Goal: Navigation & Orientation: Find specific page/section

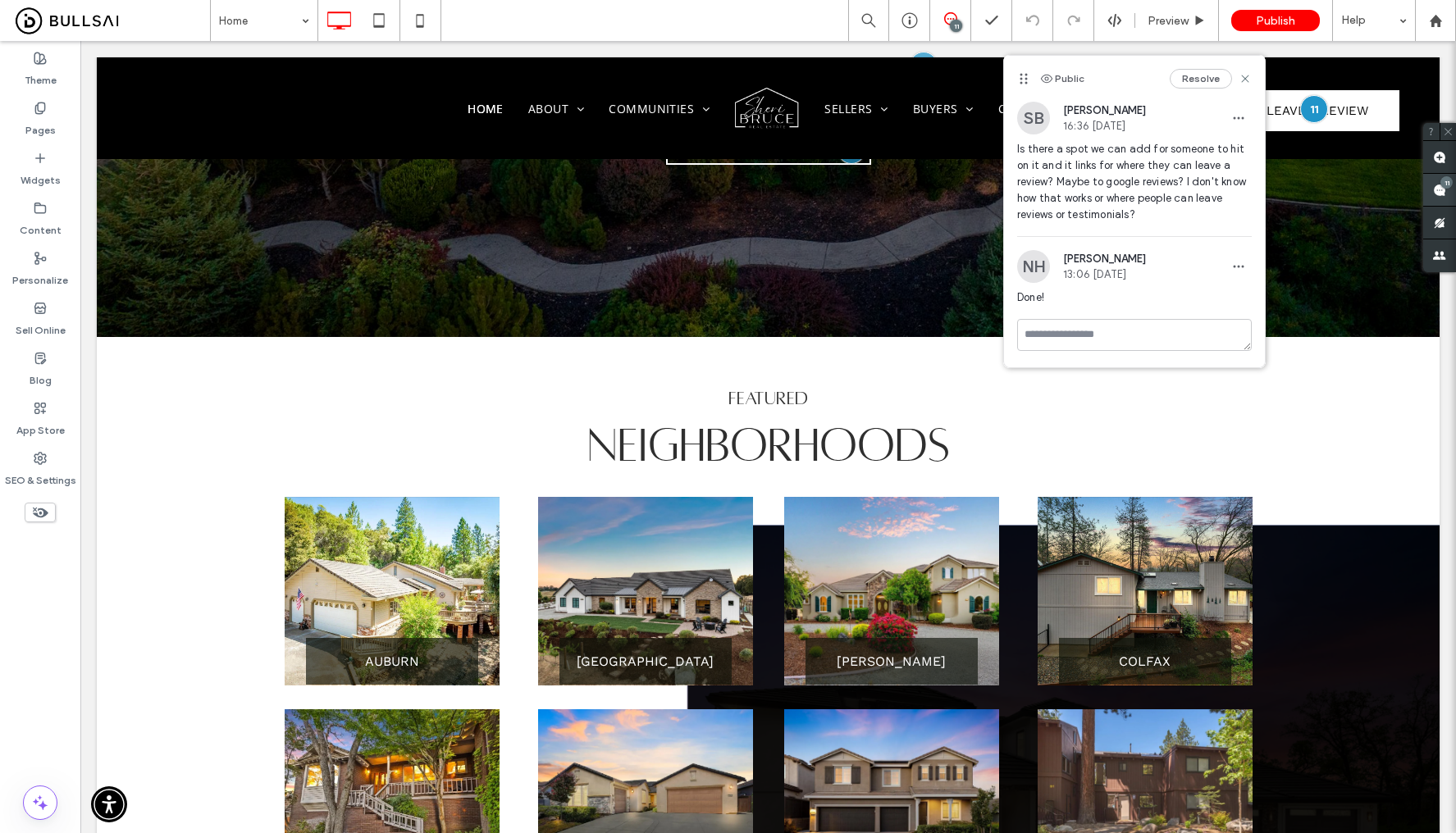
click at [1438, 196] on span at bounding box center [1439, 190] width 33 height 32
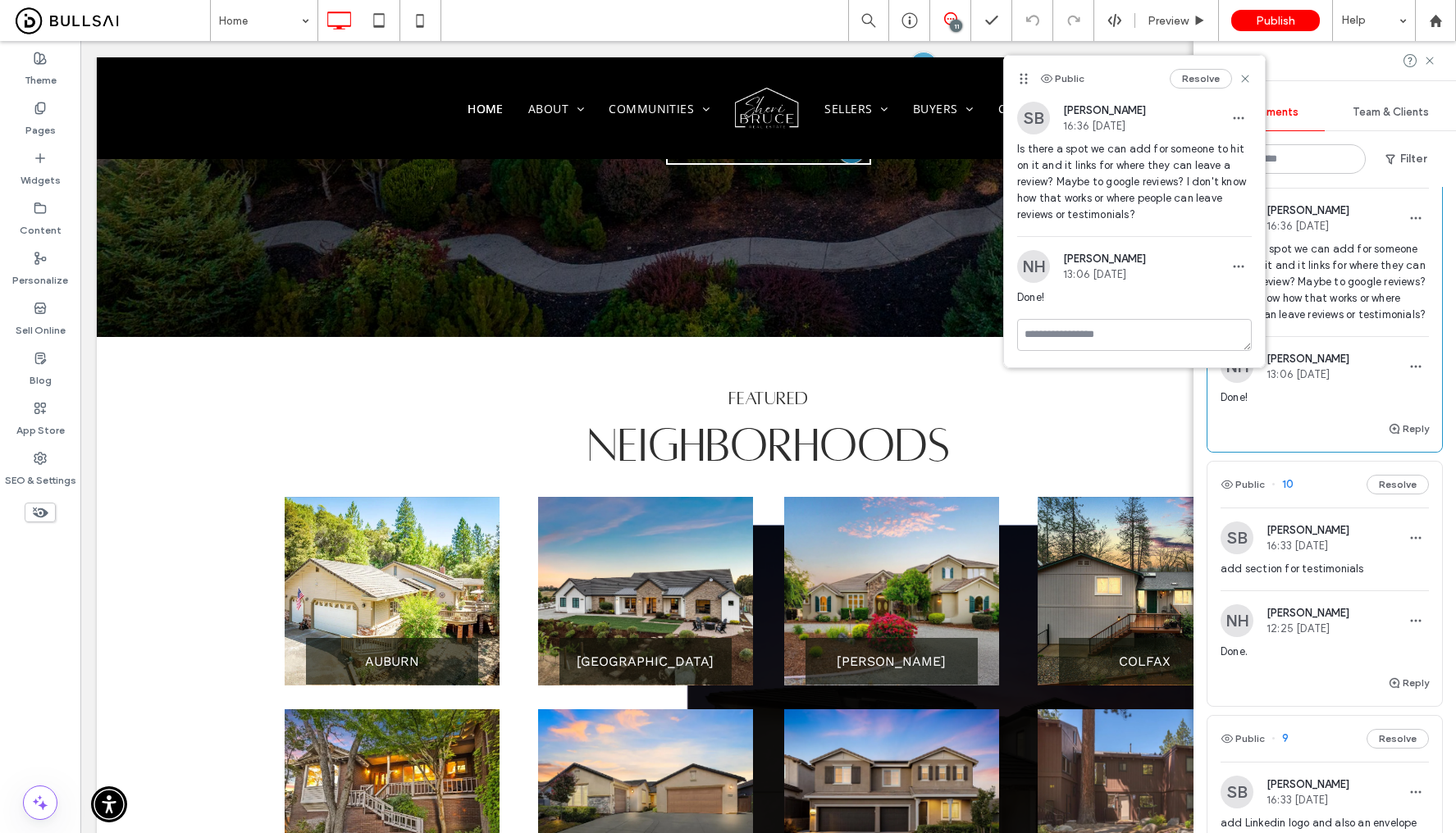
scroll to position [88, 0]
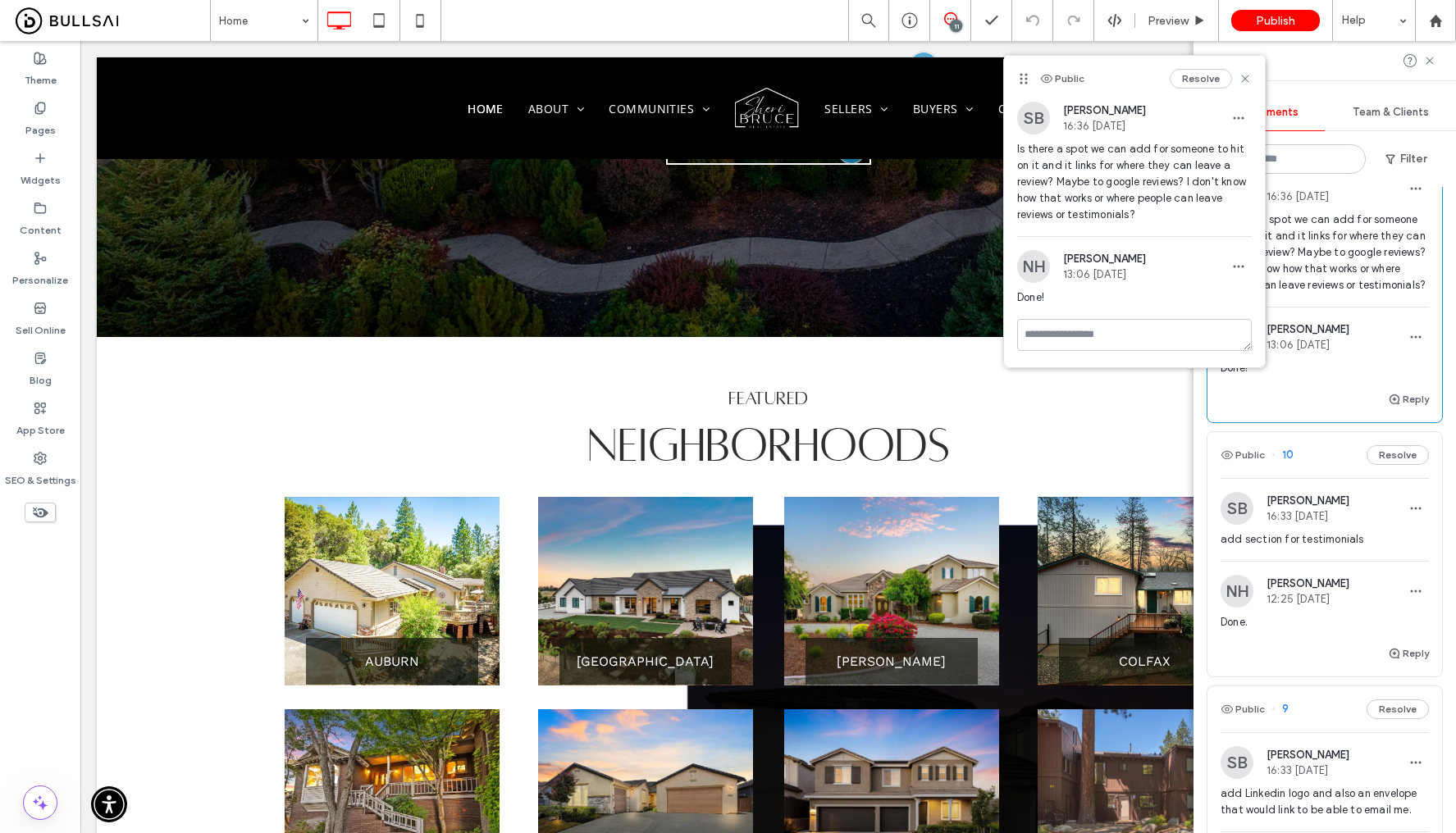
click at [1351, 548] on span "add section for testimonials" at bounding box center [1325, 539] width 208 height 17
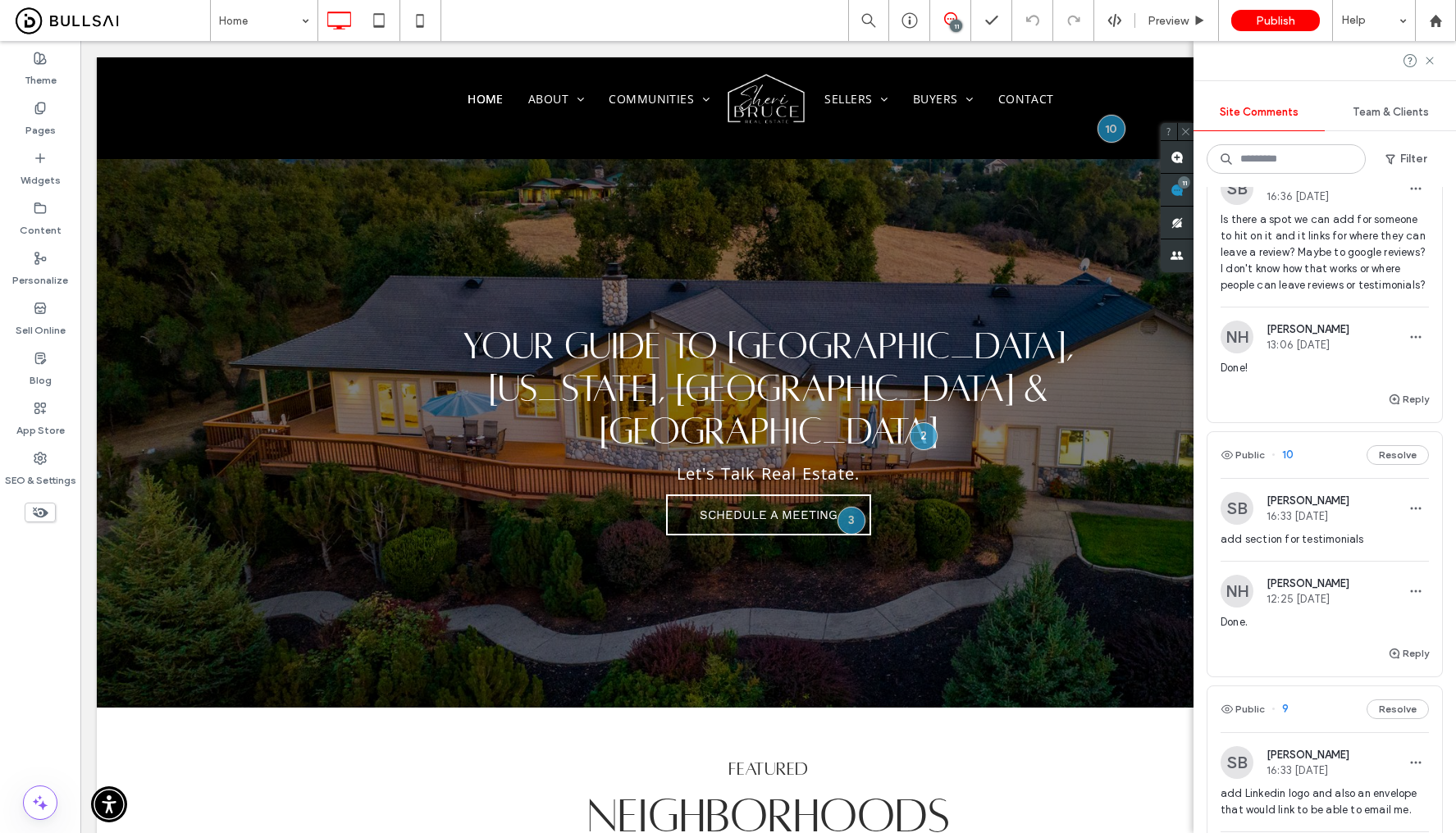
scroll to position [0, 0]
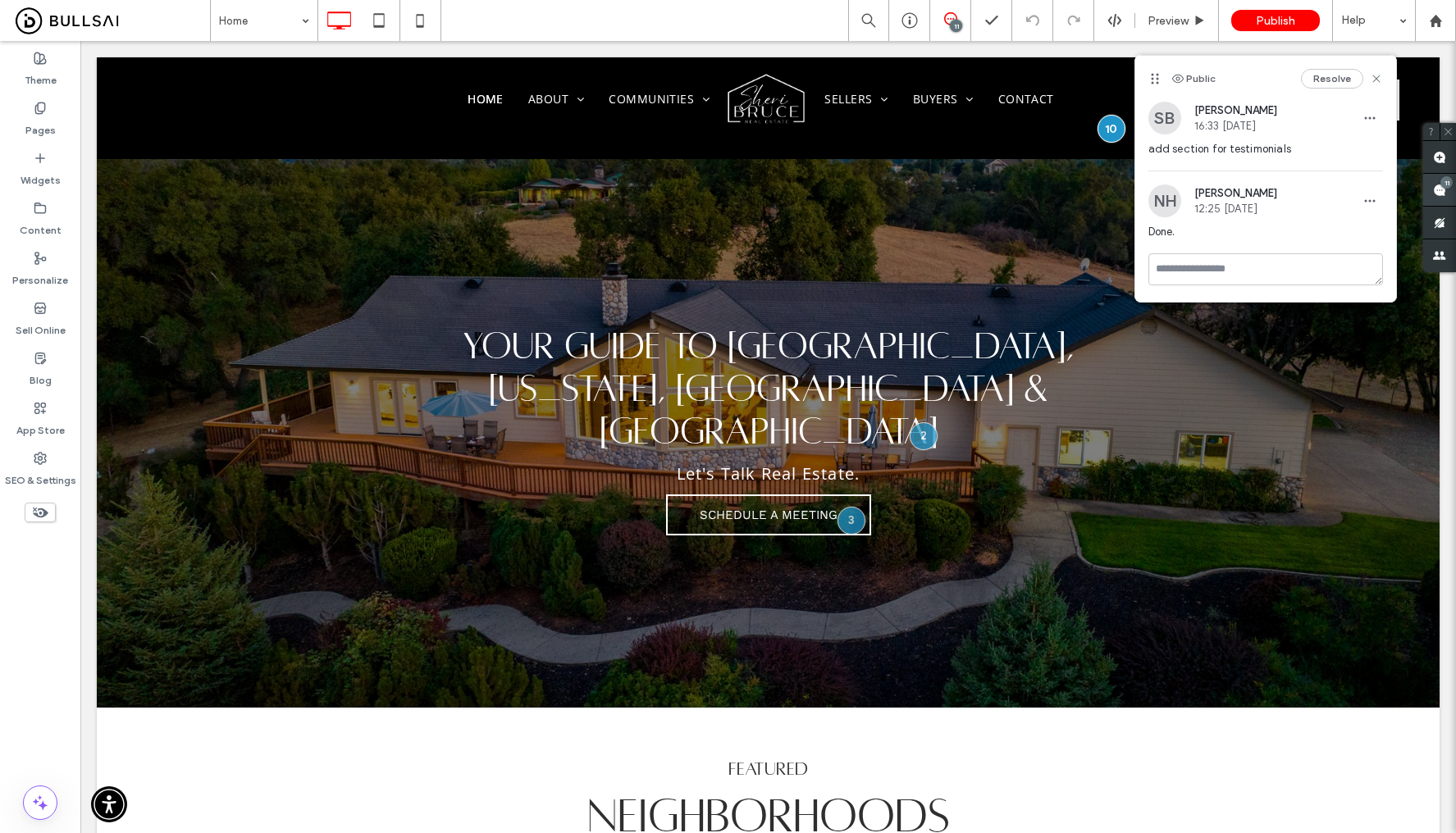
click at [1440, 189] on use at bounding box center [1439, 190] width 13 height 13
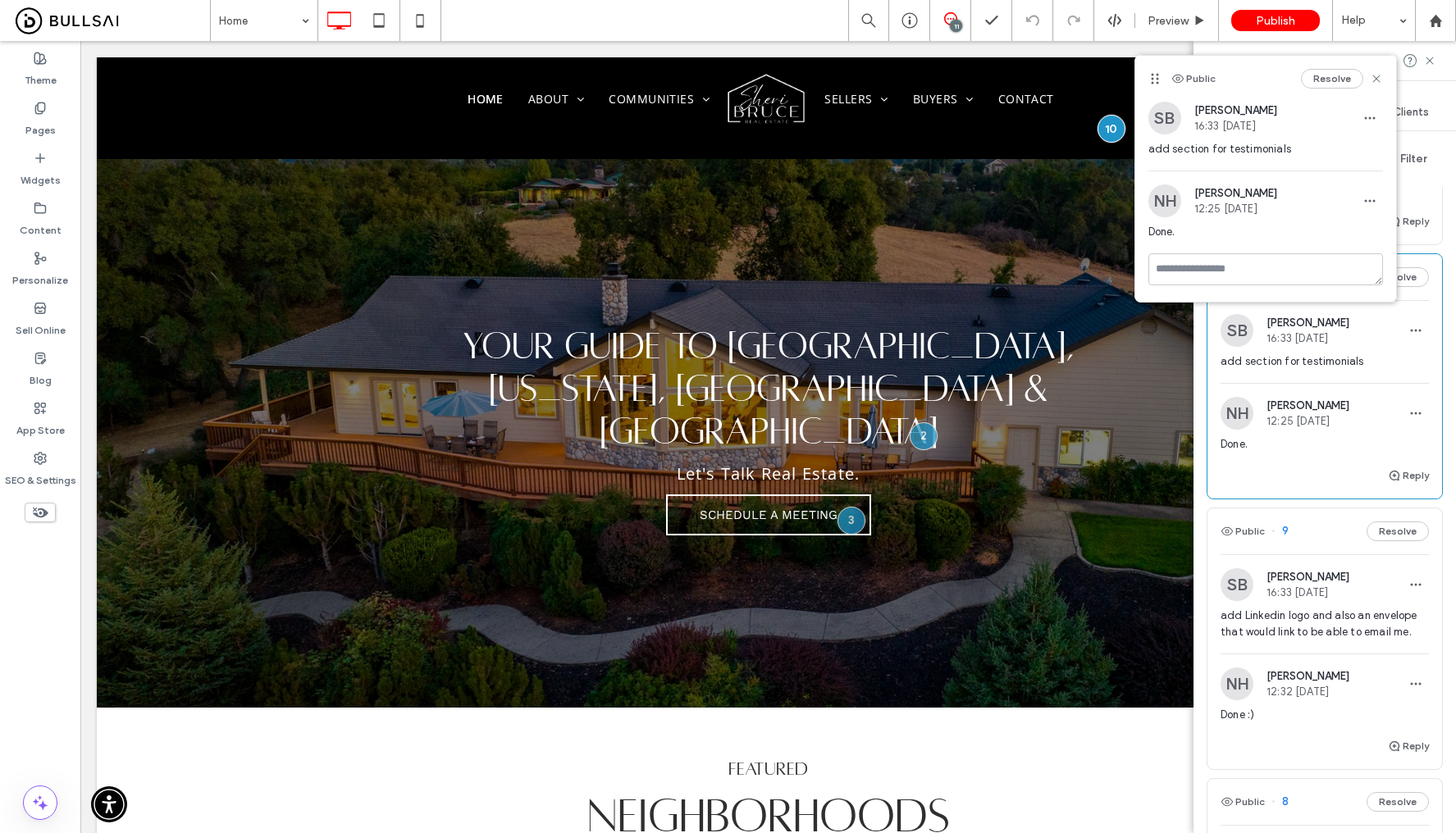
scroll to position [288, 0]
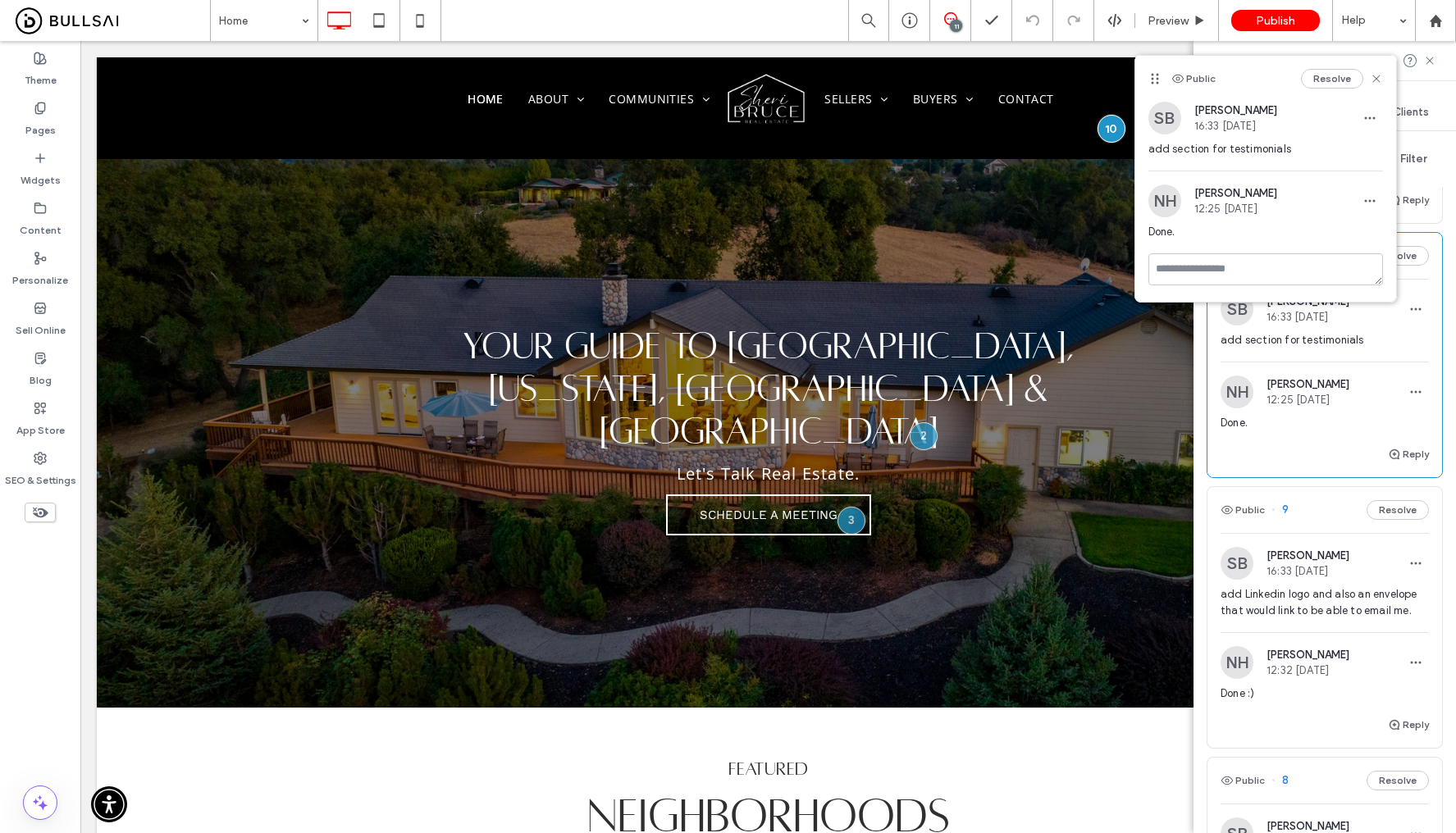
click at [1341, 619] on span "add Linkedin logo and also an envelope that would link to be able to email me." at bounding box center [1325, 603] width 208 height 33
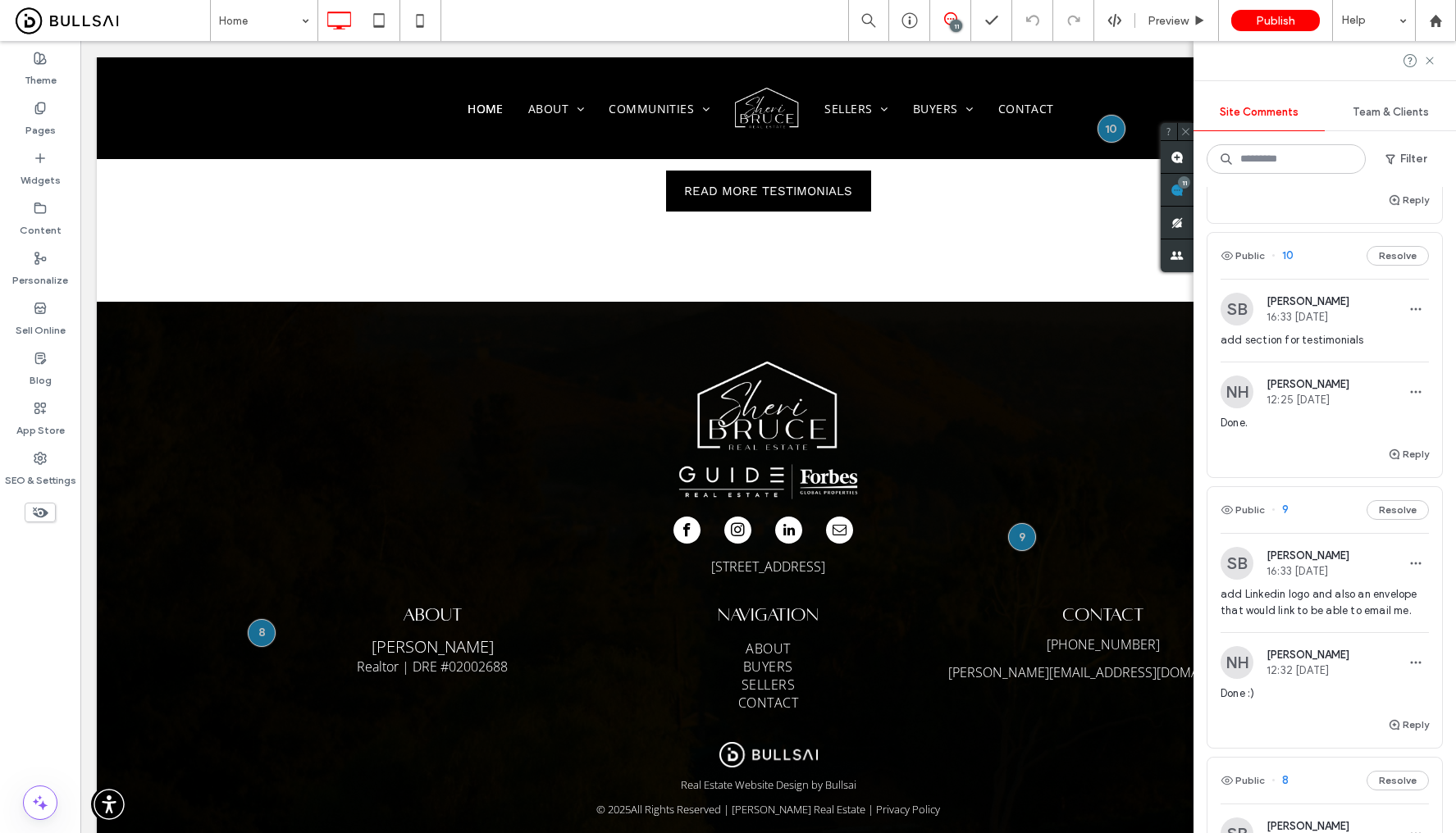
scroll to position [4180, 0]
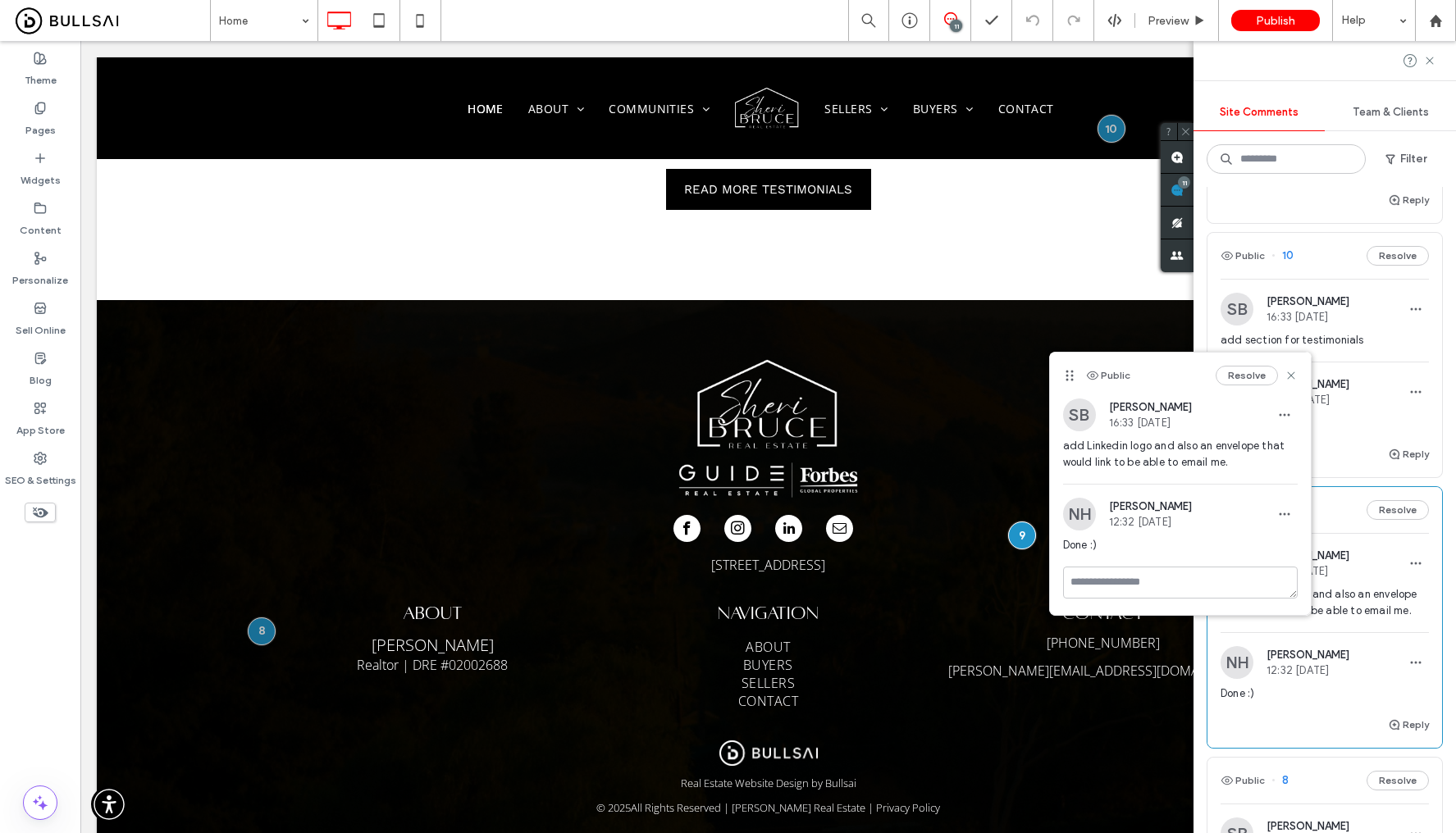
click at [1328, 715] on div "Done :)" at bounding box center [1325, 700] width 208 height 30
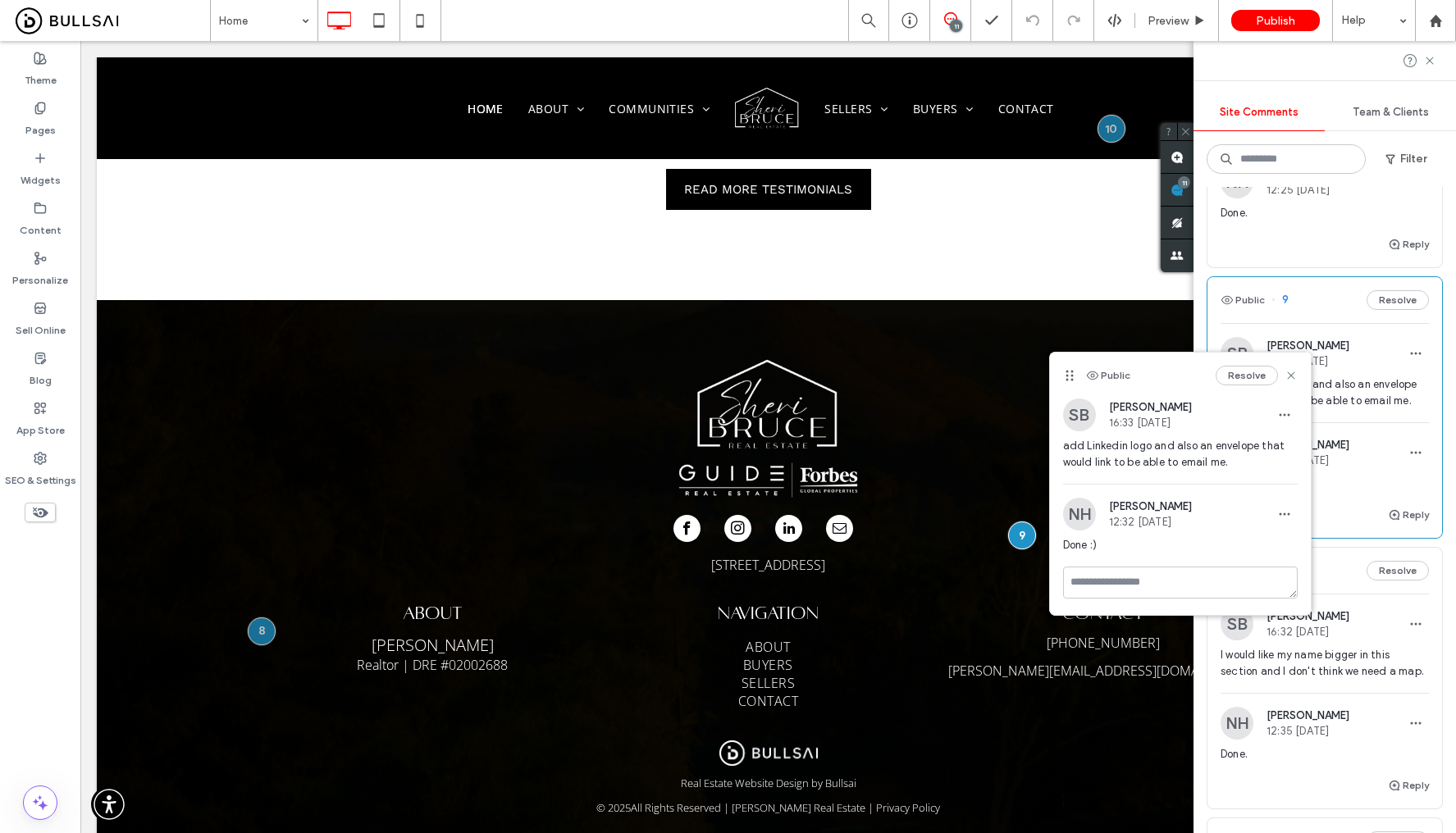
scroll to position [498, 0]
click at [1318, 679] on span "I would like my name bigger in this section and I don't think we need a map." at bounding box center [1325, 663] width 208 height 33
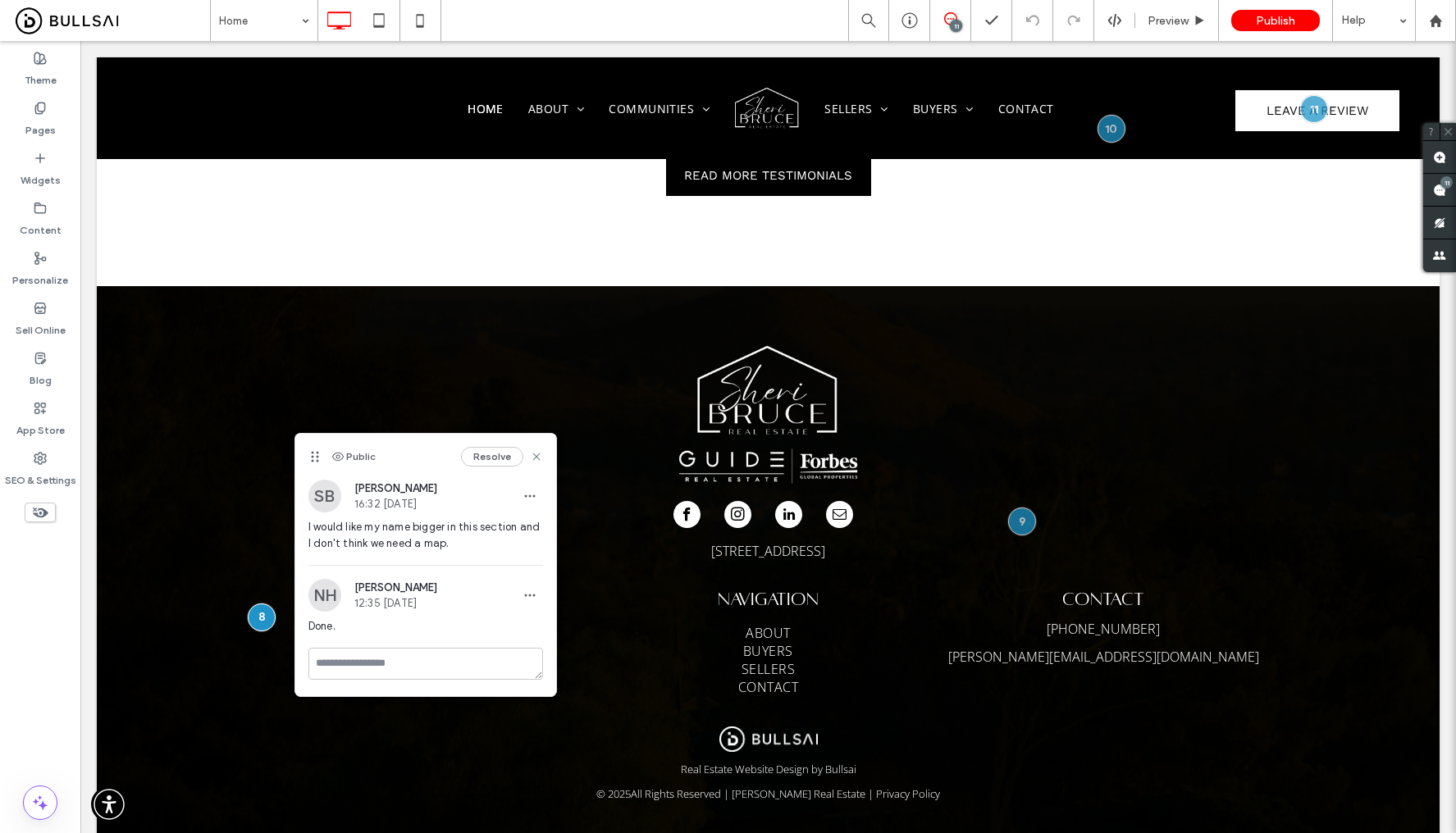
scroll to position [0, 0]
click at [545, 454] on div "Public Resolve" at bounding box center [426, 456] width 261 height 46
click at [538, 455] on icon at bounding box center [536, 456] width 13 height 13
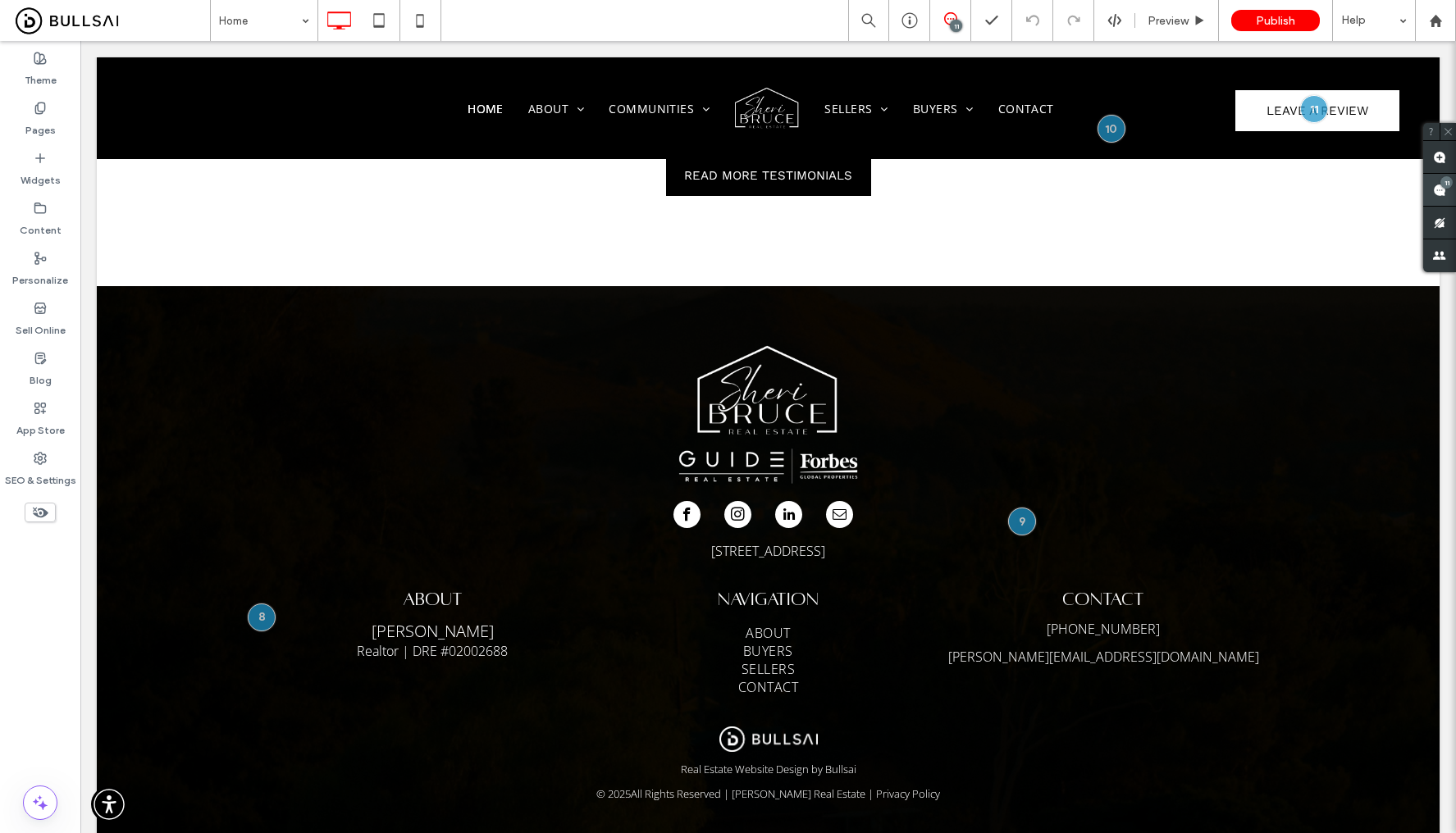
click at [1440, 184] on div "11" at bounding box center [1446, 183] width 12 height 12
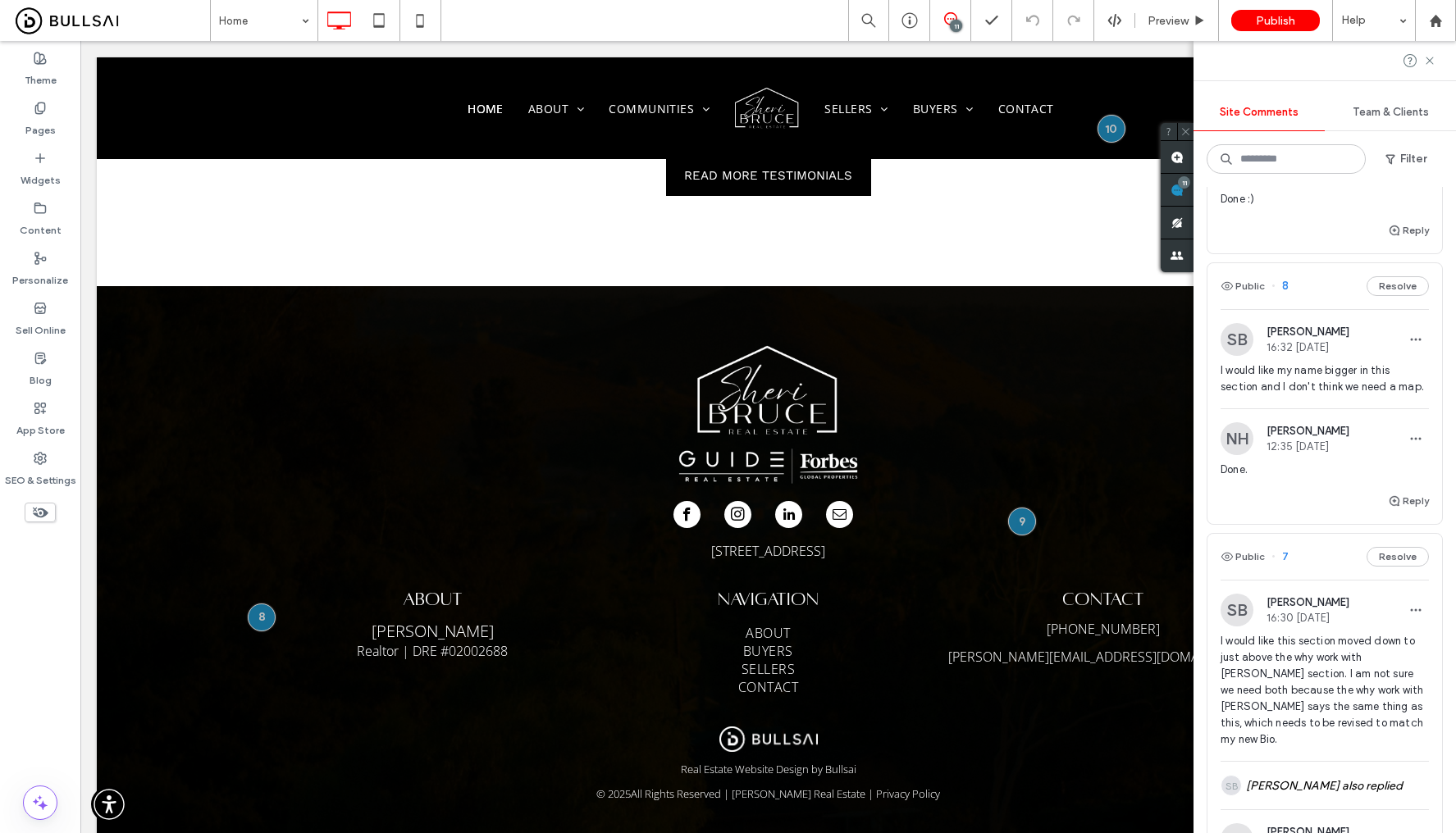
scroll to position [821, 0]
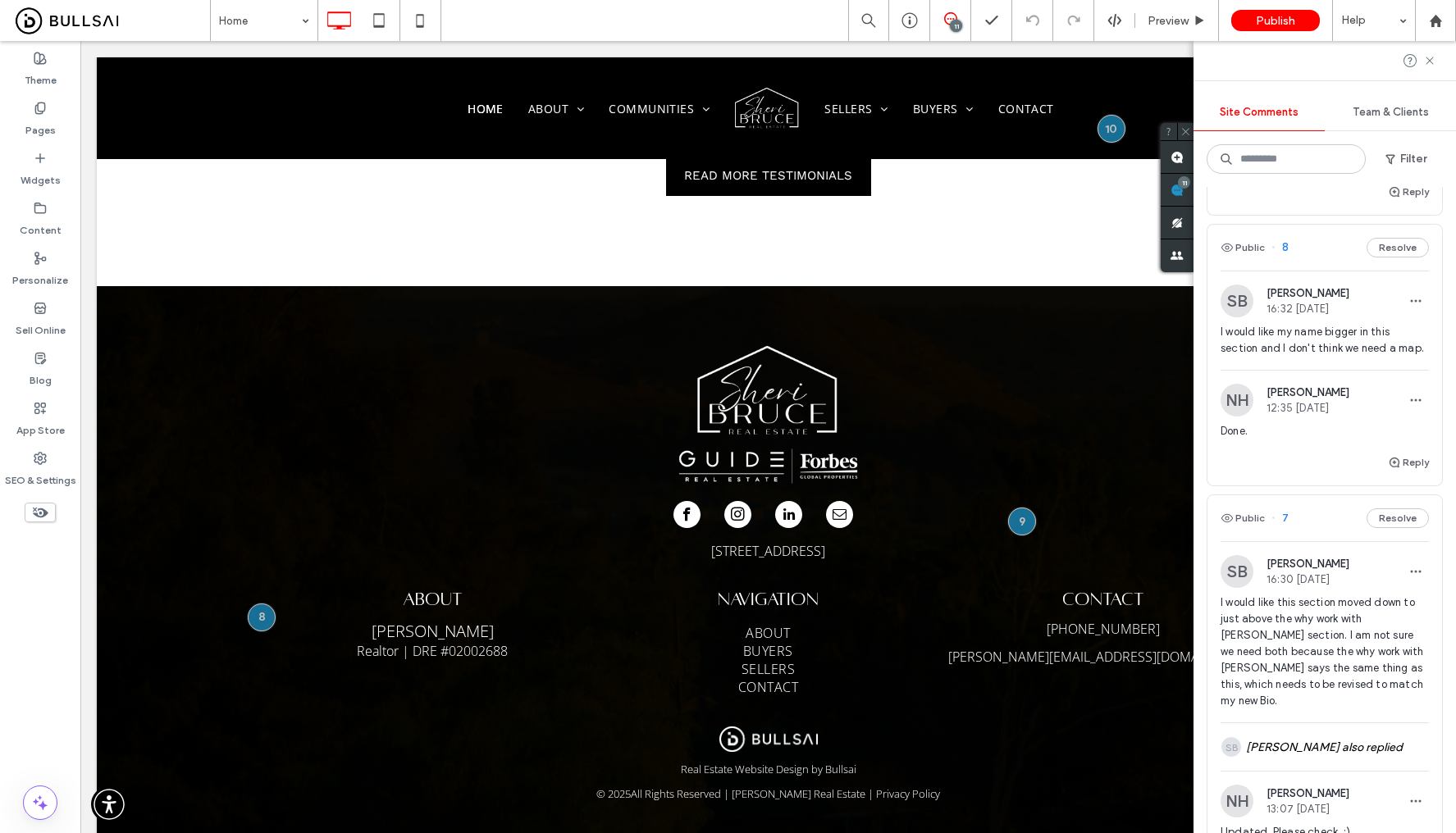
click at [1344, 693] on span "I would like this section moved down to just above the why work with Sheri sect…" at bounding box center [1325, 651] width 208 height 115
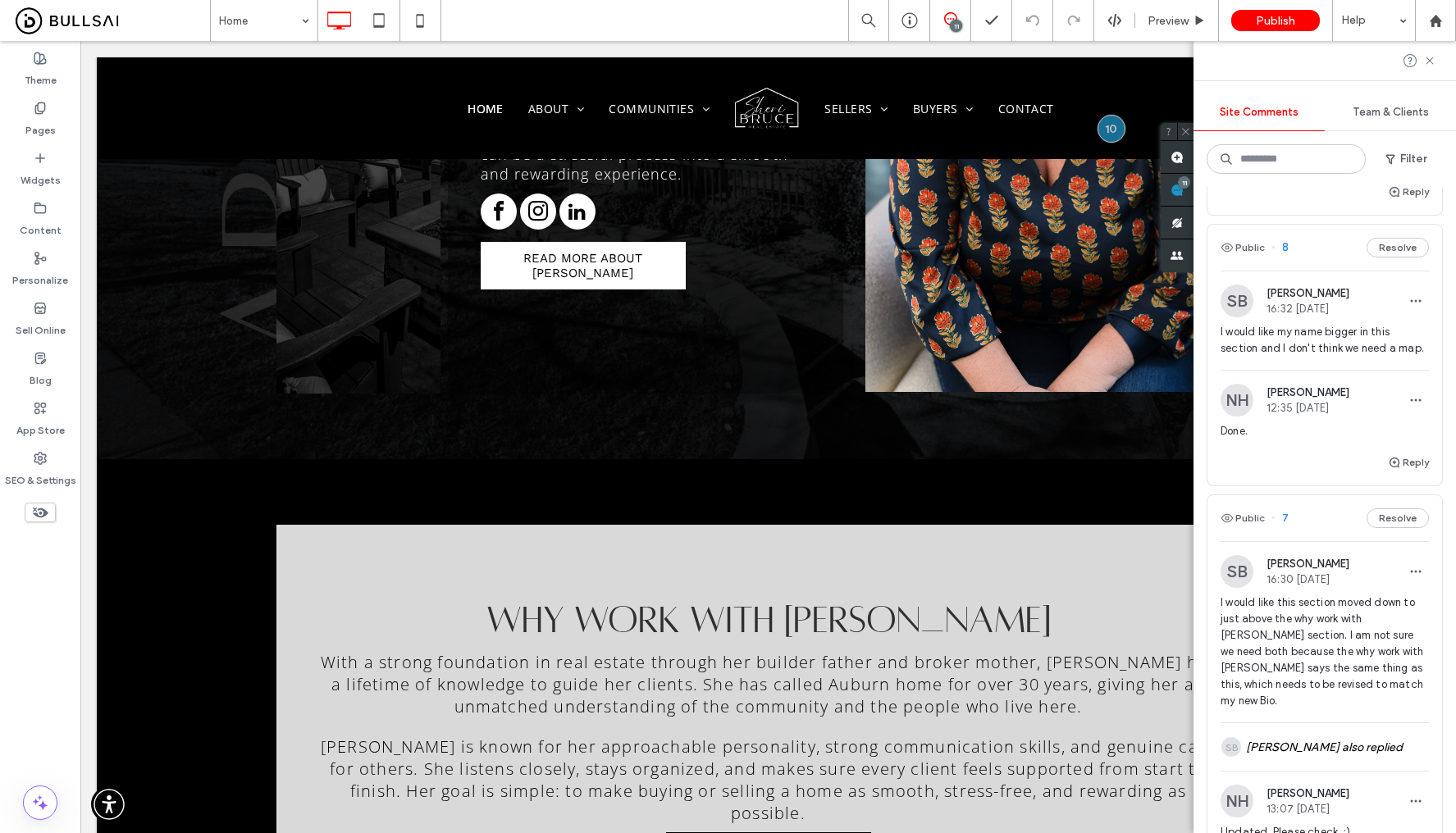
scroll to position [2007, 0]
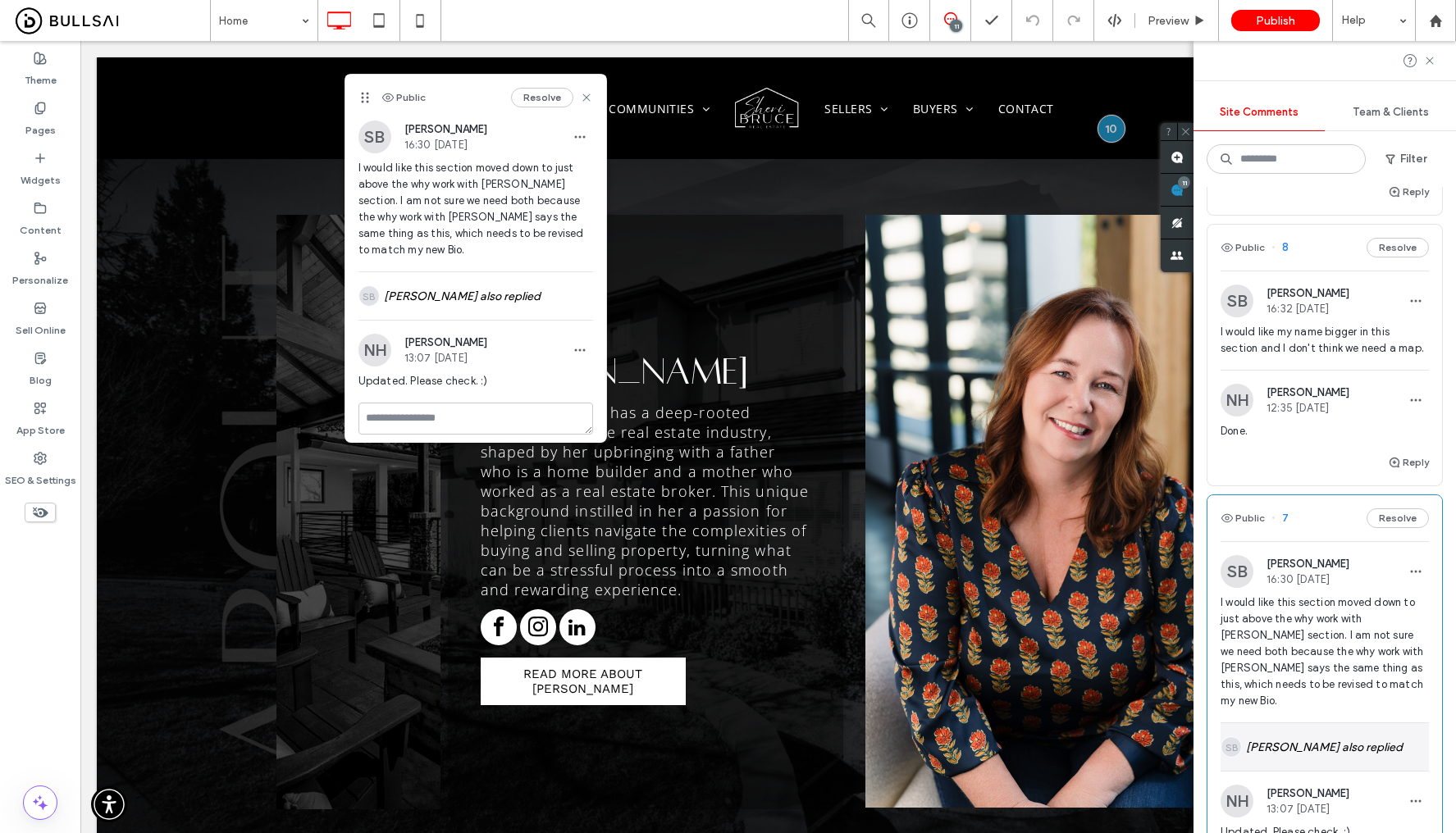
click at [1302, 770] on div "SB Sheri Bruce also replied" at bounding box center [1325, 746] width 208 height 47
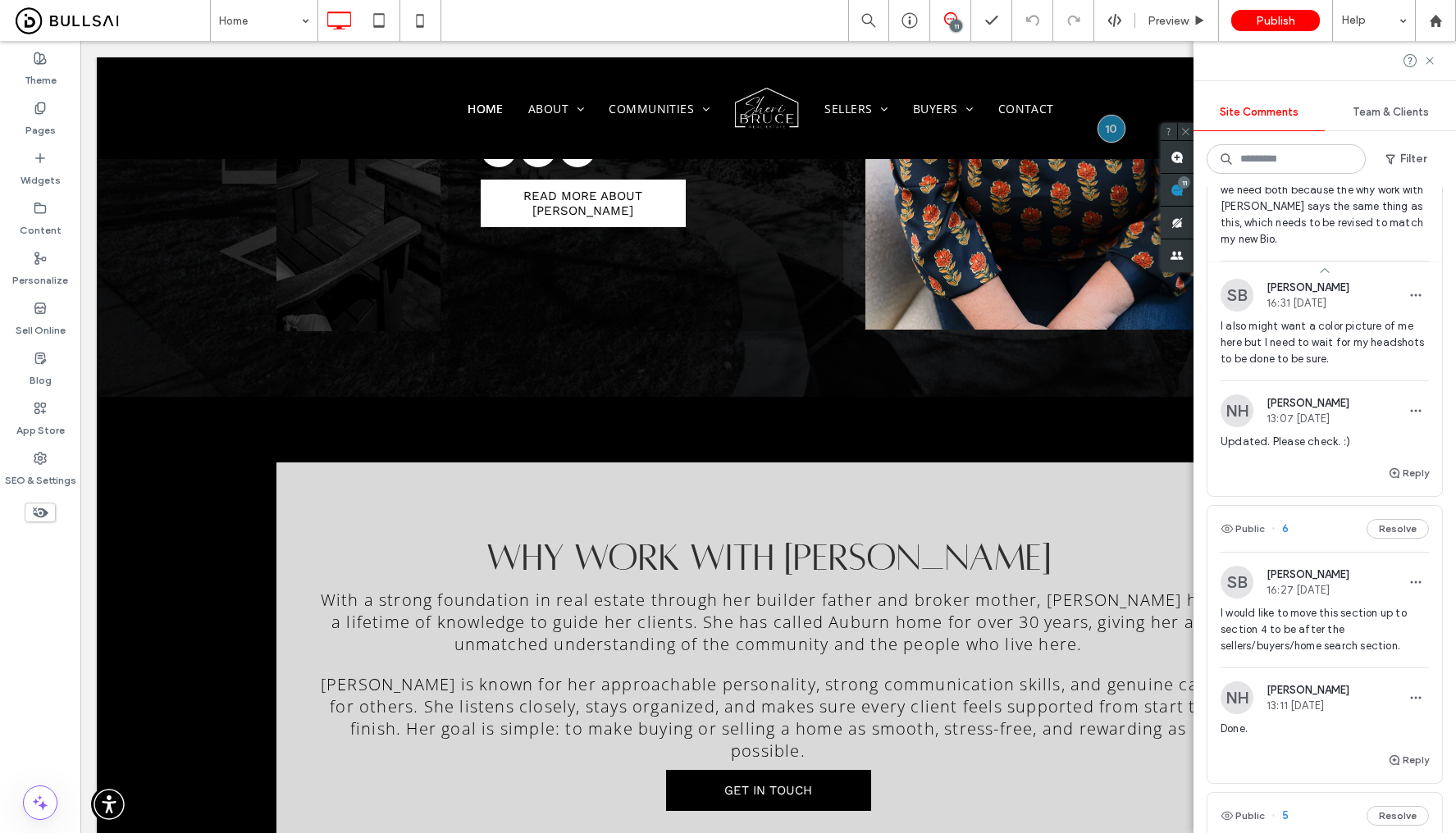
scroll to position [1305, 0]
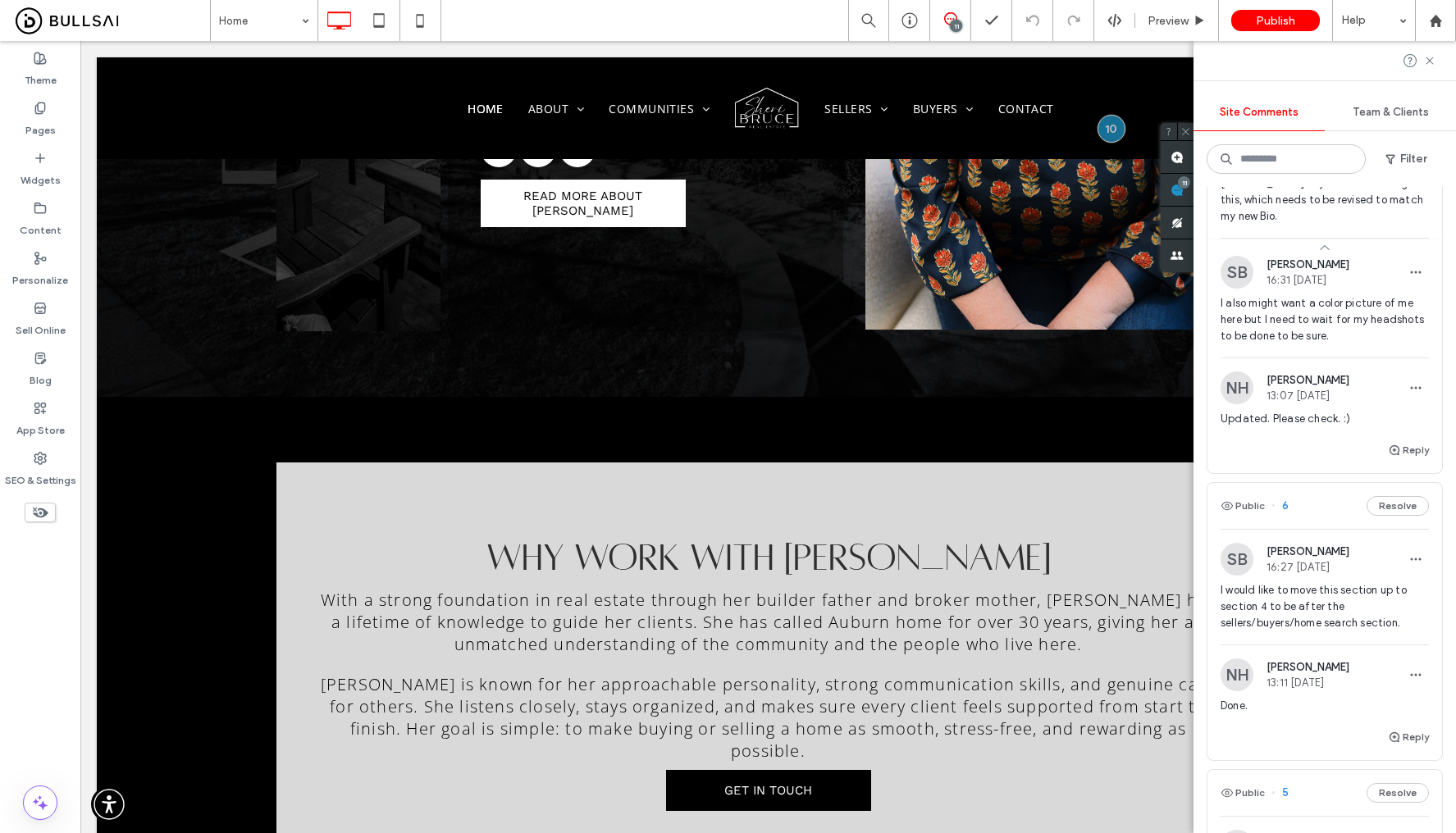
click at [1318, 714] on span "Done." at bounding box center [1325, 705] width 208 height 17
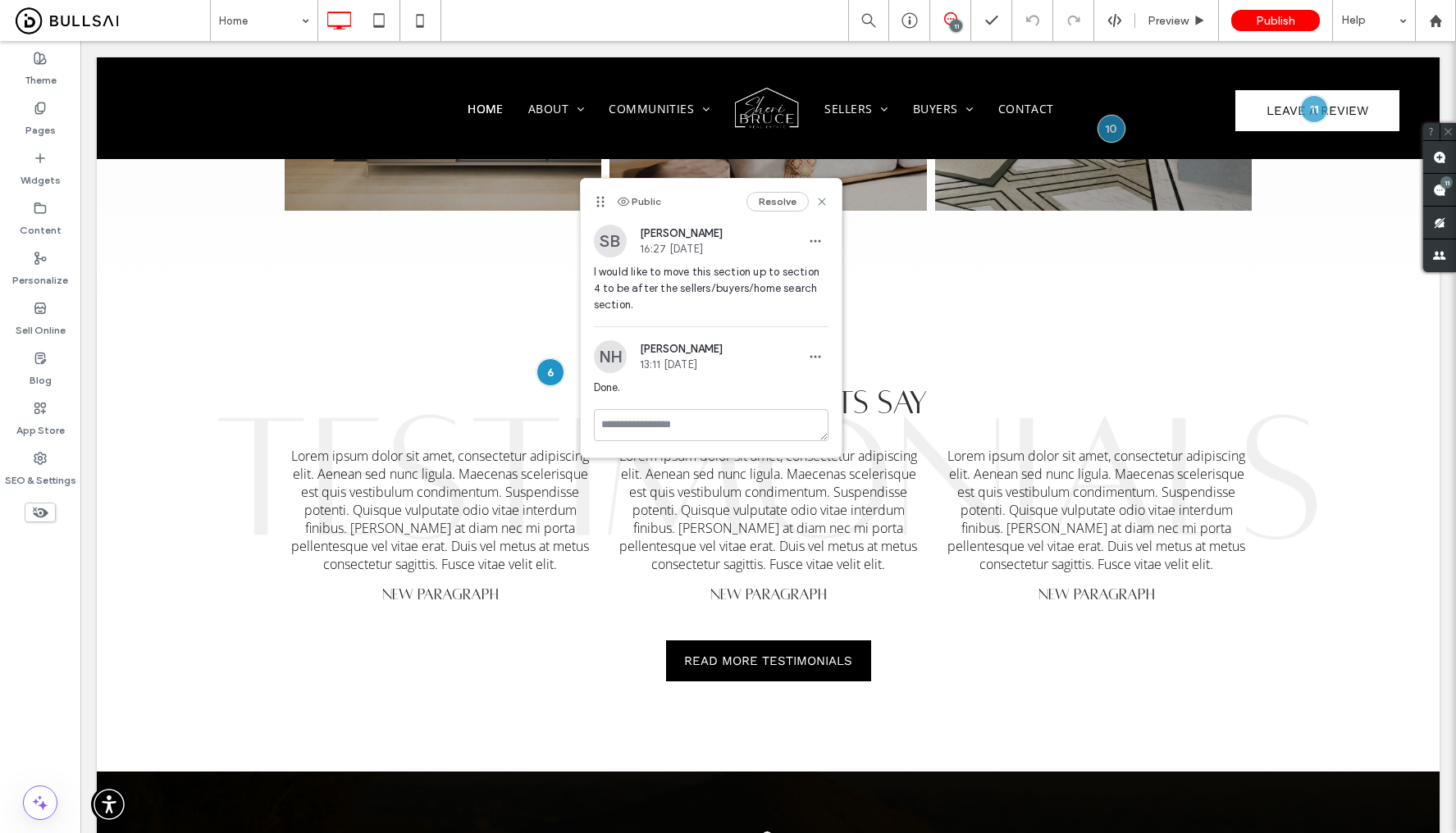
scroll to position [0, 0]
click at [1442, 191] on use at bounding box center [1439, 190] width 13 height 13
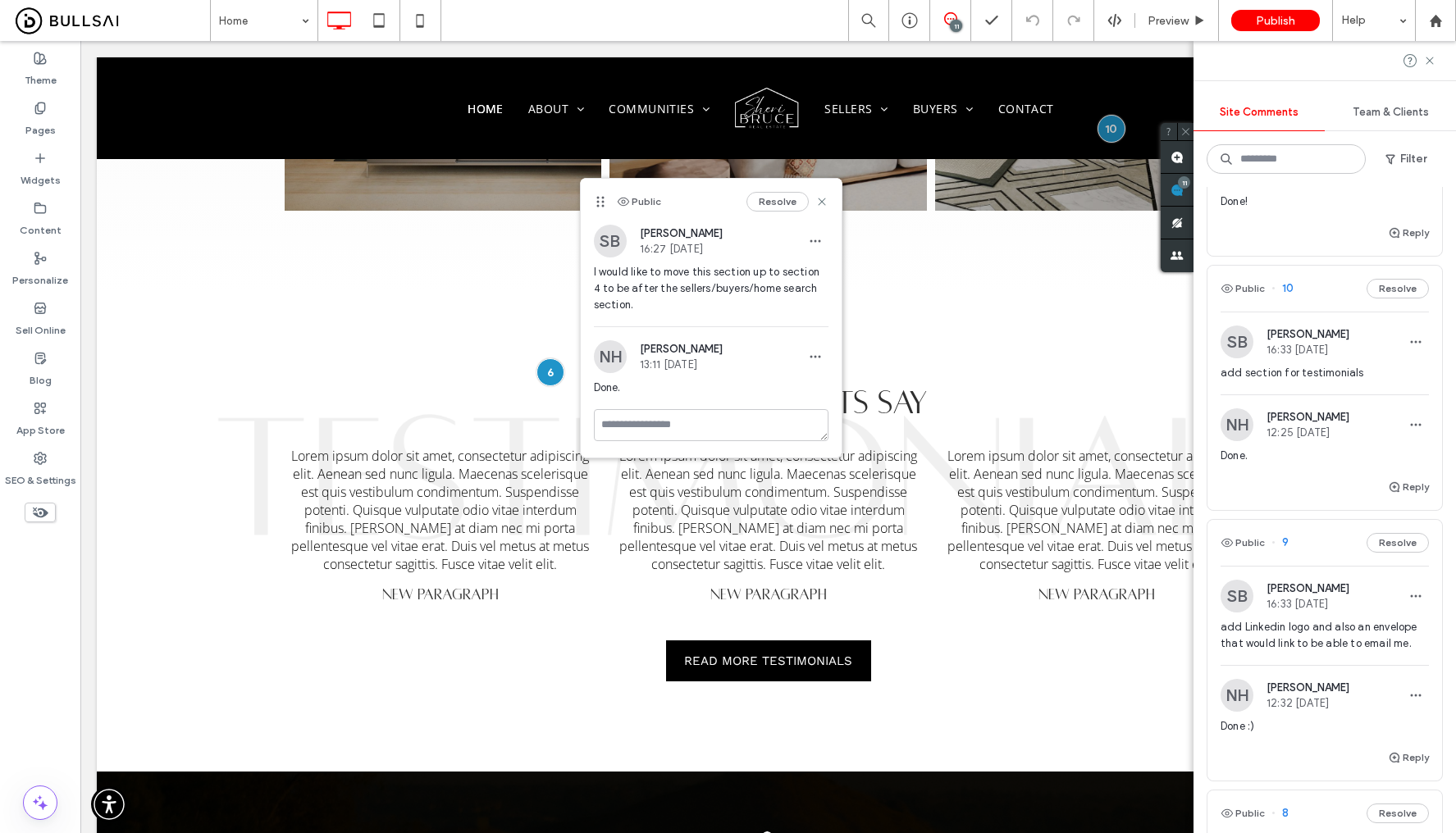
scroll to position [259, 0]
click at [1344, 648] on span "add Linkedin logo and also an envelope that would link to be able to email me." at bounding box center [1325, 631] width 208 height 33
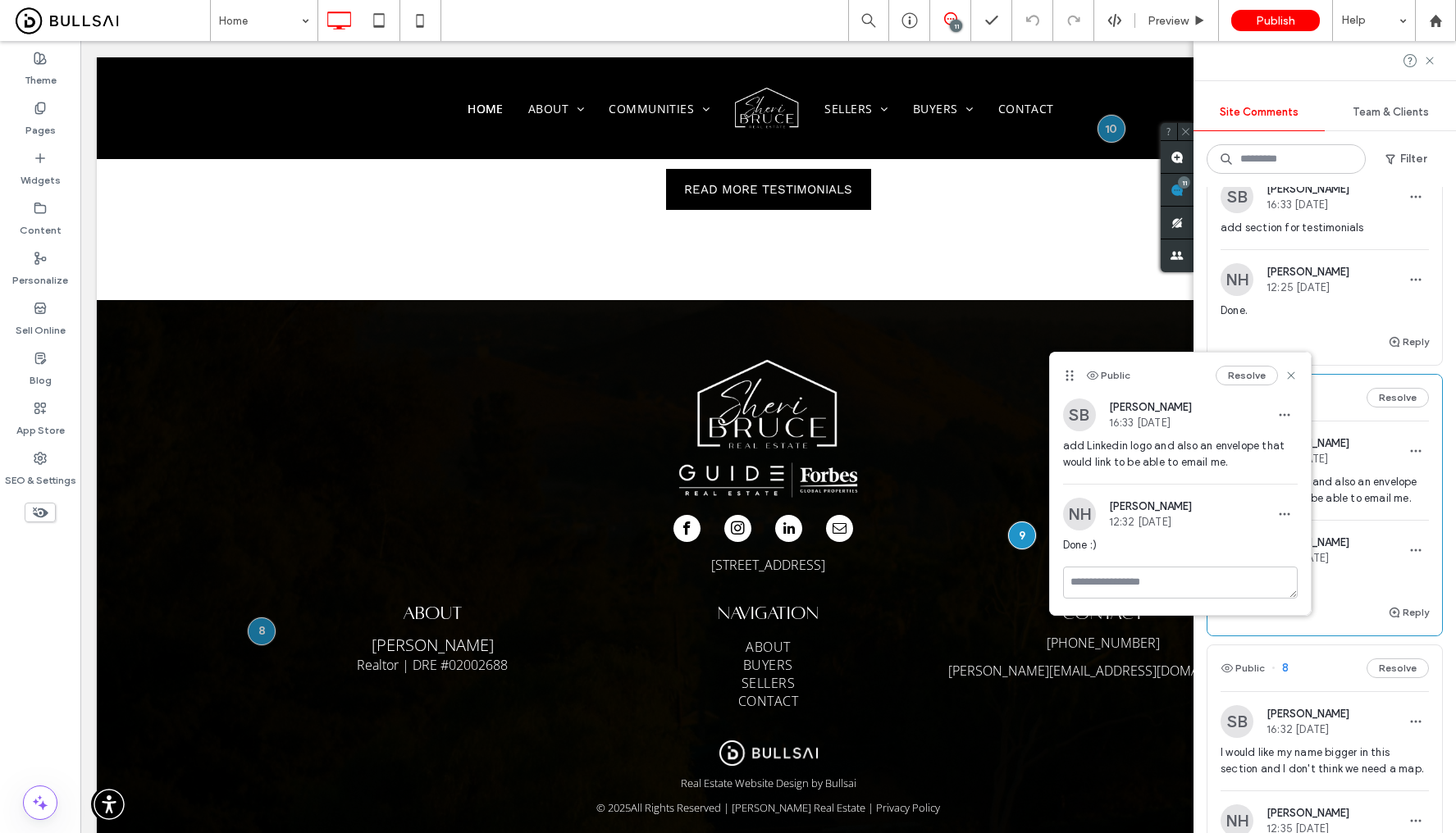
scroll to position [402, 0]
click at [1350, 601] on div "Done :)" at bounding box center [1325, 587] width 208 height 30
click at [1317, 775] on span "I would like my name bigger in this section and I don't think we need a map." at bounding box center [1325, 760] width 208 height 33
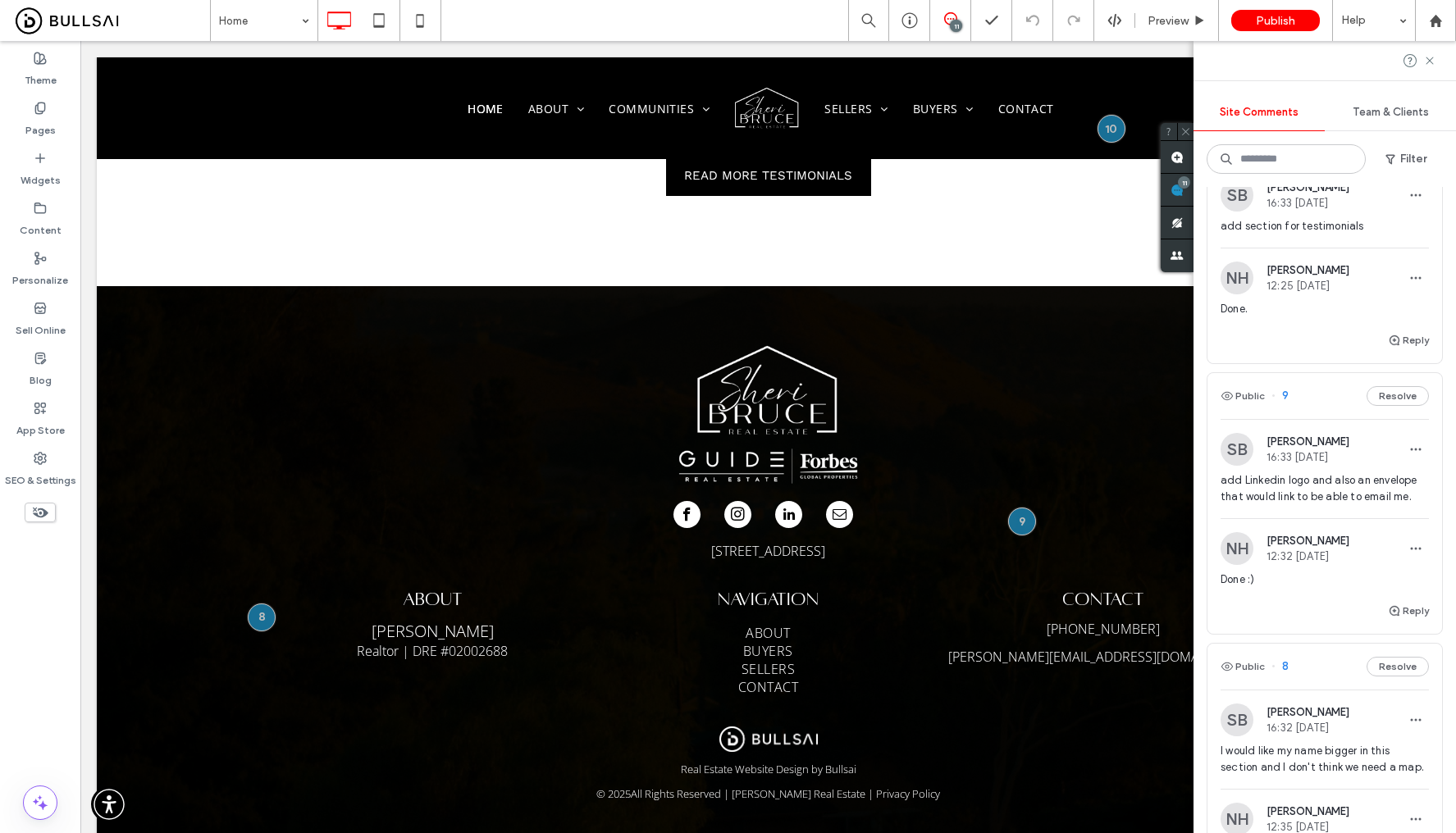
scroll to position [0, 0]
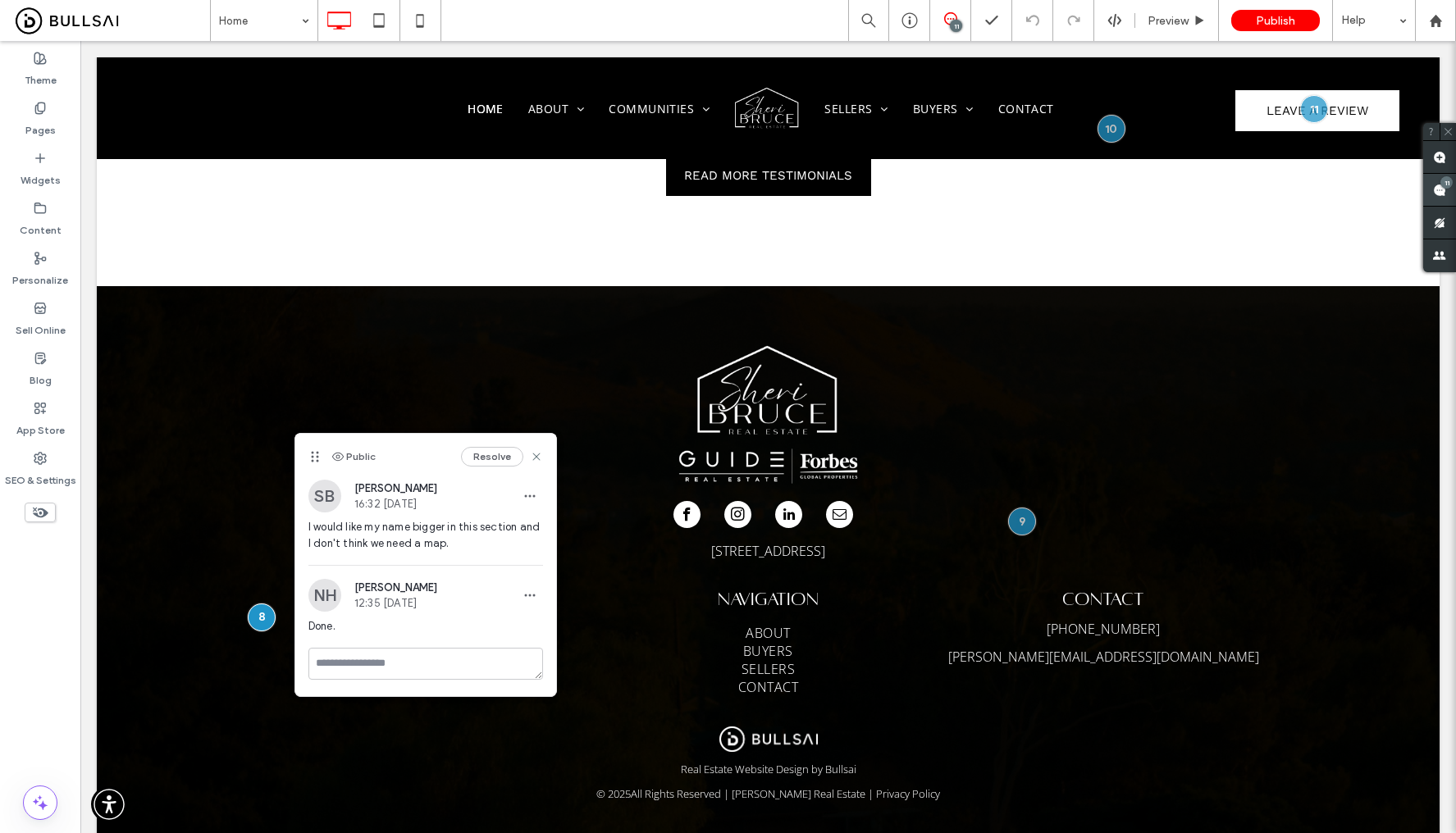
click at [1437, 189] on use at bounding box center [1439, 190] width 13 height 13
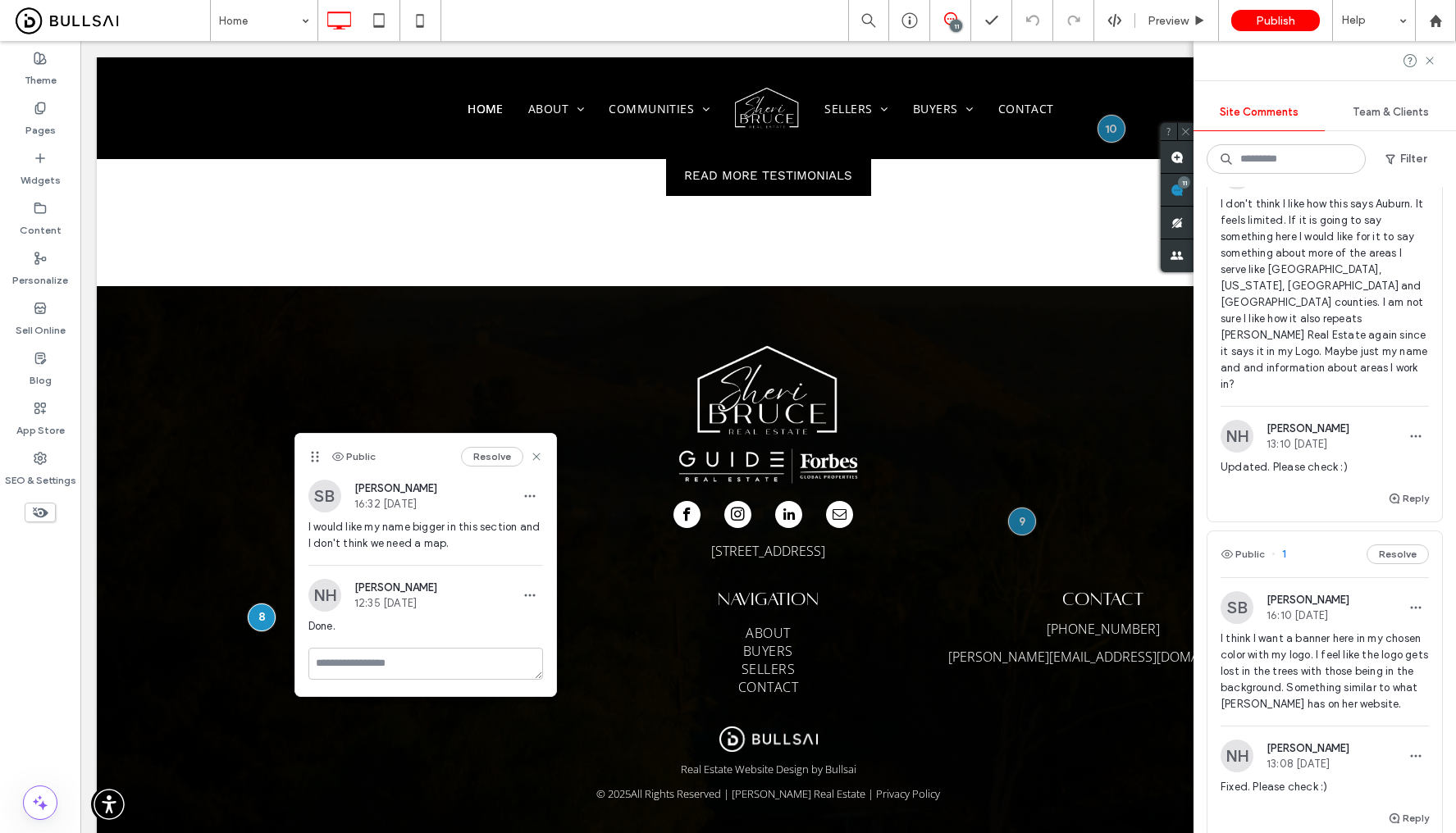
scroll to position [2899, 0]
click at [1322, 647] on span "I think I want a banner here in my chosen color with my logo. I feel like the l…" at bounding box center [1325, 671] width 208 height 82
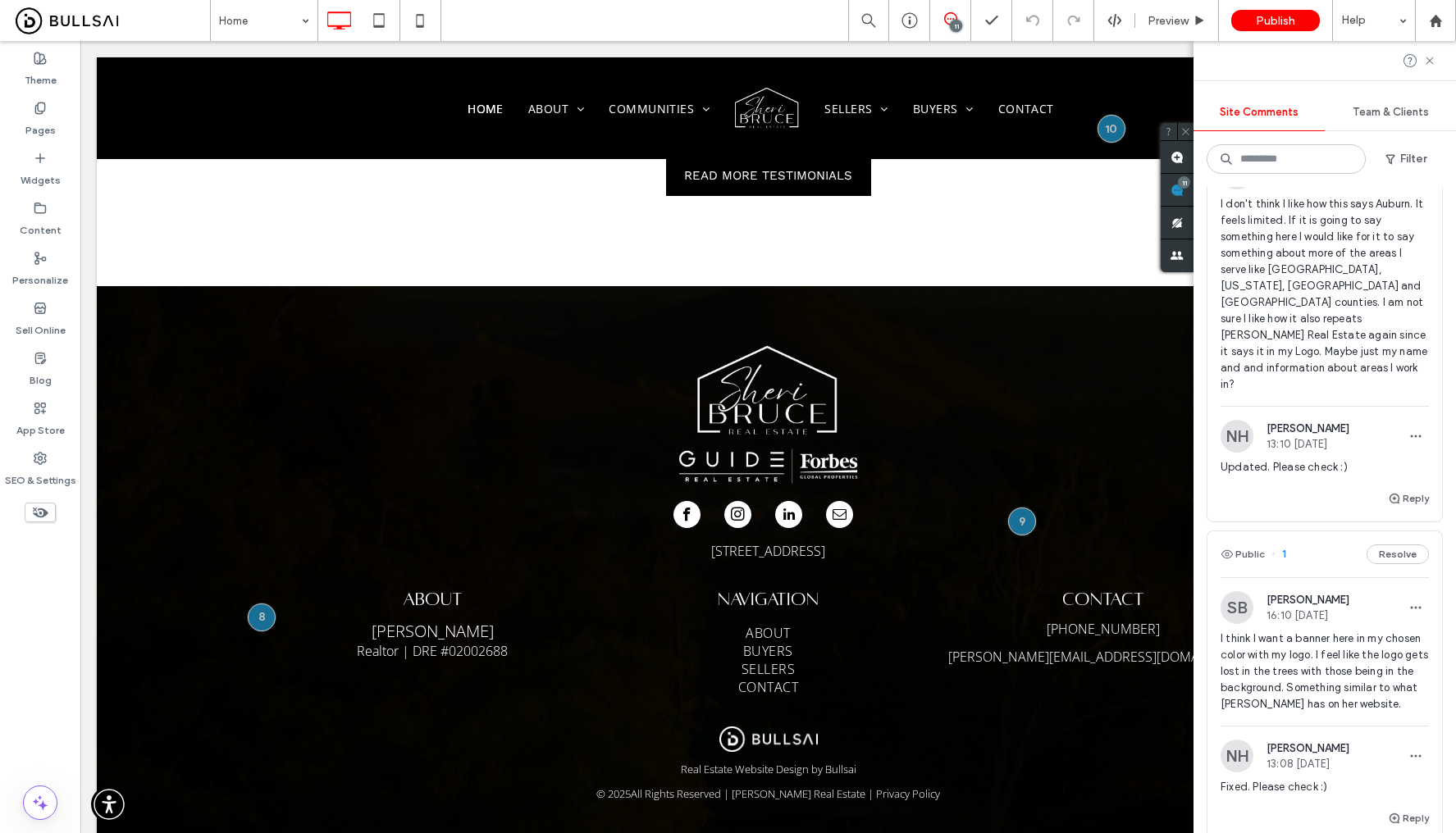
click at [1299, 662] on span "I think I want a banner here in my chosen color with my logo. I feel like the l…" at bounding box center [1325, 671] width 208 height 82
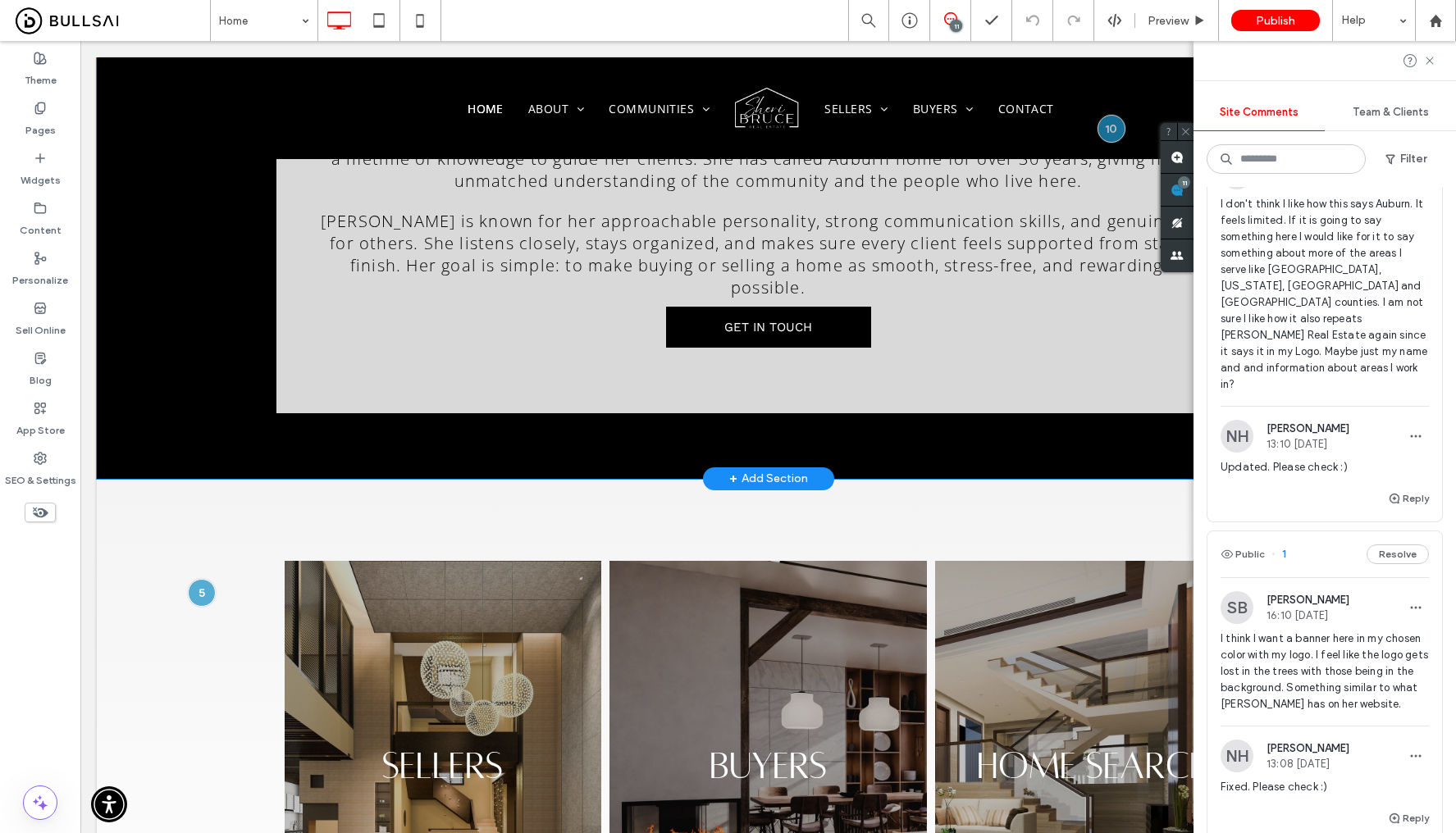
scroll to position [3305, 0]
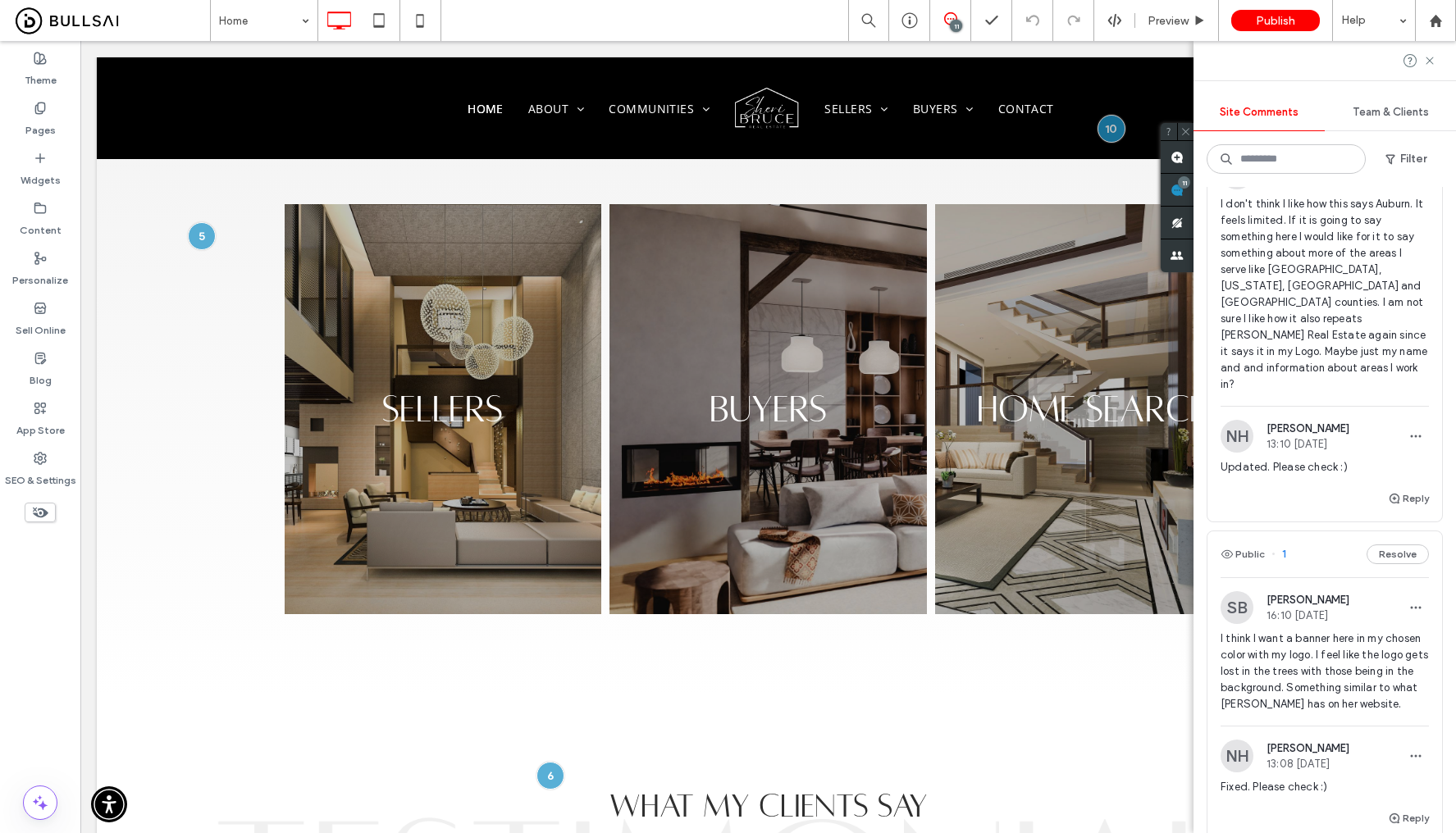
click at [1314, 652] on span "I think I want a banner here in my chosen color with my logo. I feel like the l…" at bounding box center [1325, 671] width 208 height 82
click at [1301, 789] on span "Fixed. Please check :)" at bounding box center [1325, 787] width 208 height 17
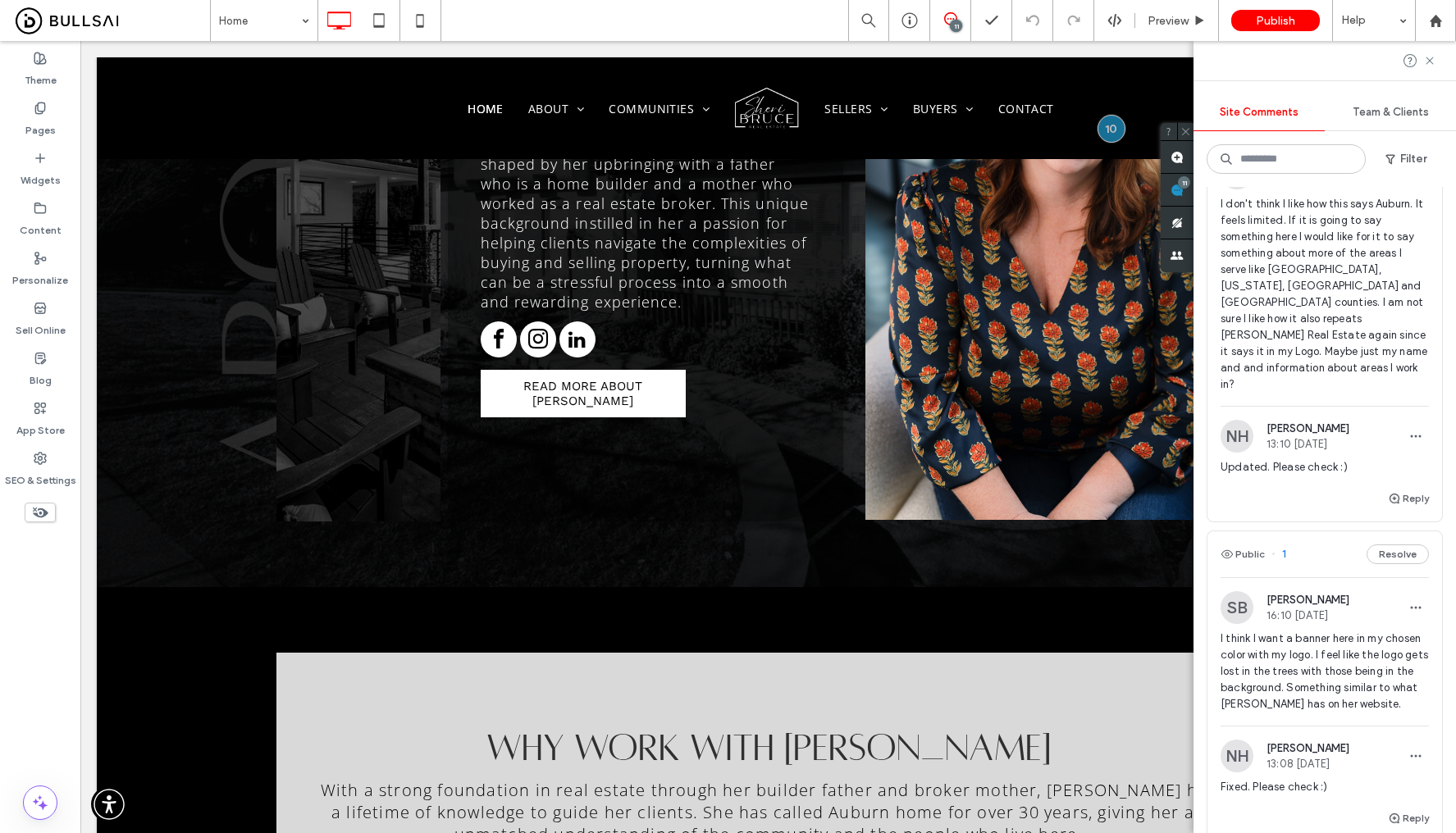
scroll to position [1930, 0]
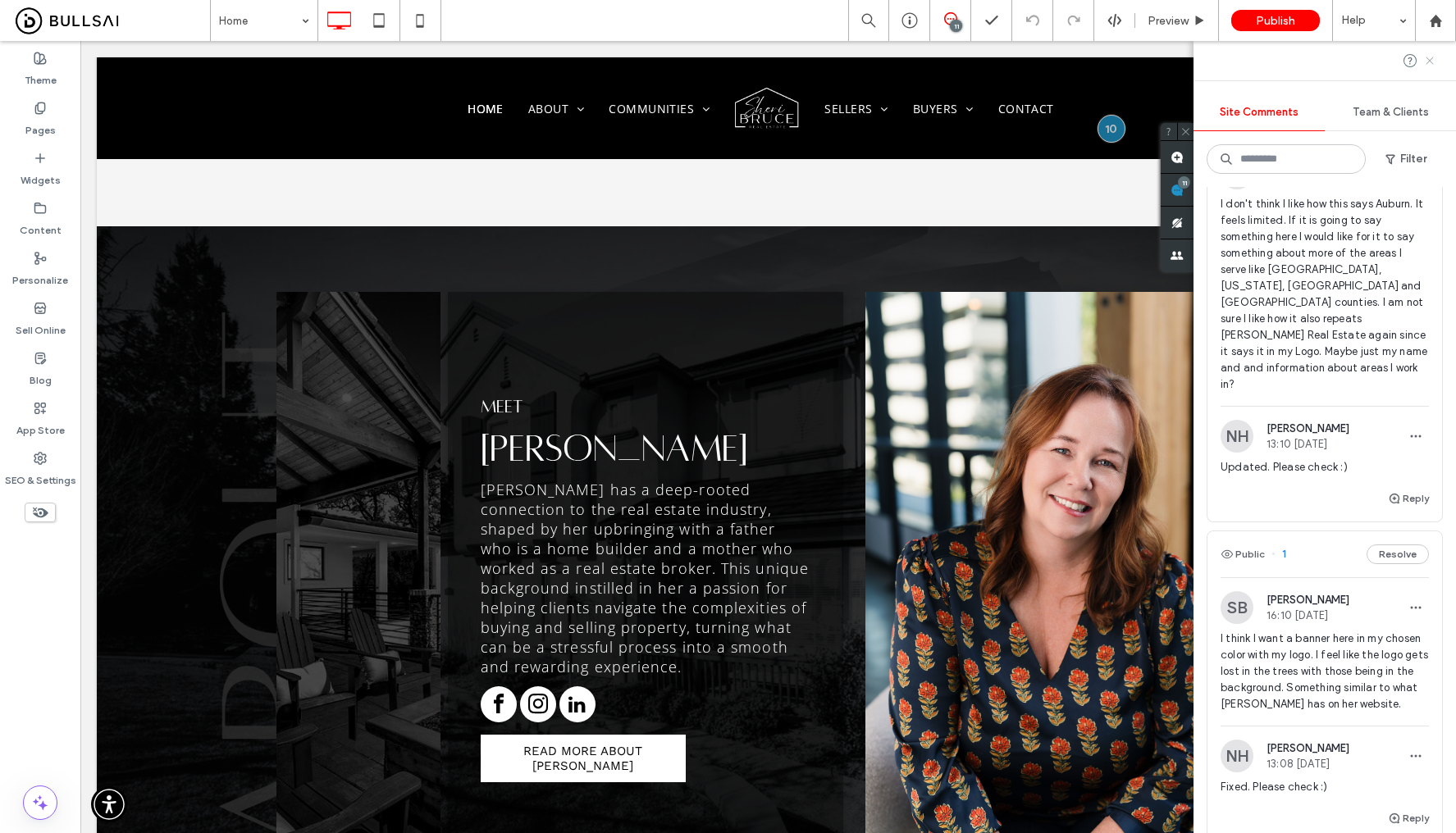
click at [1433, 60] on icon at bounding box center [1429, 60] width 13 height 13
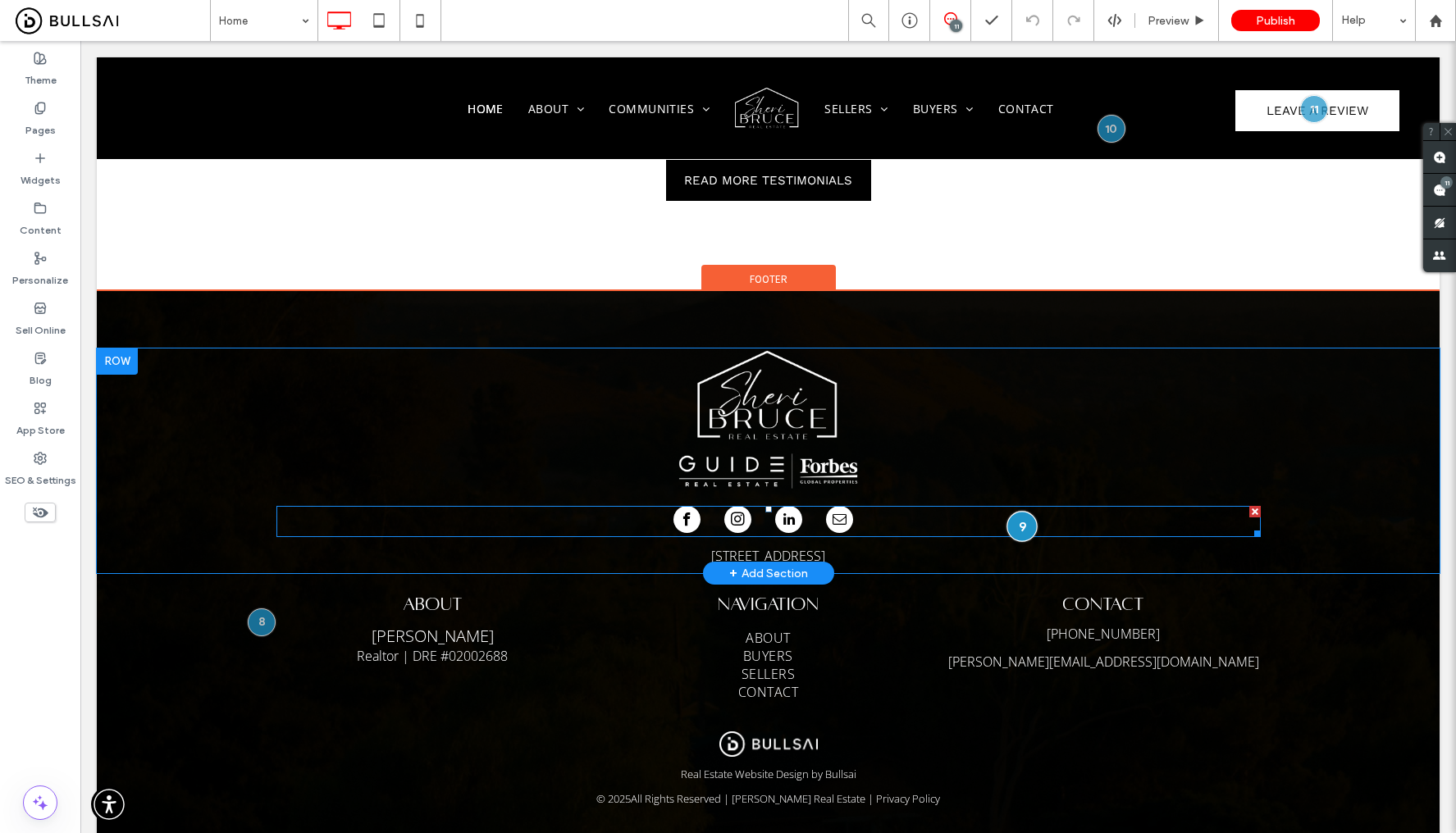
scroll to position [4194, 0]
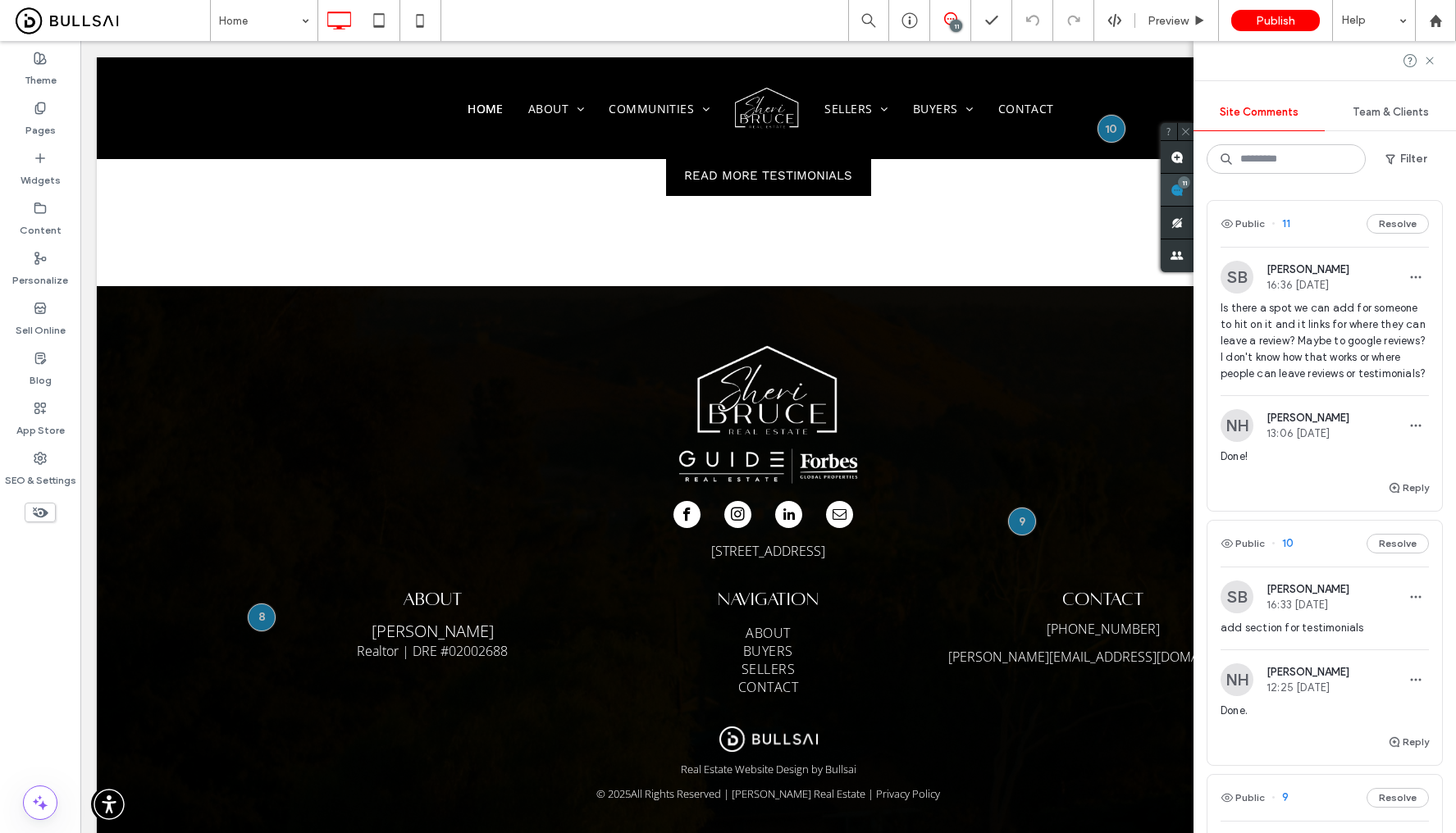
click at [1183, 190] on use at bounding box center [1176, 190] width 13 height 13
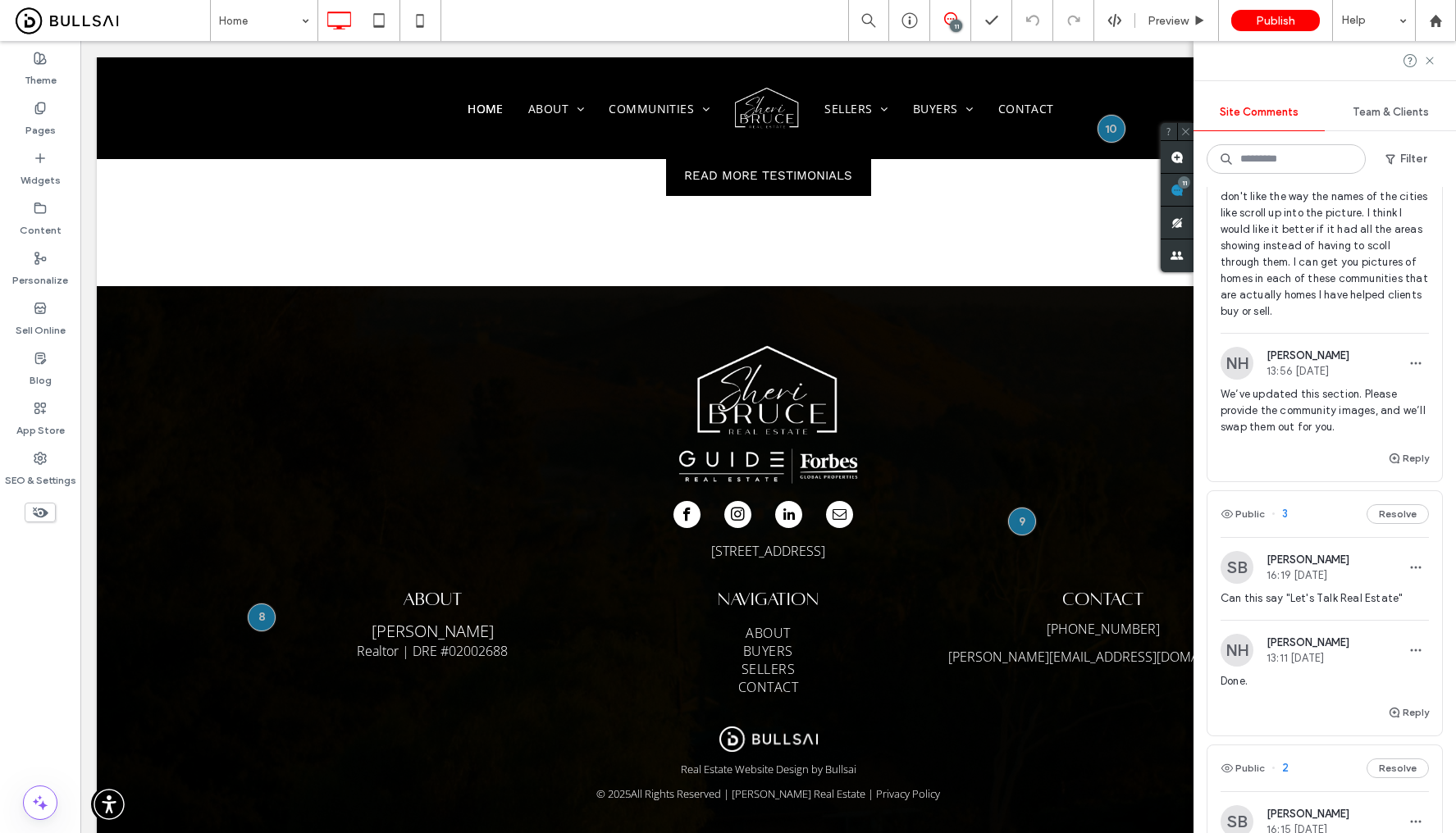
scroll to position [3185, 0]
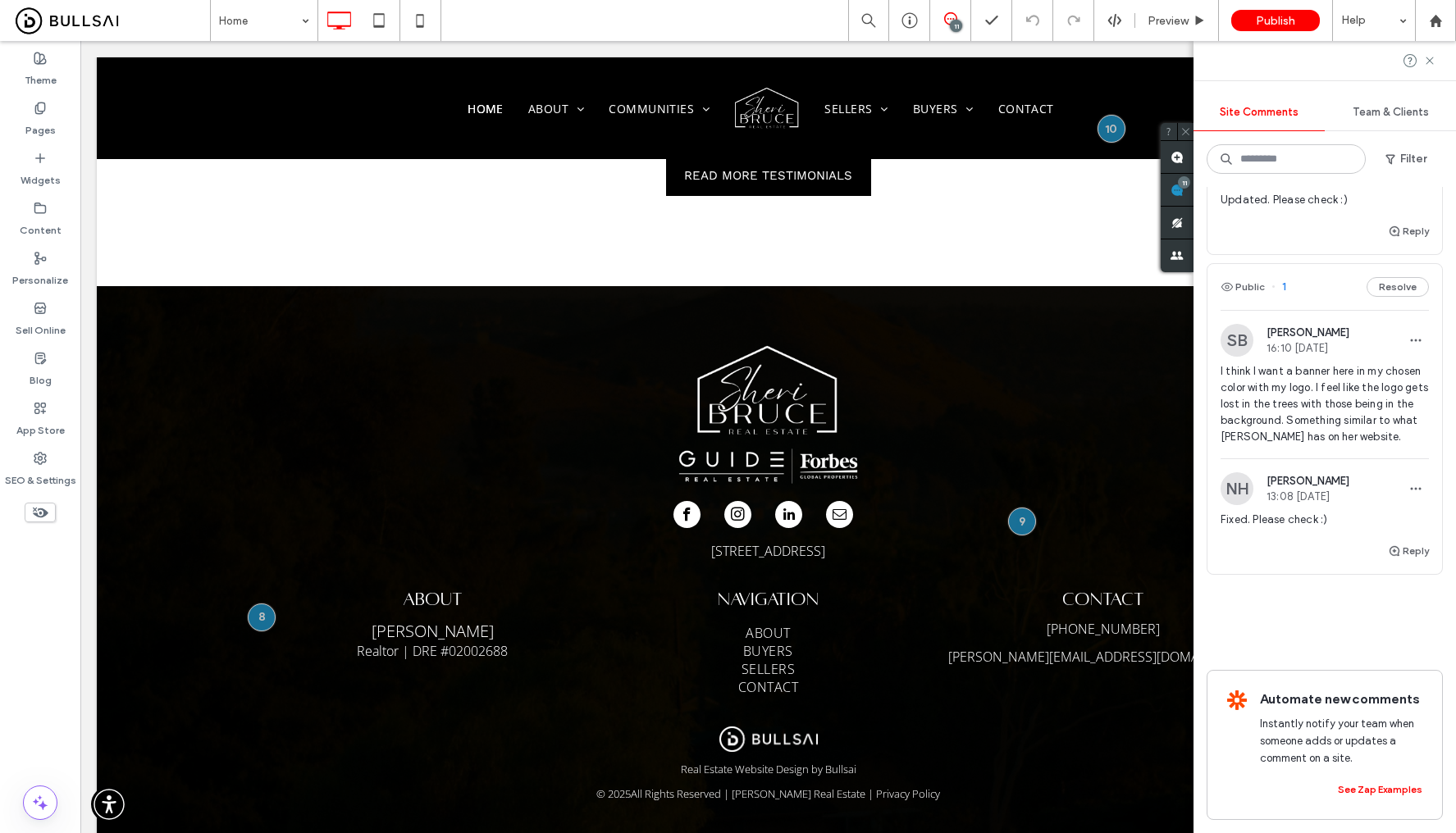
click at [1329, 365] on span "I think I want a banner here in my chosen color with my logo. I feel like the l…" at bounding box center [1325, 405] width 208 height 82
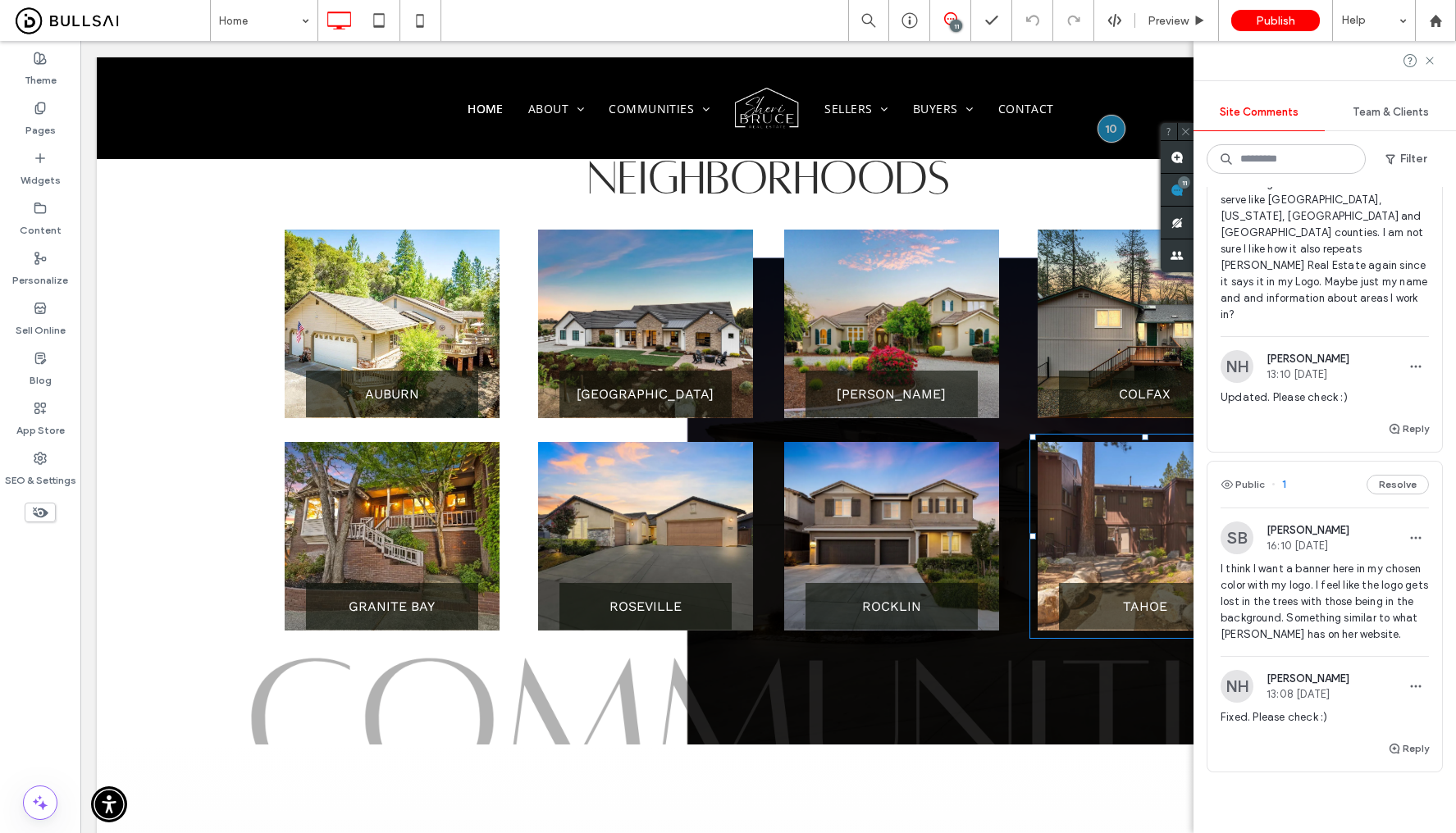
scroll to position [0, 0]
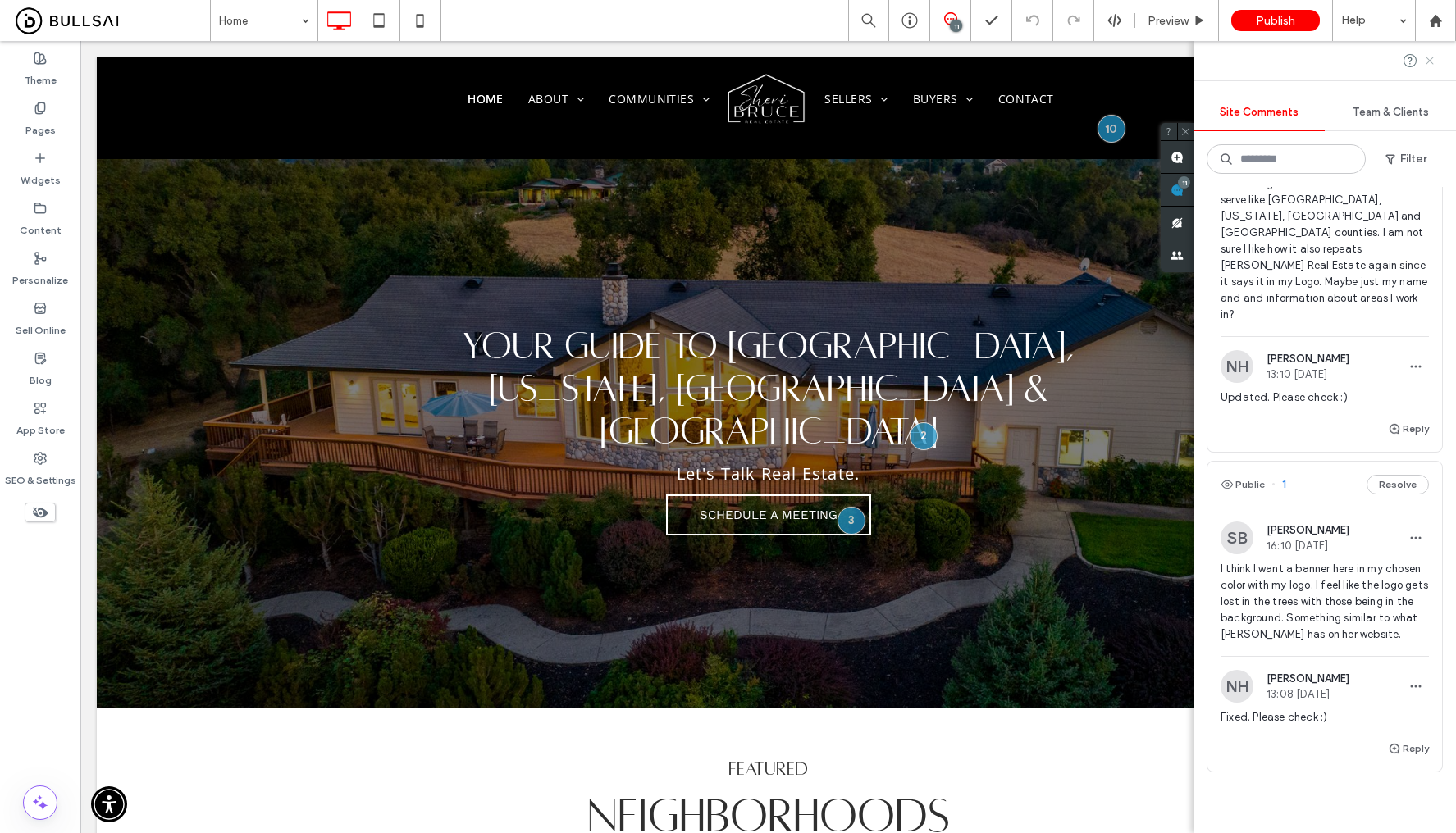
click at [1430, 63] on icon at bounding box center [1429, 60] width 13 height 13
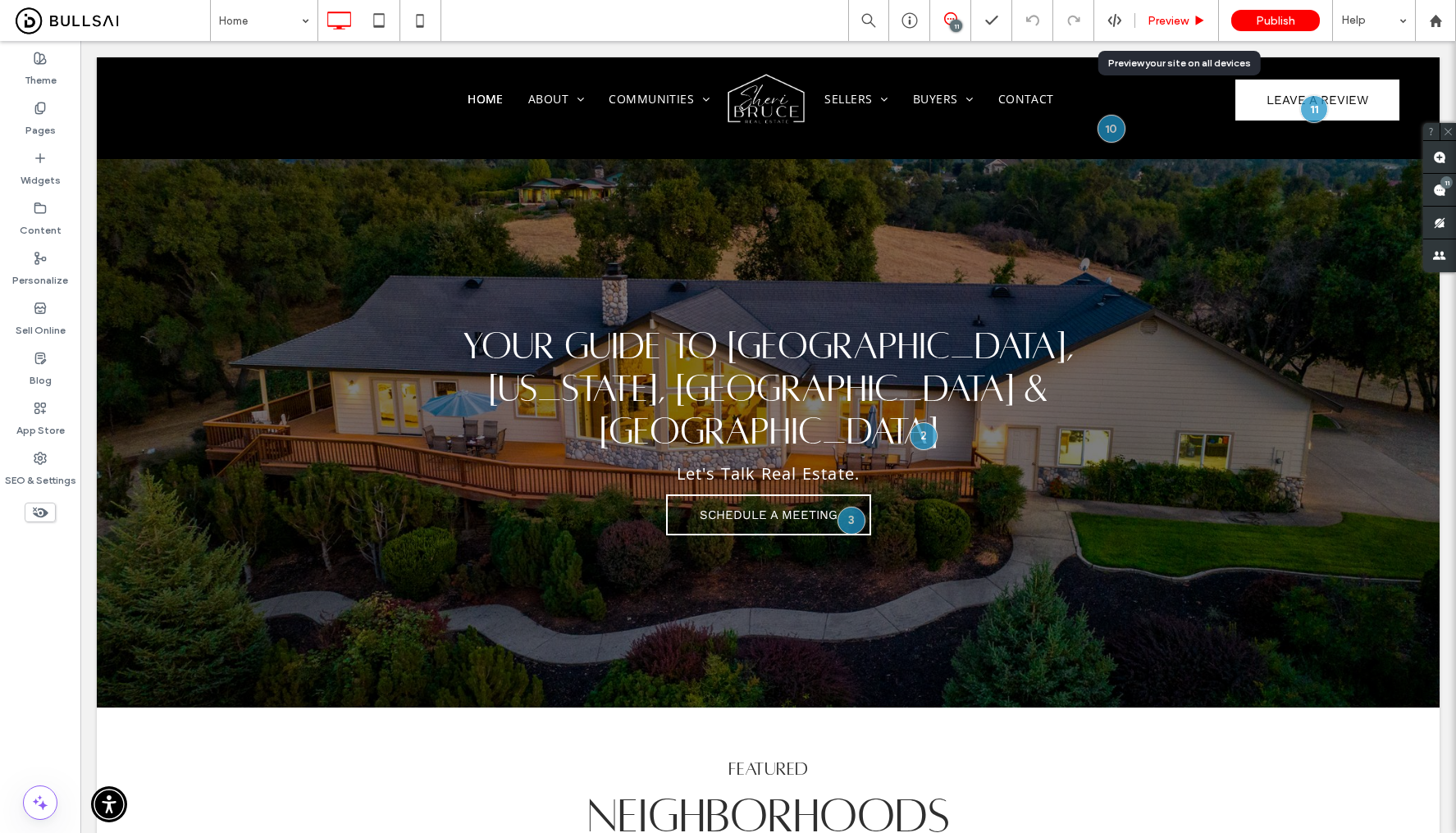
click at [1154, 20] on span "Preview" at bounding box center [1167, 21] width 41 height 14
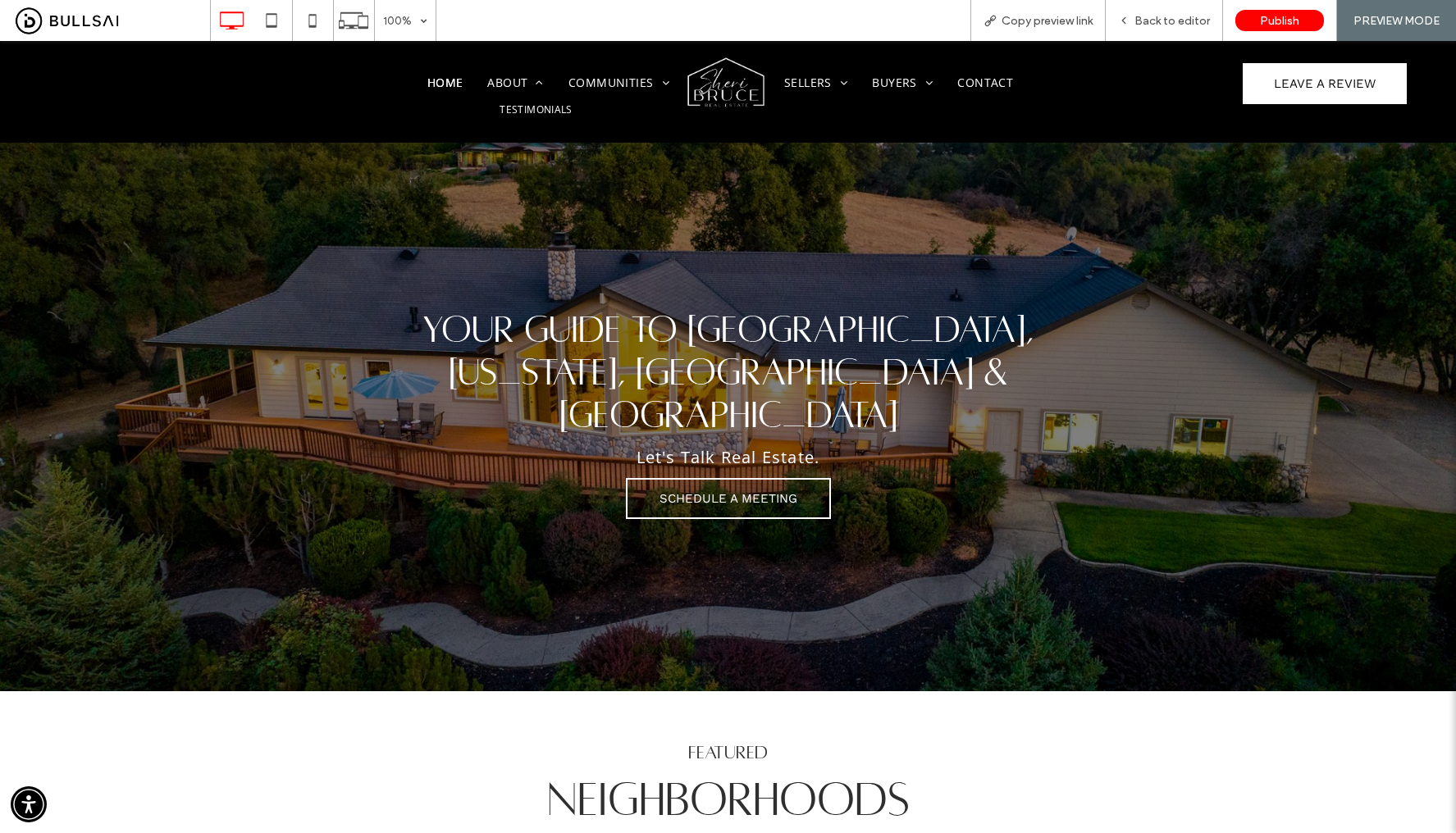
click at [515, 113] on span "Testimonials" at bounding box center [535, 109] width 73 height 14
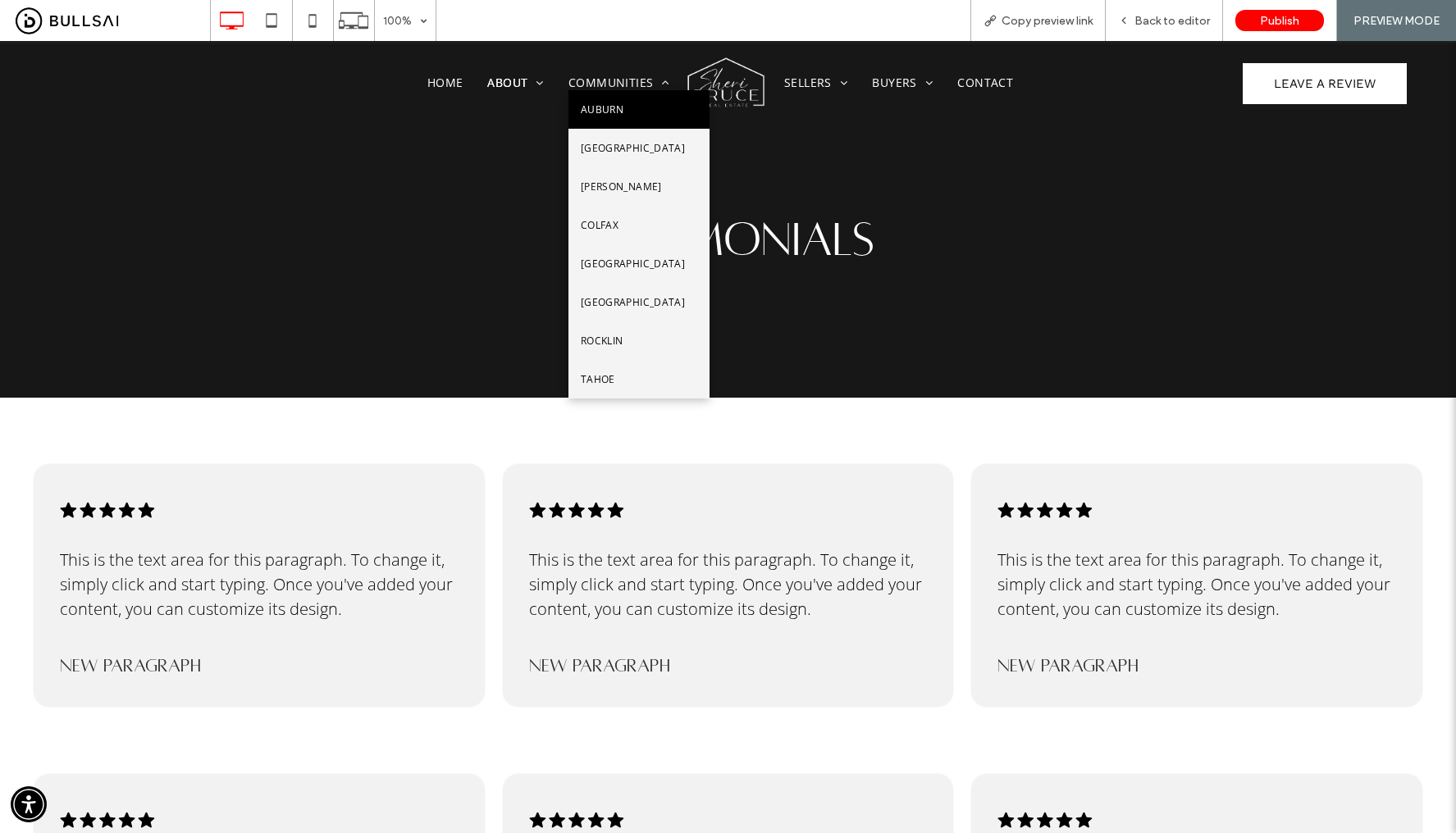
click at [610, 112] on span "Auburn" at bounding box center [602, 109] width 43 height 14
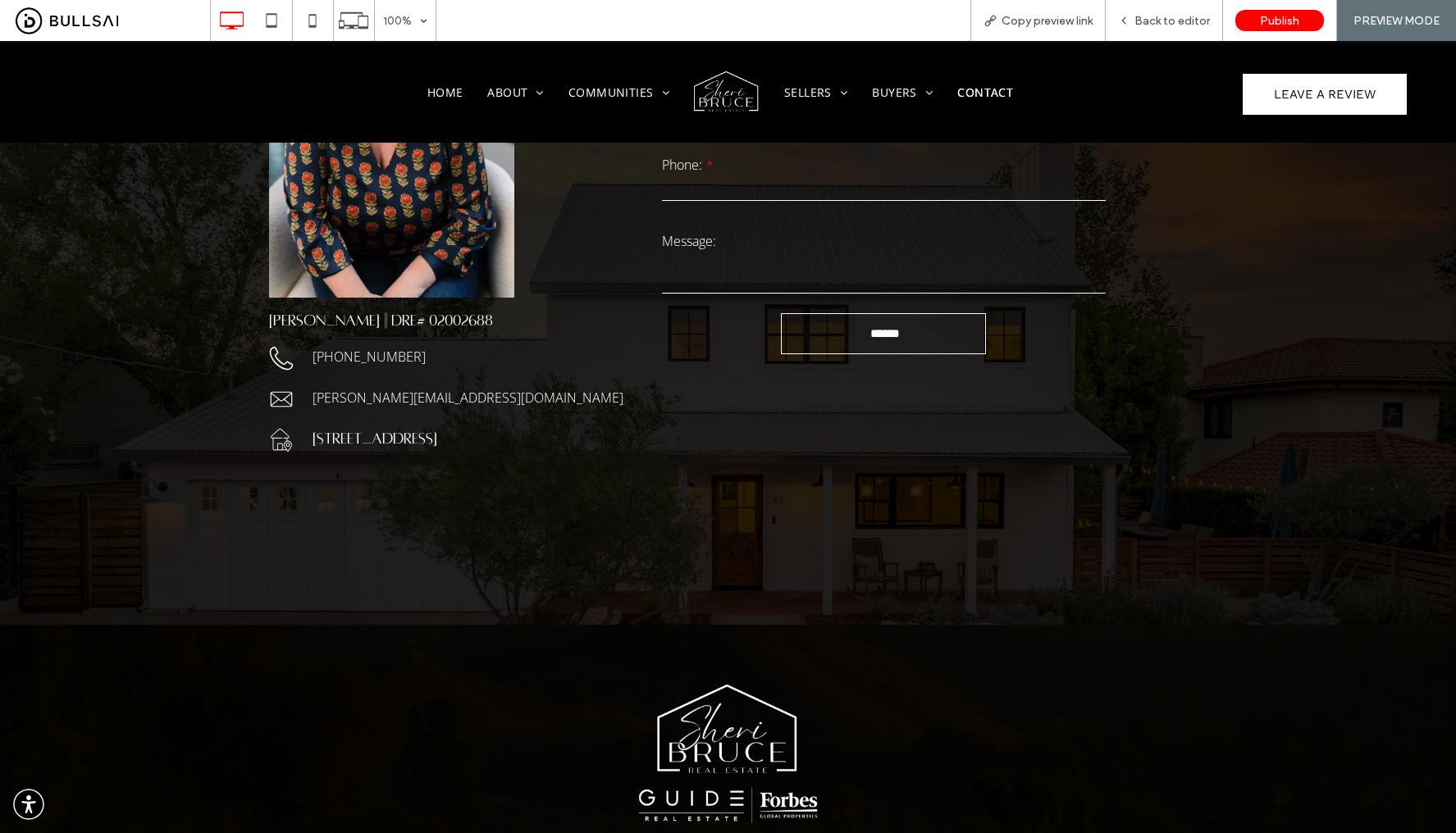
scroll to position [60, 0]
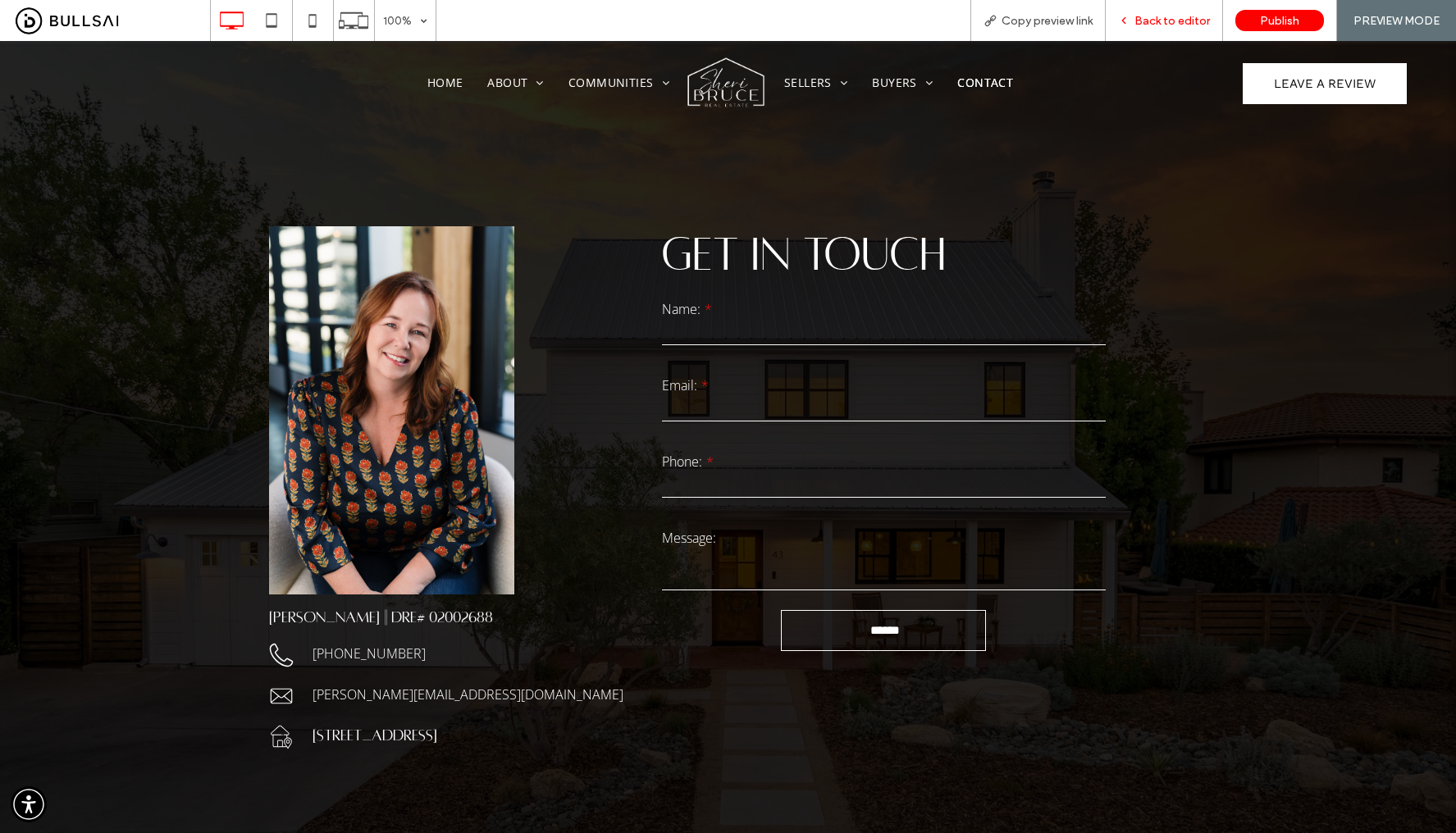
click at [1163, 22] on span "Back to editor" at bounding box center [1172, 21] width 75 height 14
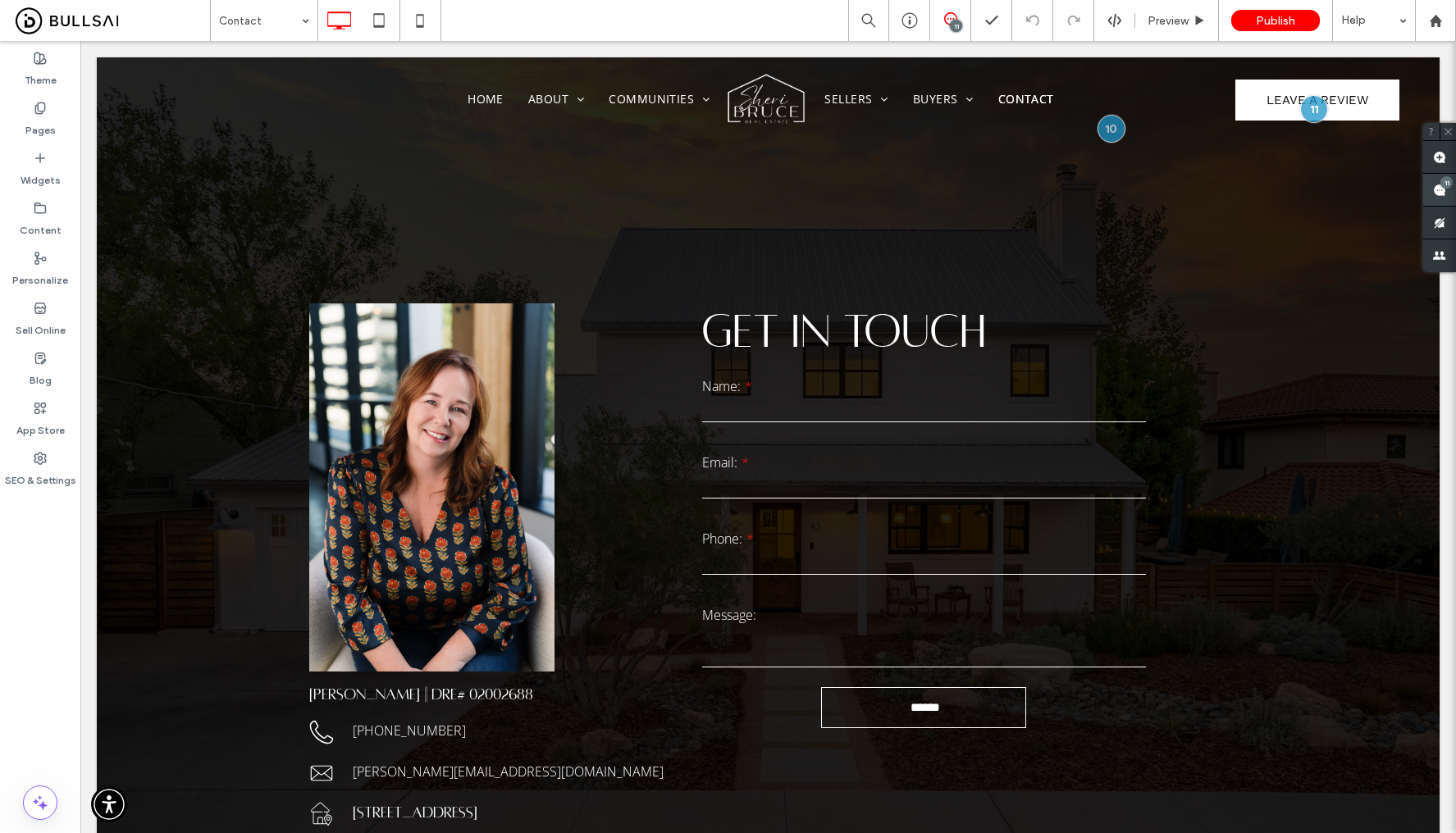
click at [1442, 189] on use at bounding box center [1439, 190] width 13 height 13
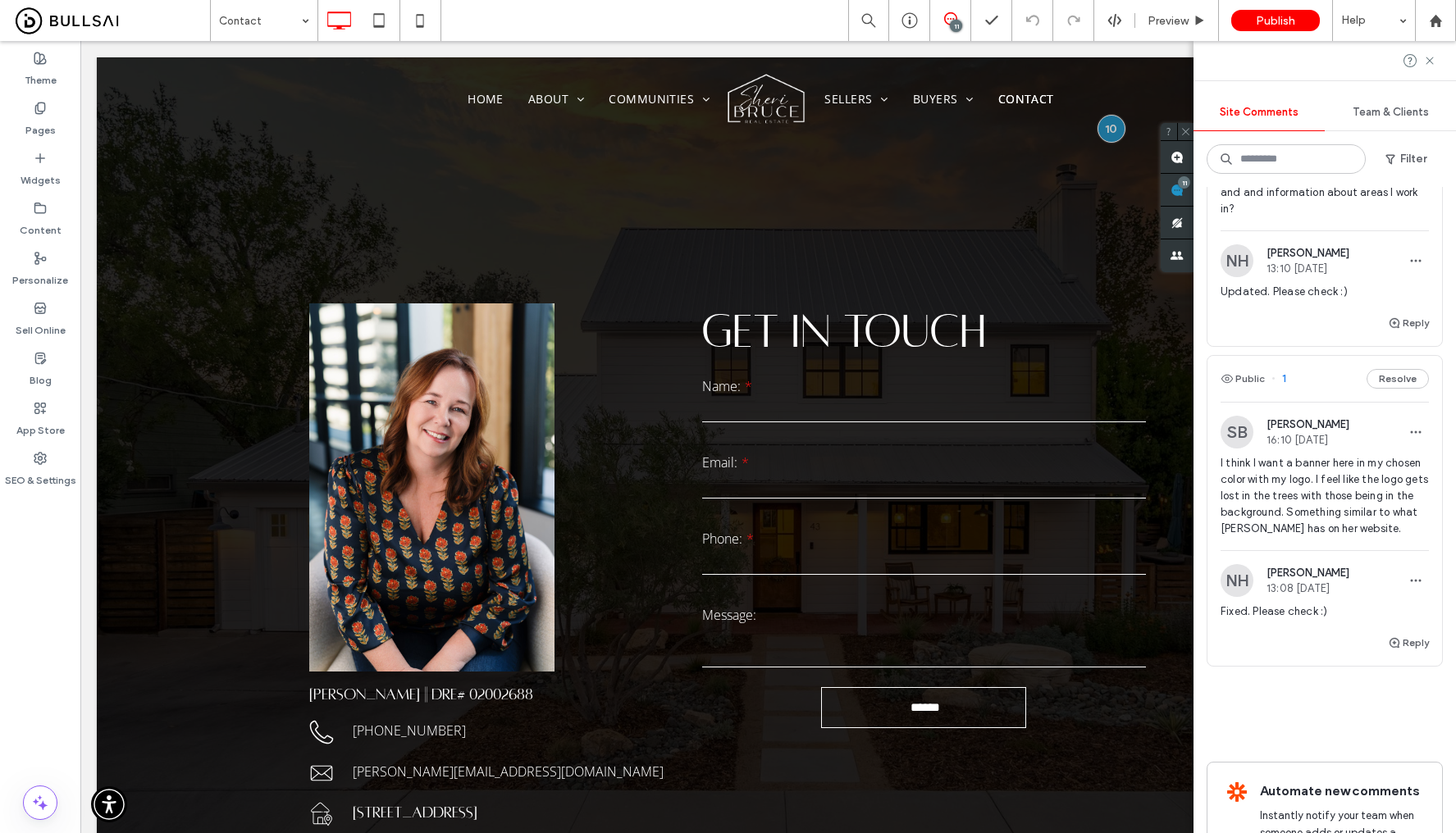
scroll to position [3185, 0]
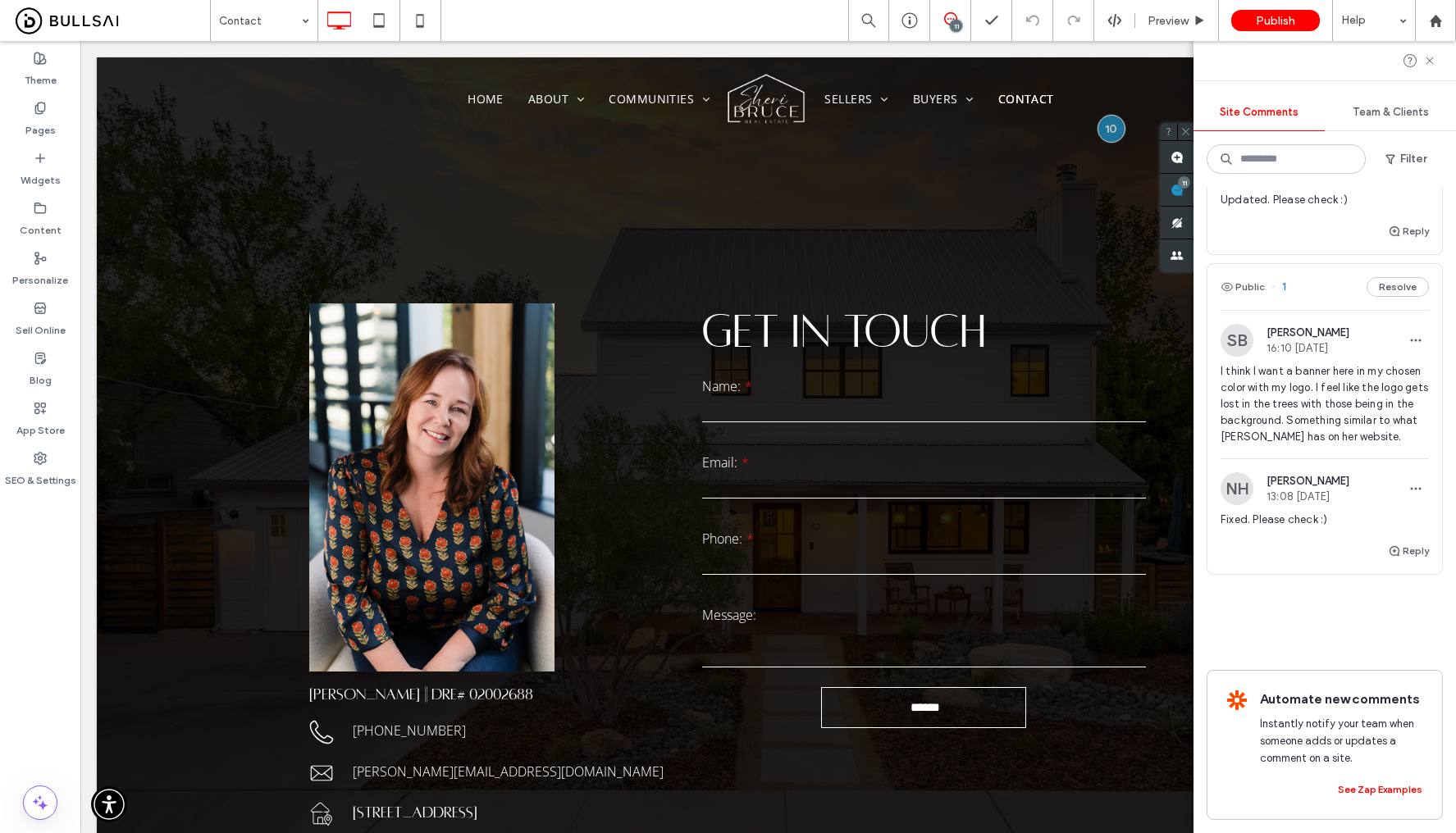
click at [1347, 364] on span "I think I want a banner here in my chosen color with my logo. I feel like the l…" at bounding box center [1325, 405] width 208 height 82
click at [1409, 334] on icon "button" at bounding box center [1415, 340] width 13 height 13
click at [1348, 323] on div "SB Sheri Bruce 16:10 Sep 8 2025" at bounding box center [1325, 340] width 208 height 33
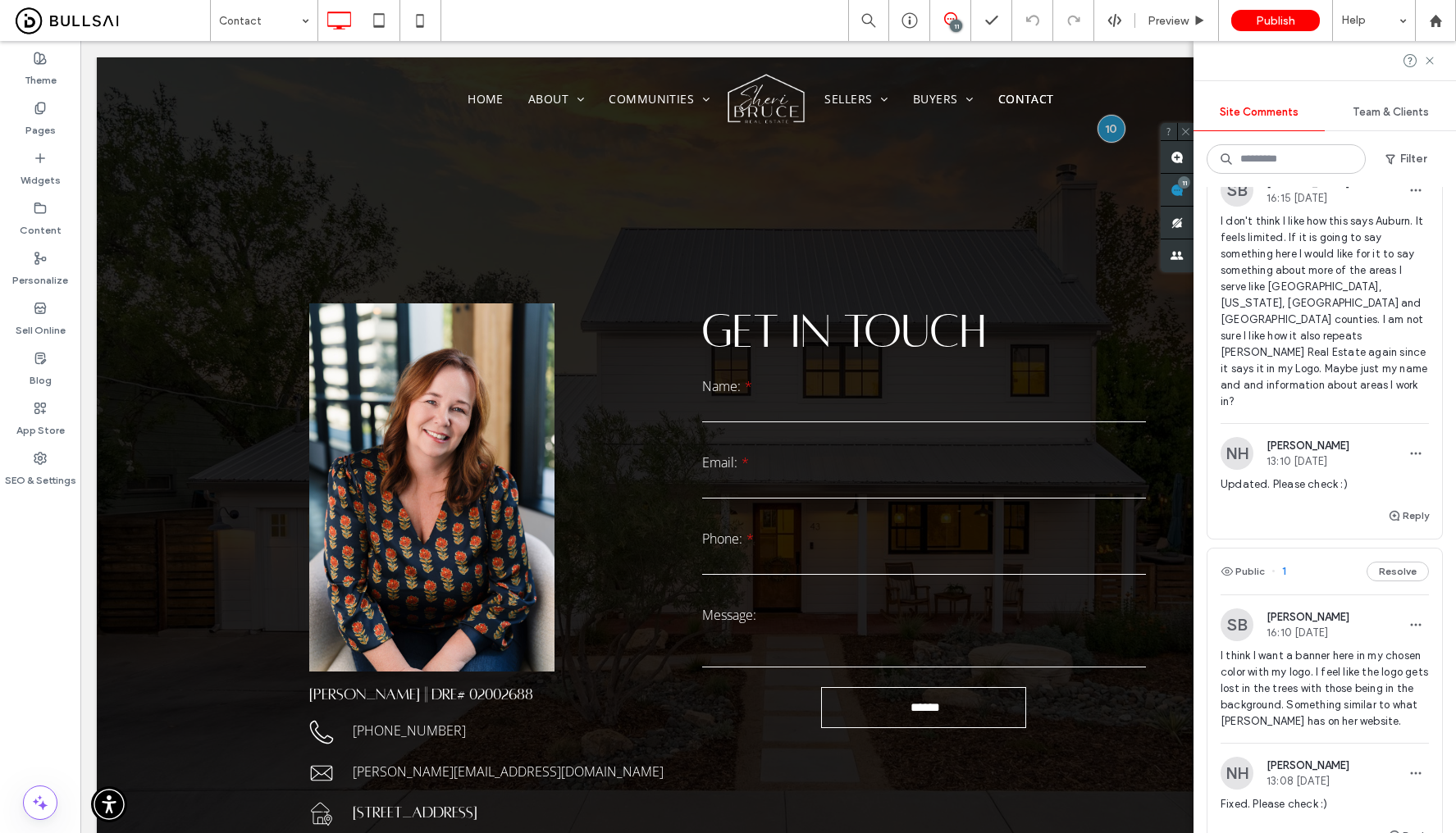
scroll to position [2826, 0]
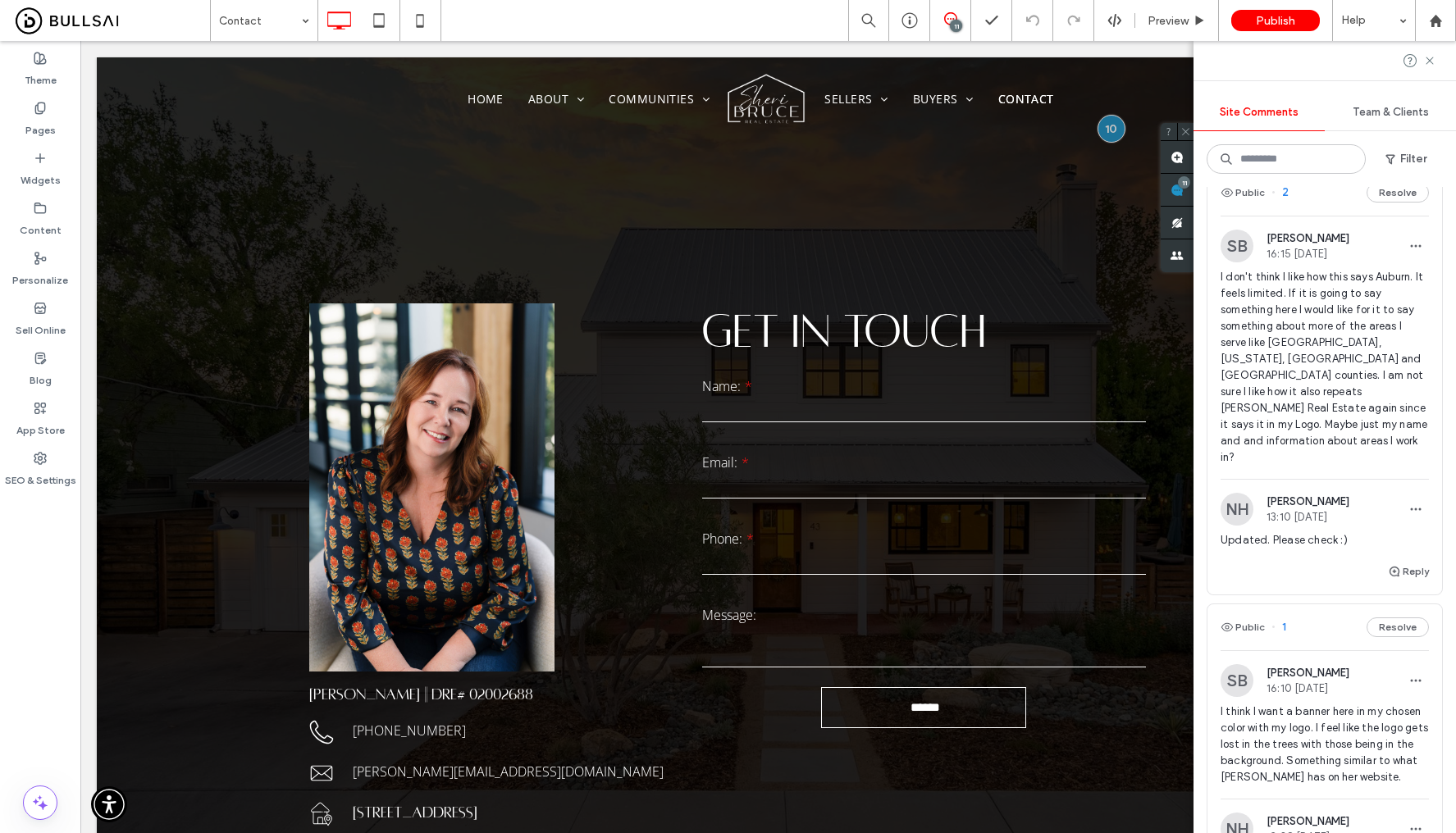
click at [1348, 398] on span "I don't think I like how this says Auburn. It feels limited. If it is going to …" at bounding box center [1325, 367] width 208 height 197
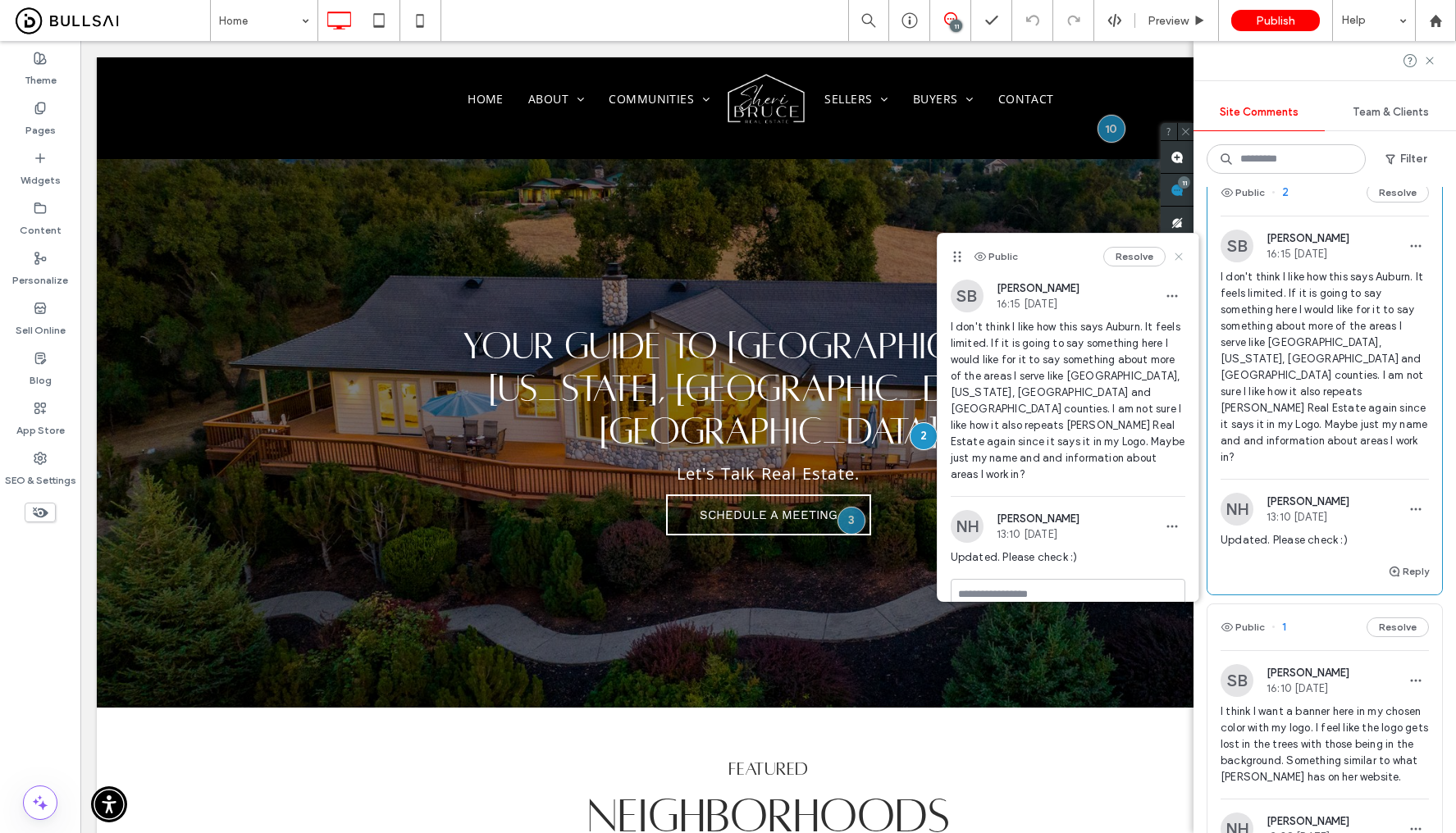
click at [1174, 257] on use at bounding box center [1178, 257] width 7 height 7
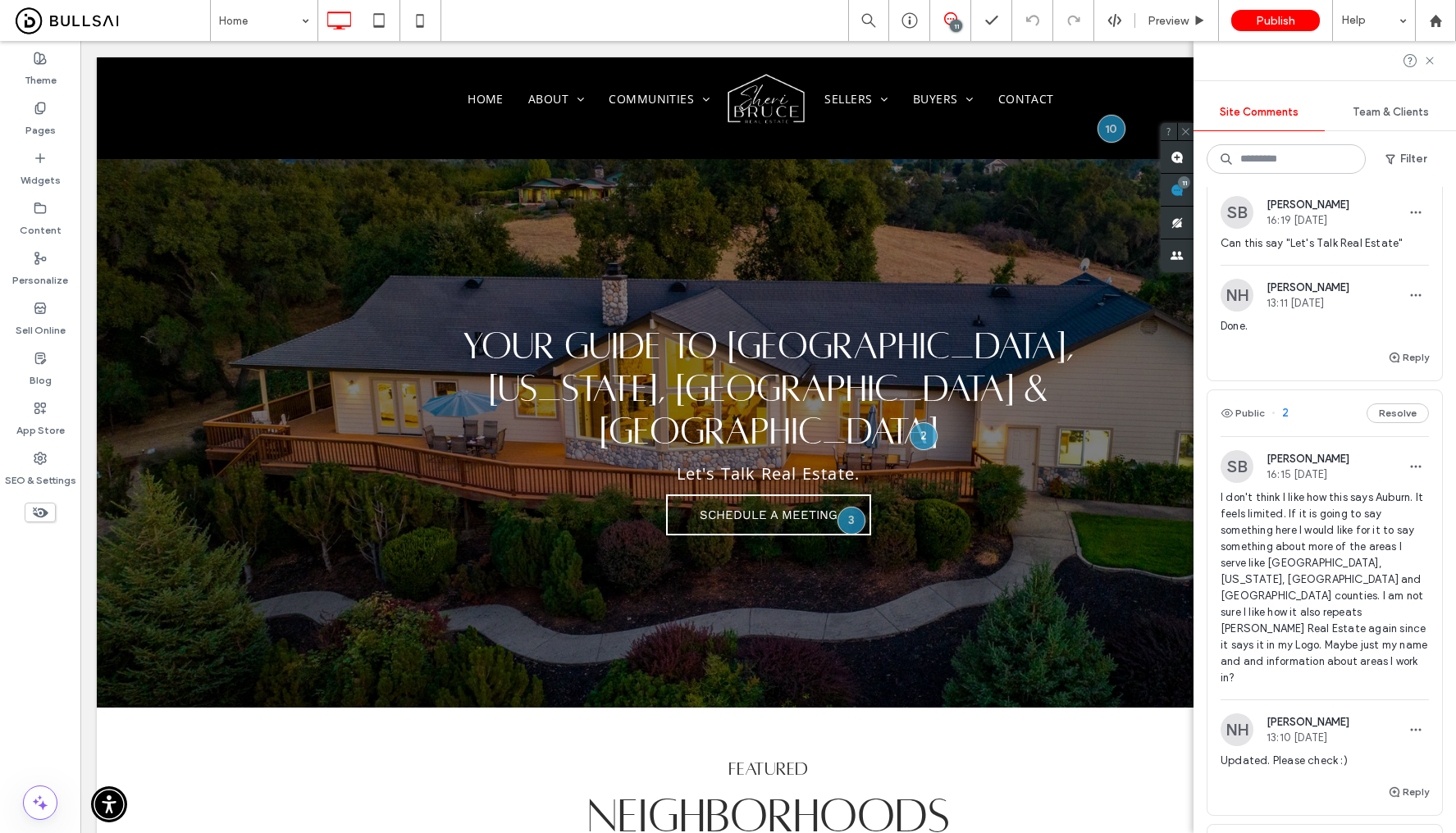
scroll to position [2335, 0]
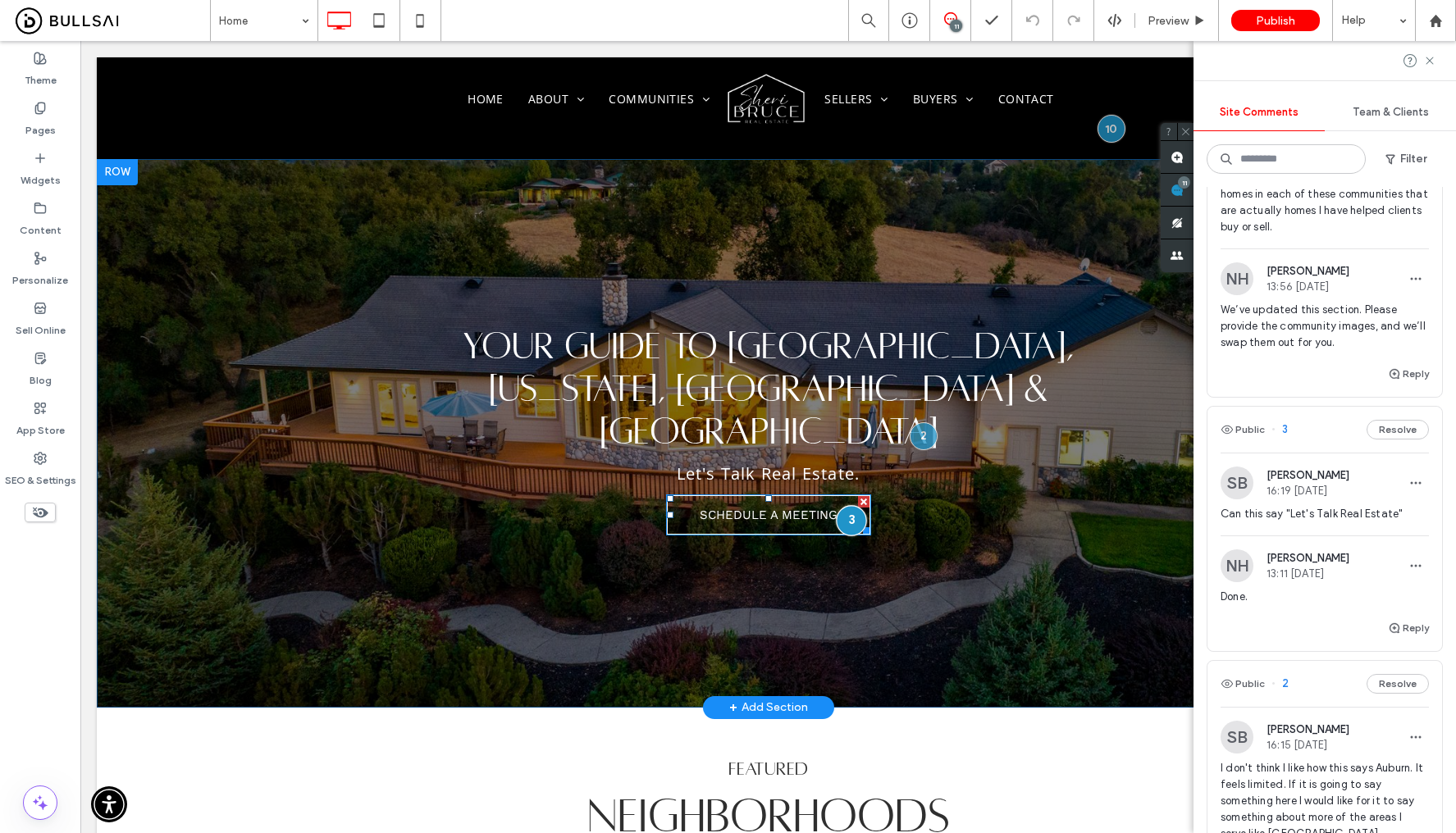
click at [841, 506] on div at bounding box center [852, 521] width 31 height 31
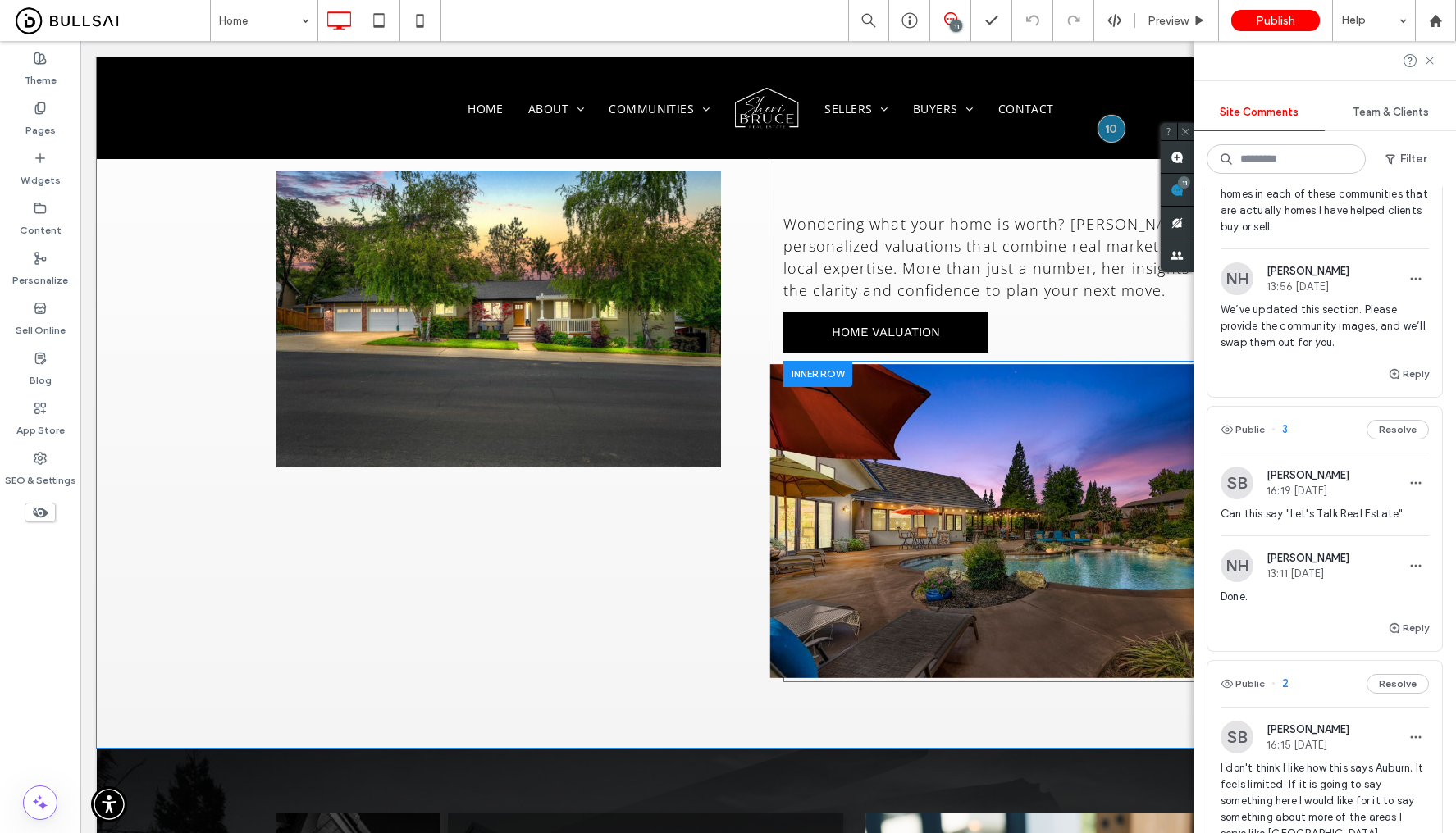
scroll to position [1410, 0]
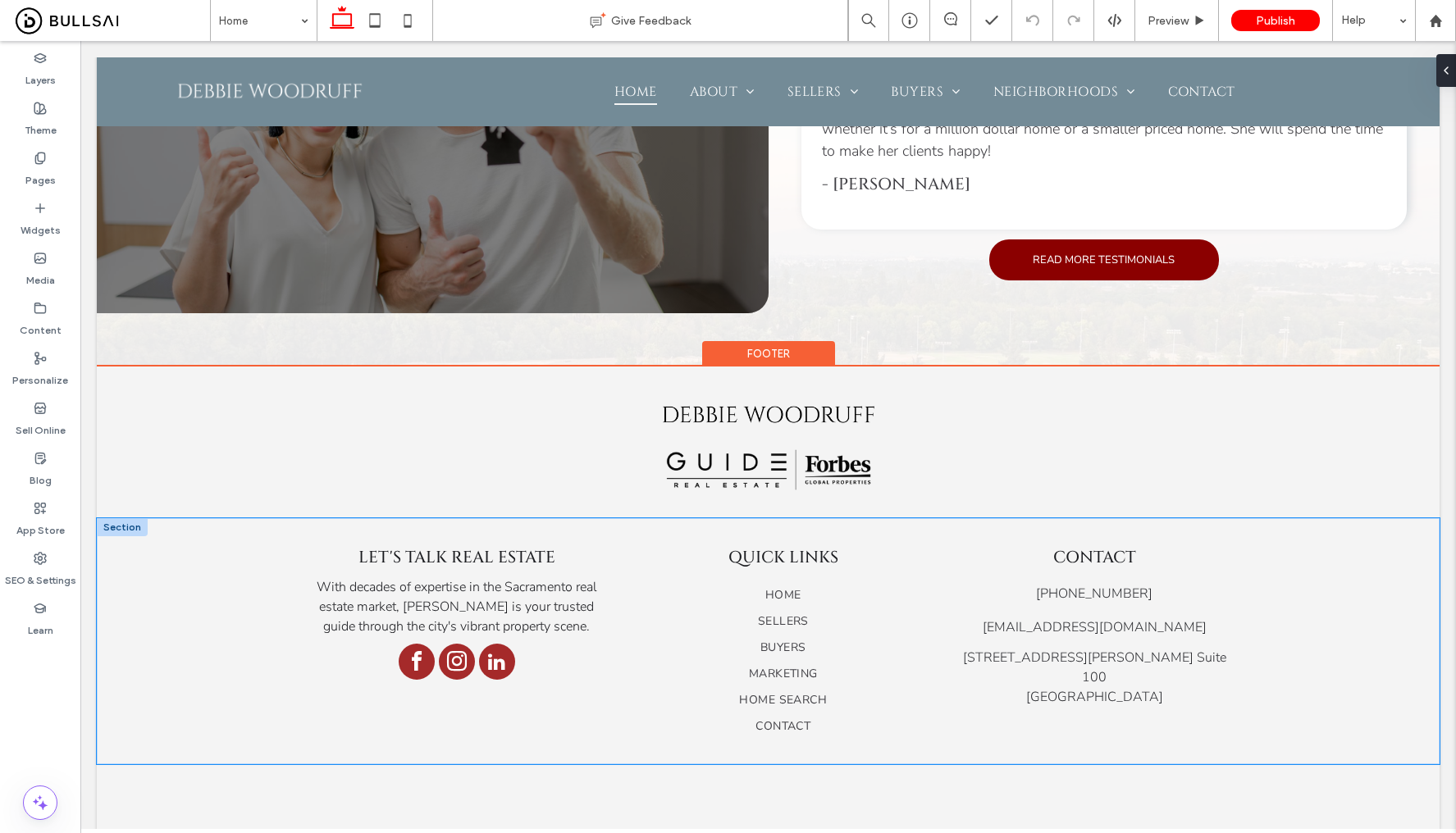
scroll to position [2618, 0]
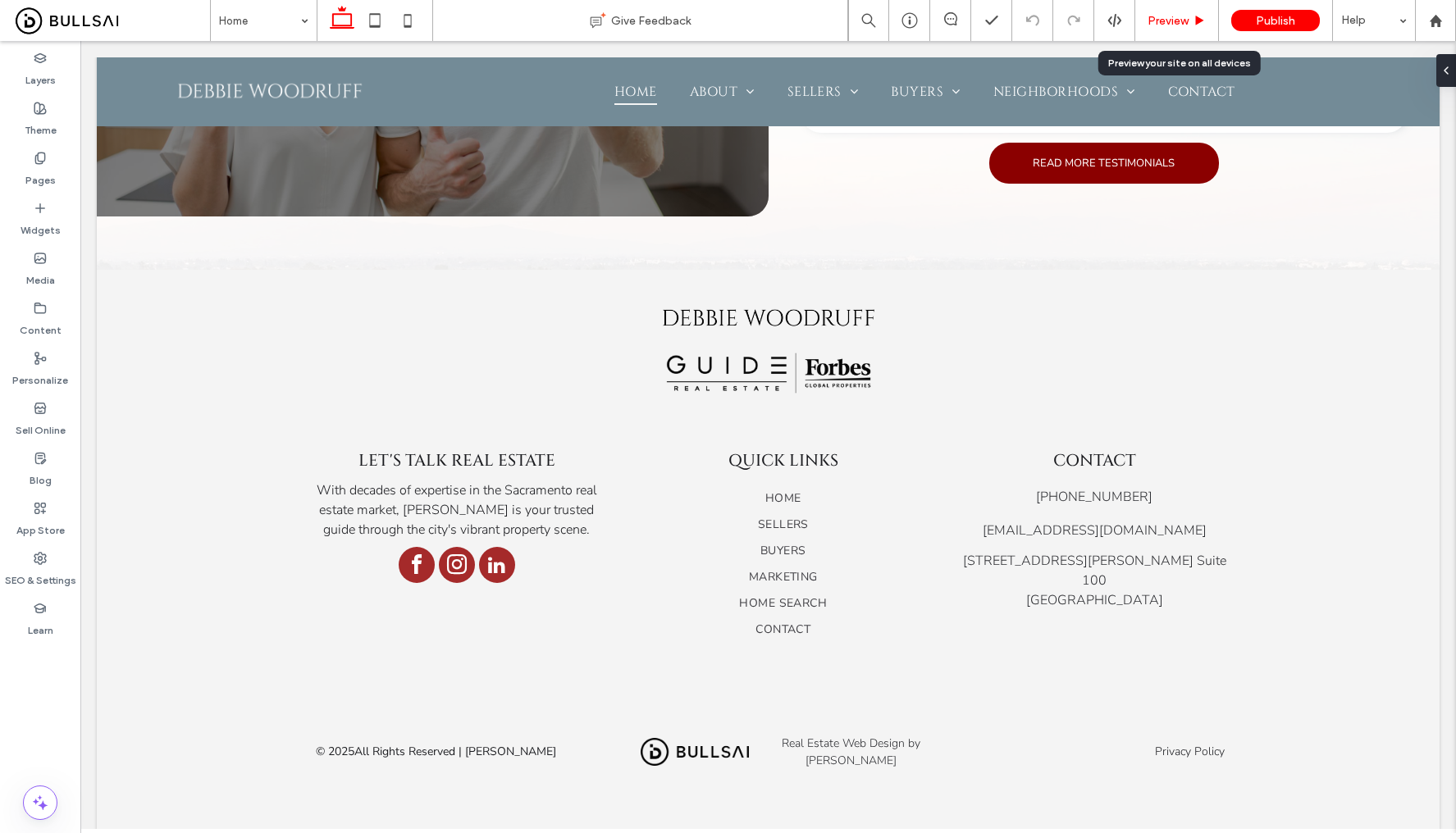
click at [1167, 22] on span "Preview" at bounding box center [1167, 21] width 41 height 14
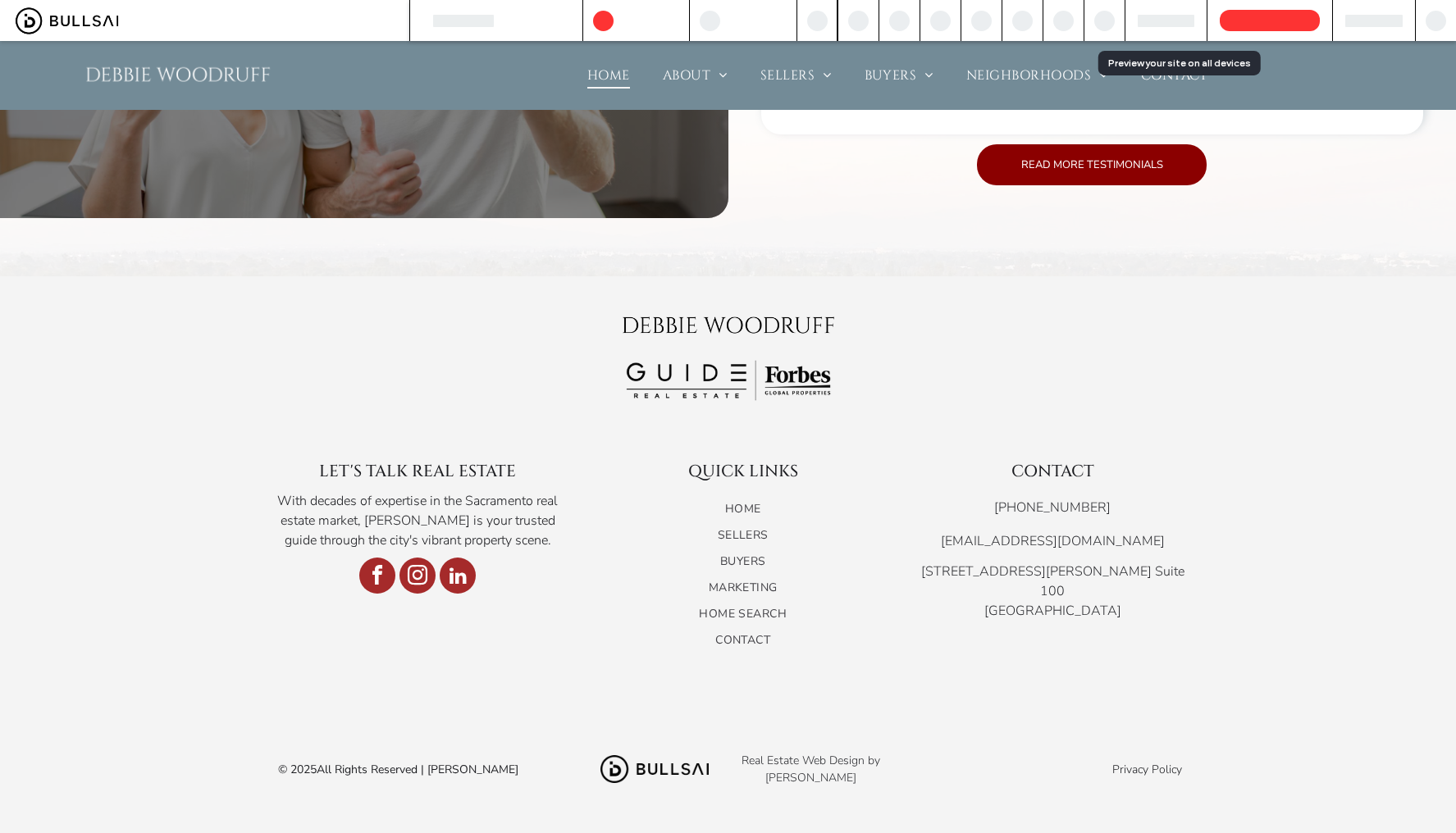
scroll to position [2628, 0]
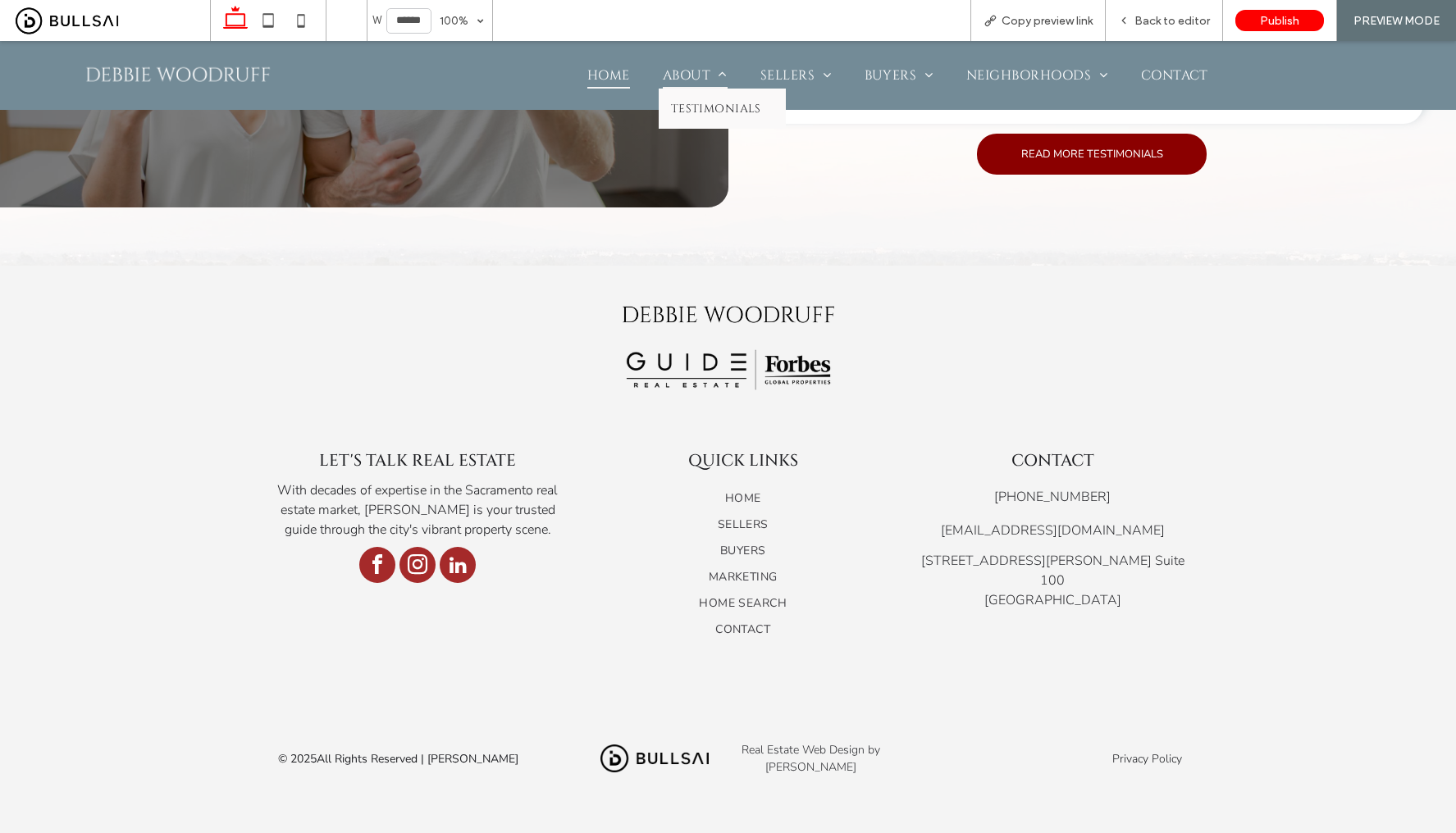
click at [675, 74] on span "About" at bounding box center [695, 75] width 65 height 26
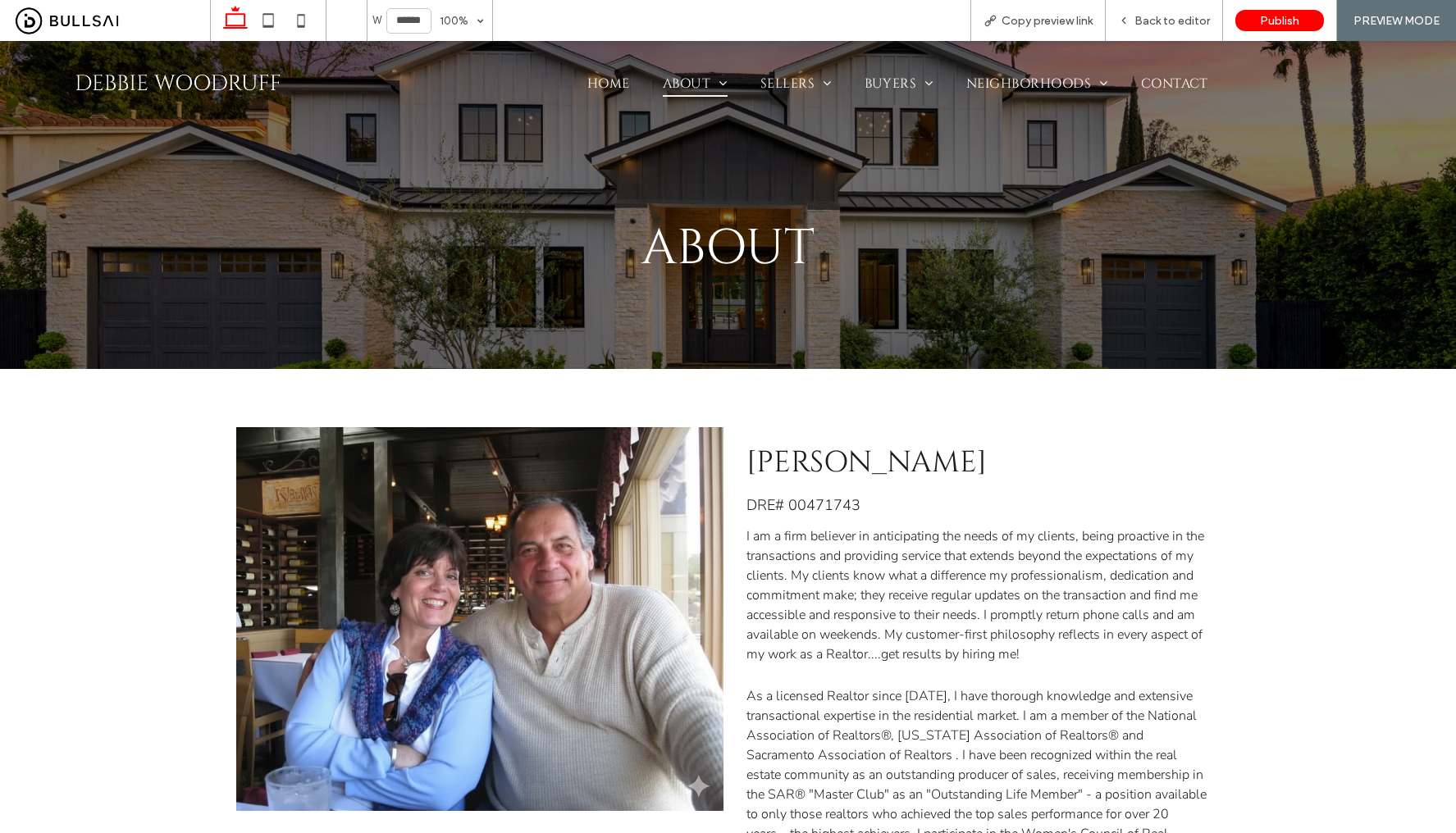
click at [248, 89] on img at bounding box center [178, 83] width 213 height 43
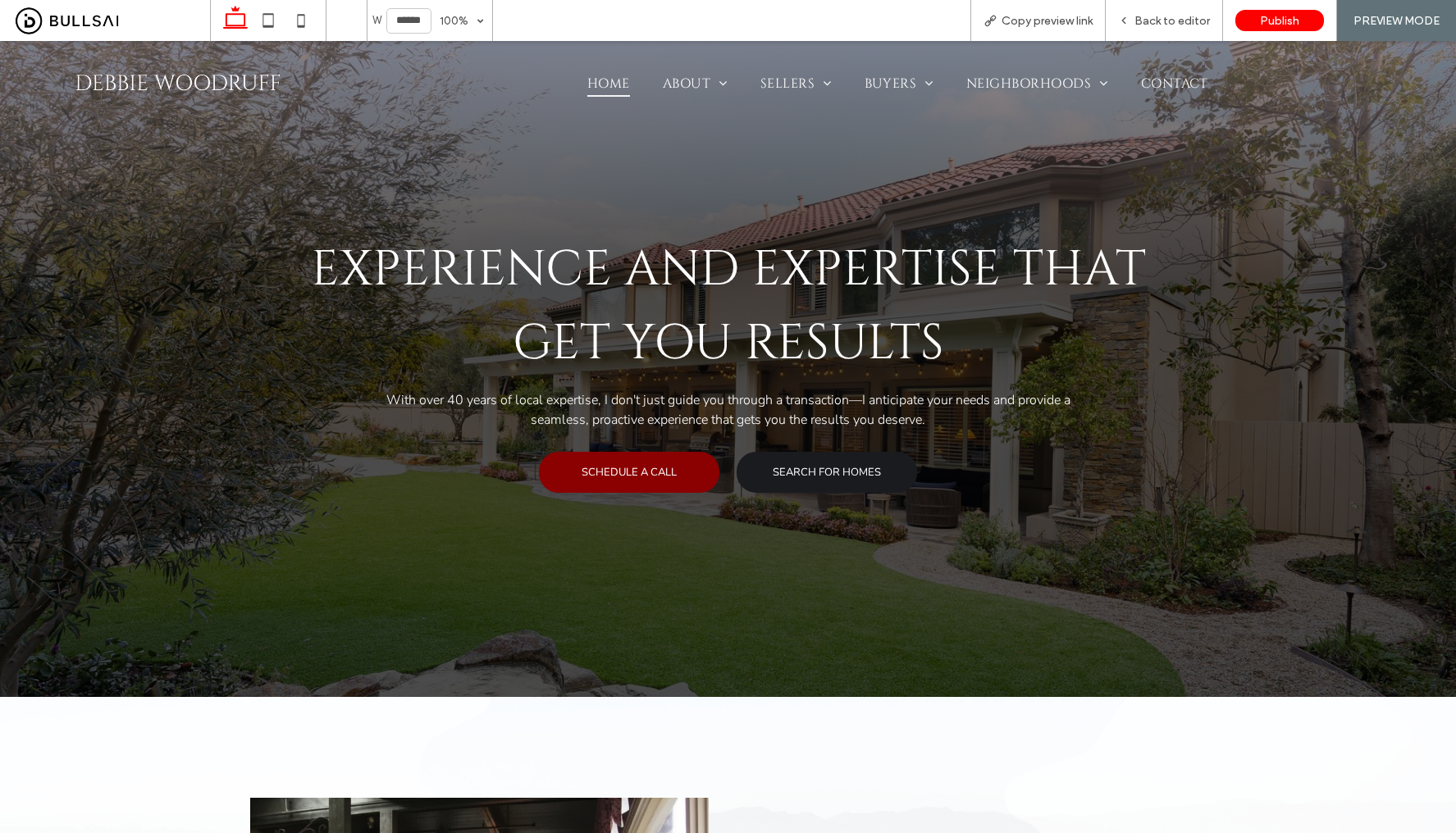
click at [813, 481] on link "SEARCH FOR HOMES" at bounding box center [826, 472] width 180 height 41
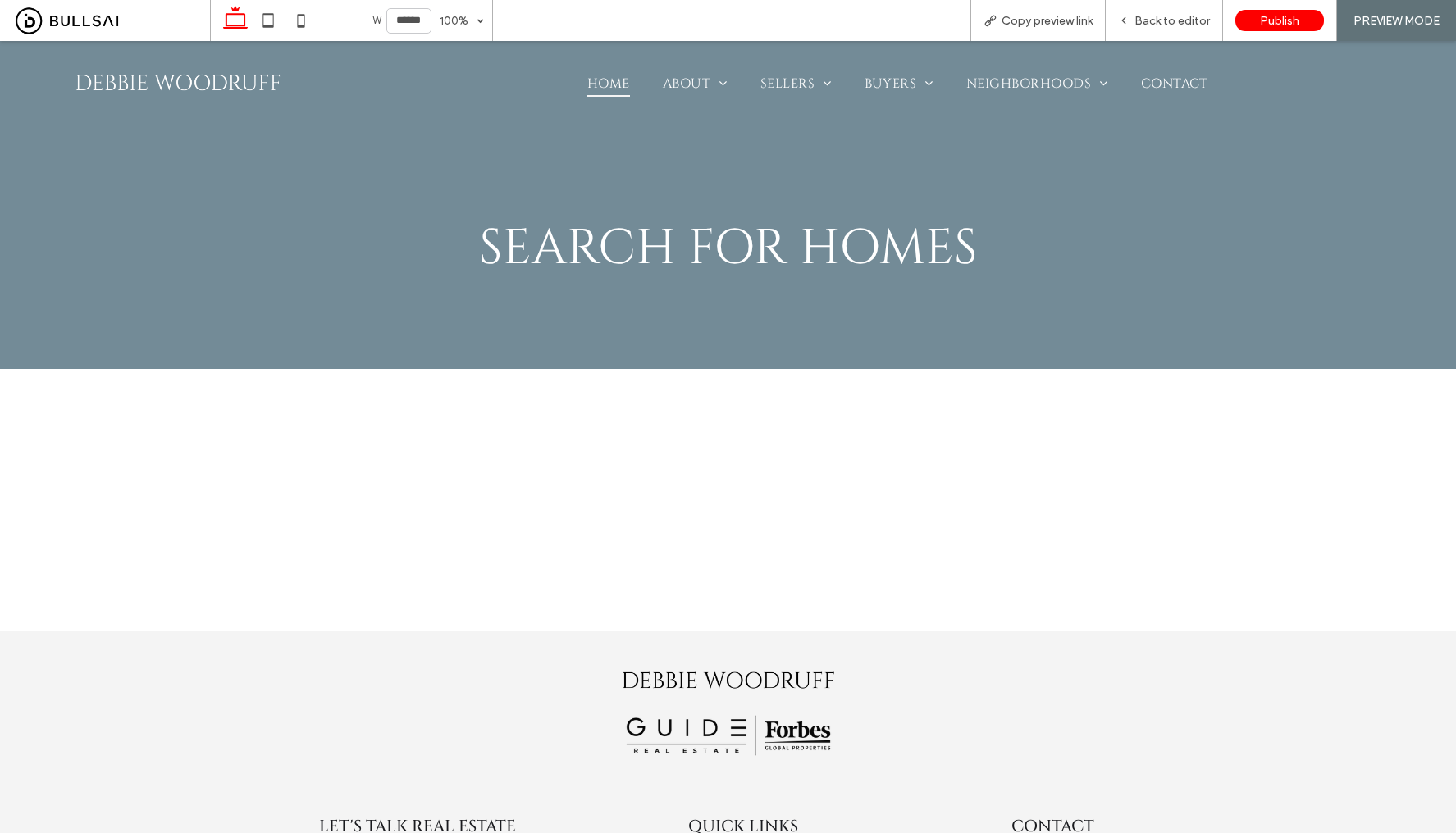
click at [602, 75] on span "Home" at bounding box center [609, 84] width 43 height 26
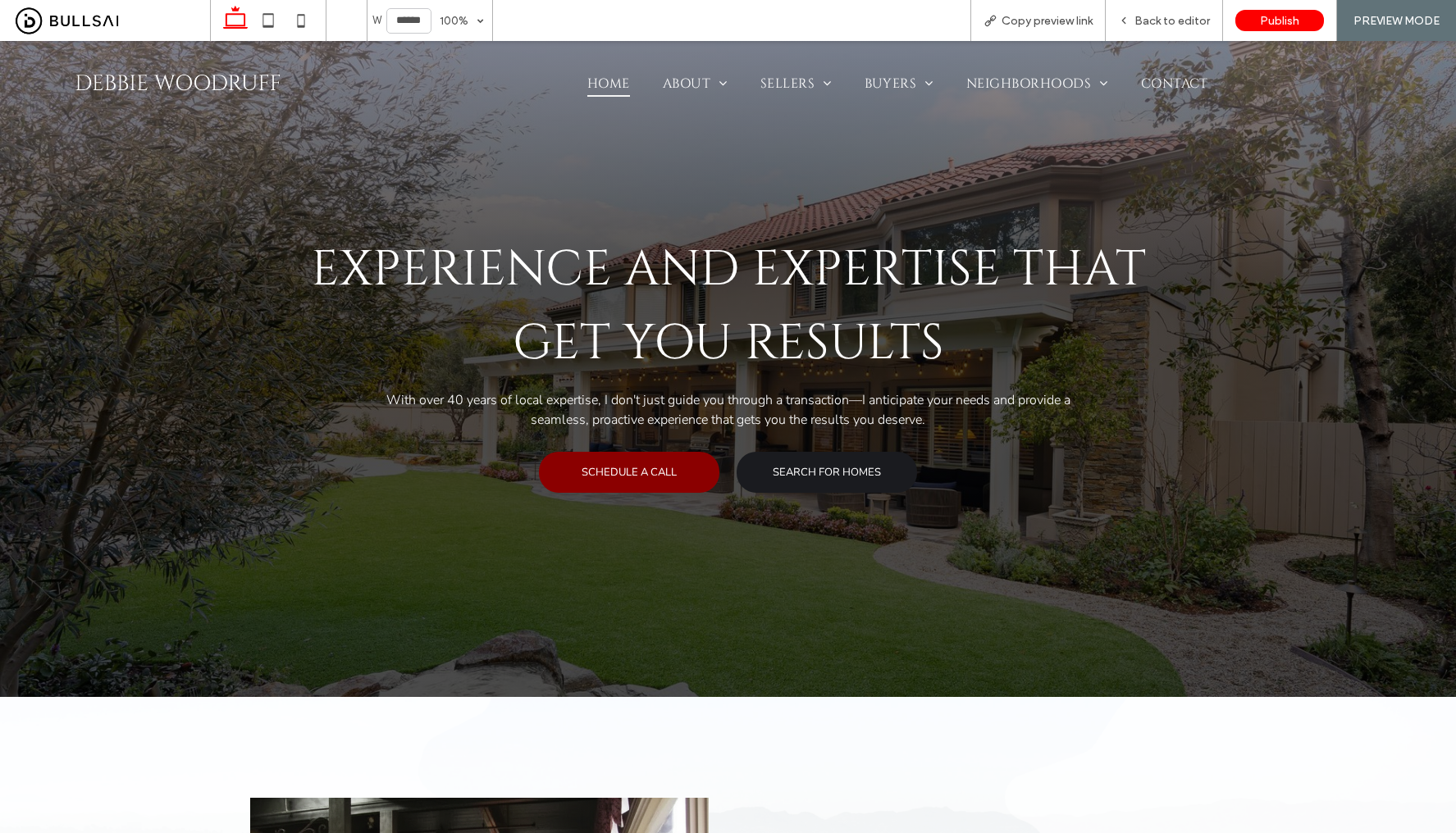
click at [793, 470] on span "SEARCH FOR HOMES" at bounding box center [827, 472] width 108 height 15
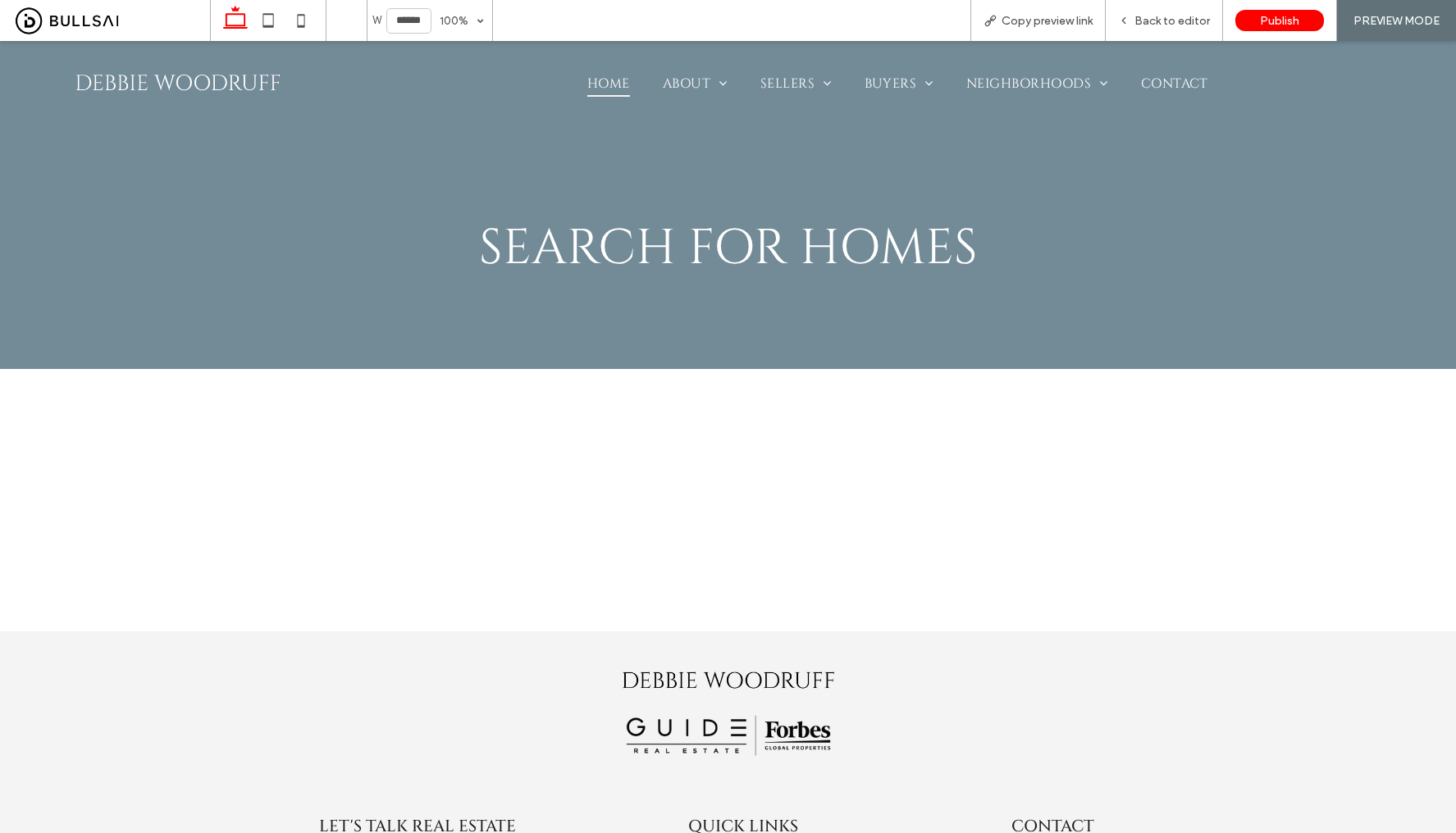
click at [602, 86] on span "Home" at bounding box center [609, 84] width 43 height 26
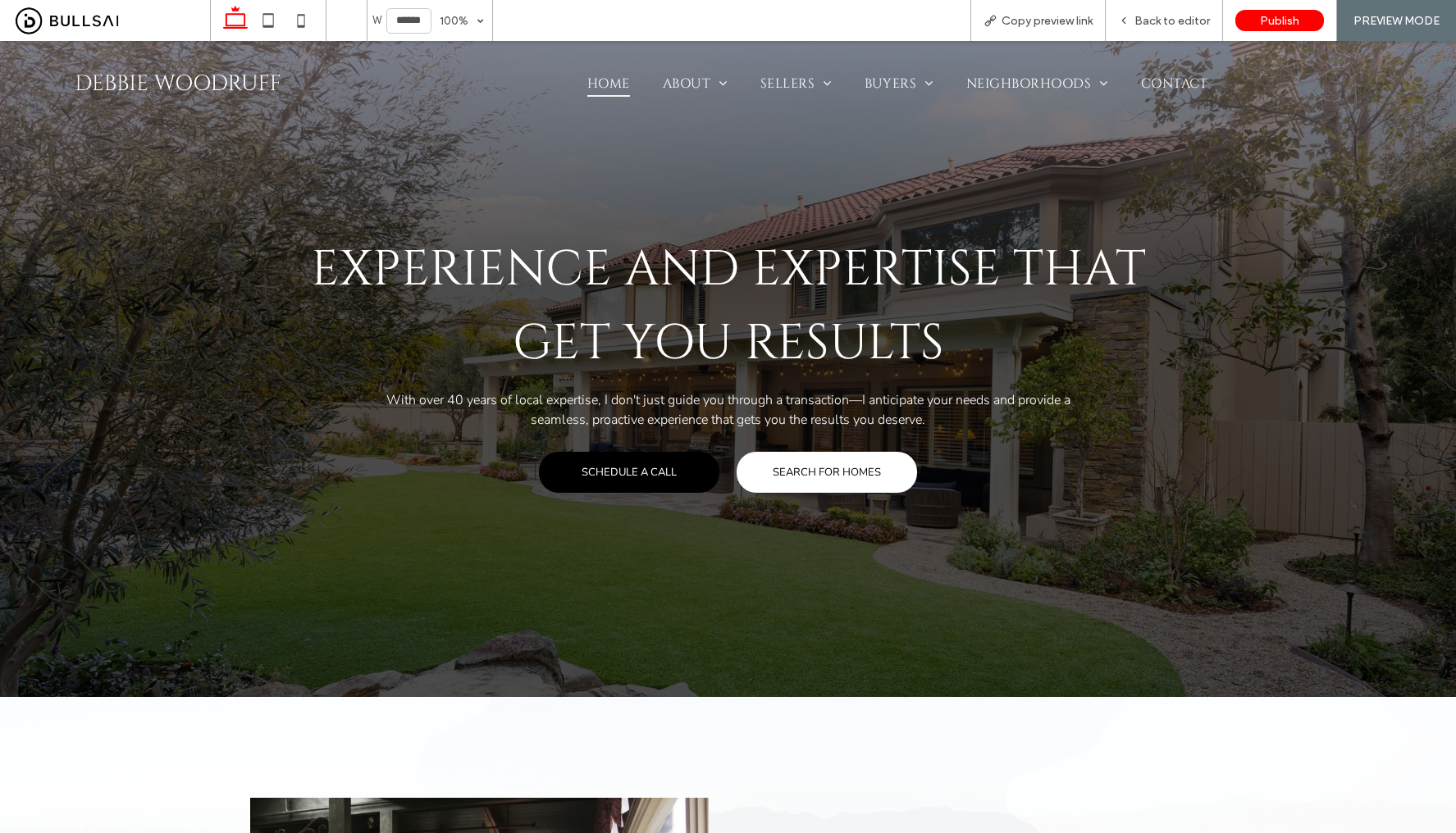
click at [621, 465] on span "SCHEDULE A CALL" at bounding box center [629, 472] width 95 height 15
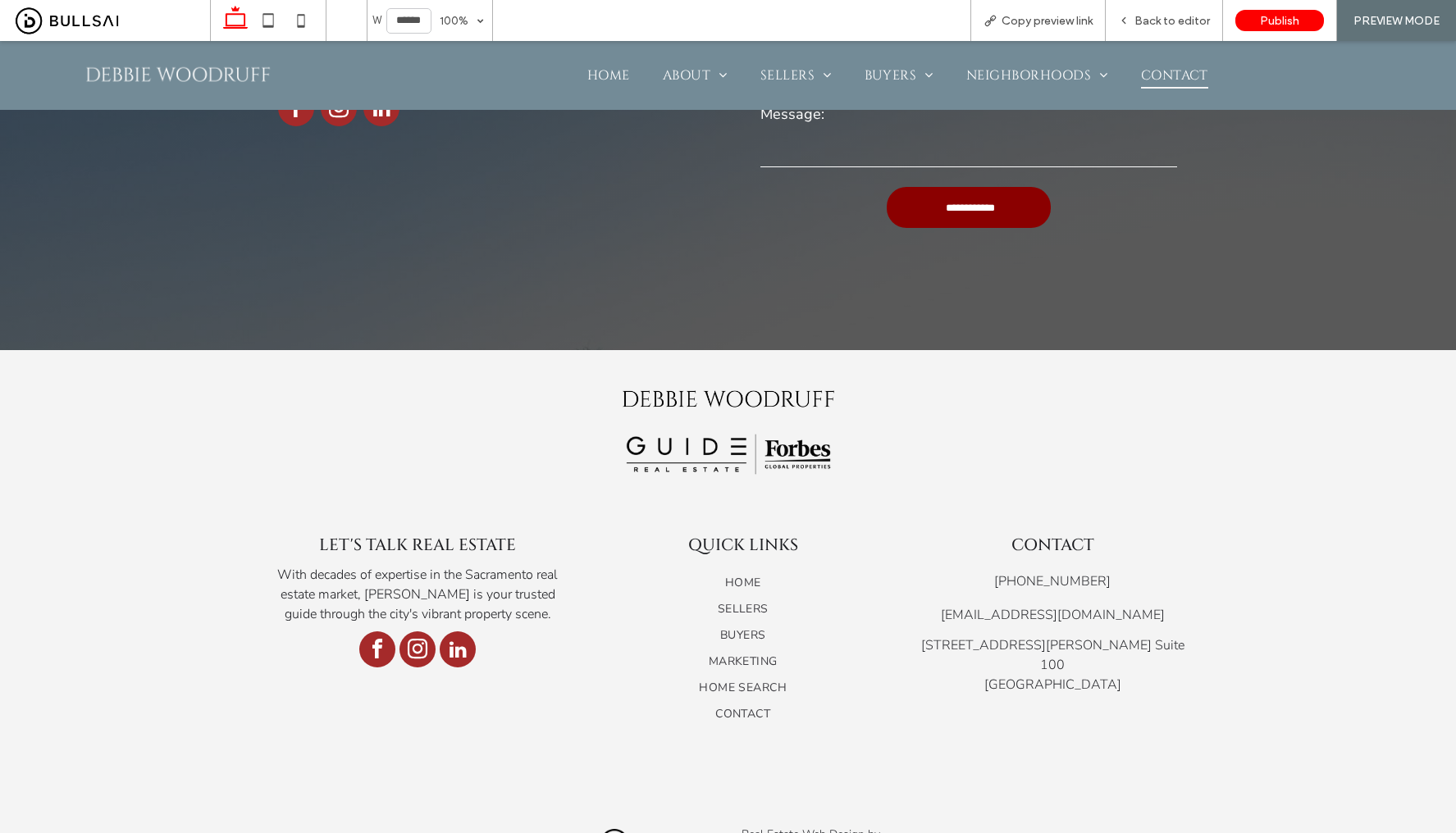
scroll to position [438, 0]
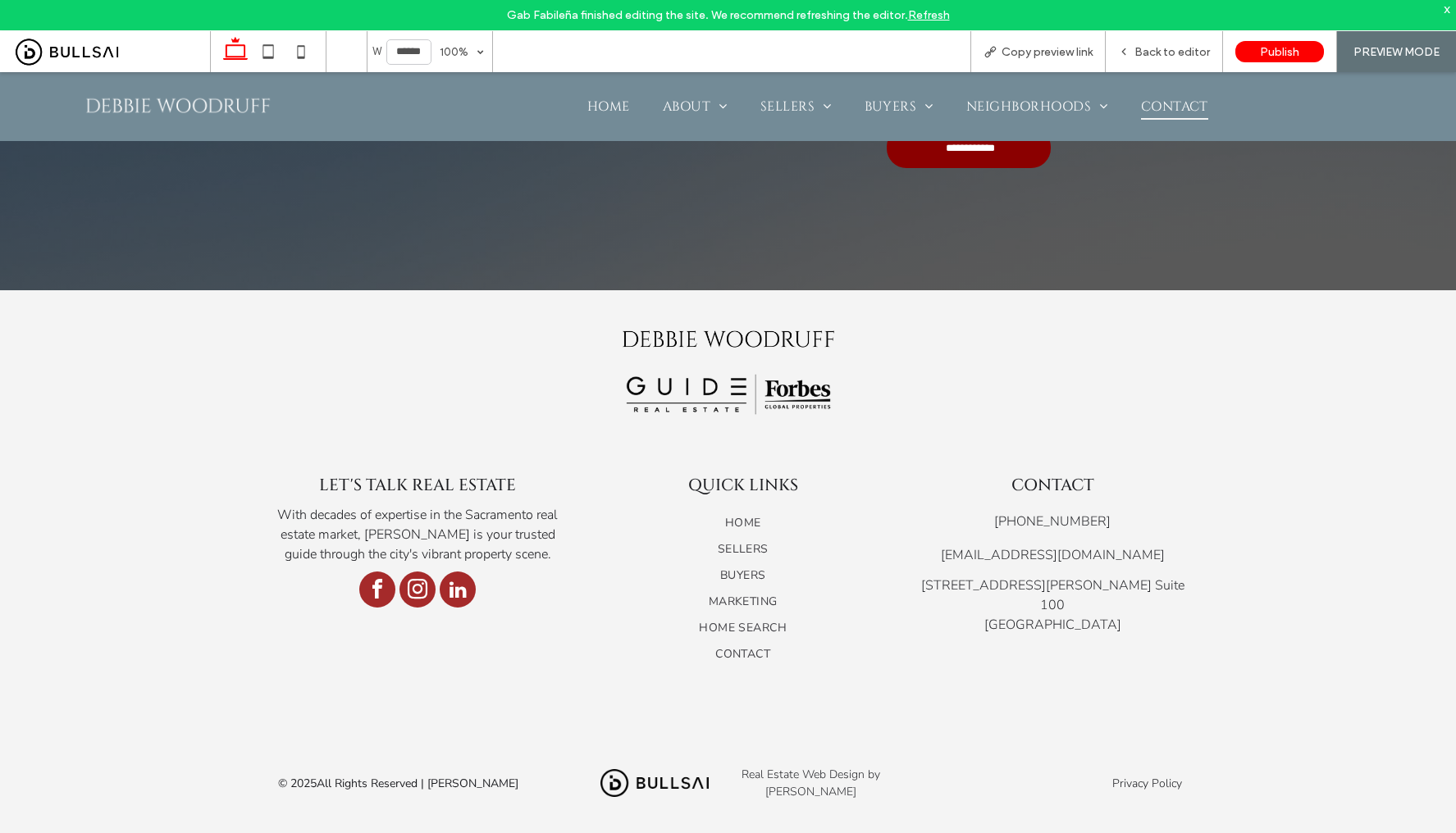
click at [932, 12] on link "Refresh" at bounding box center [929, 15] width 42 height 14
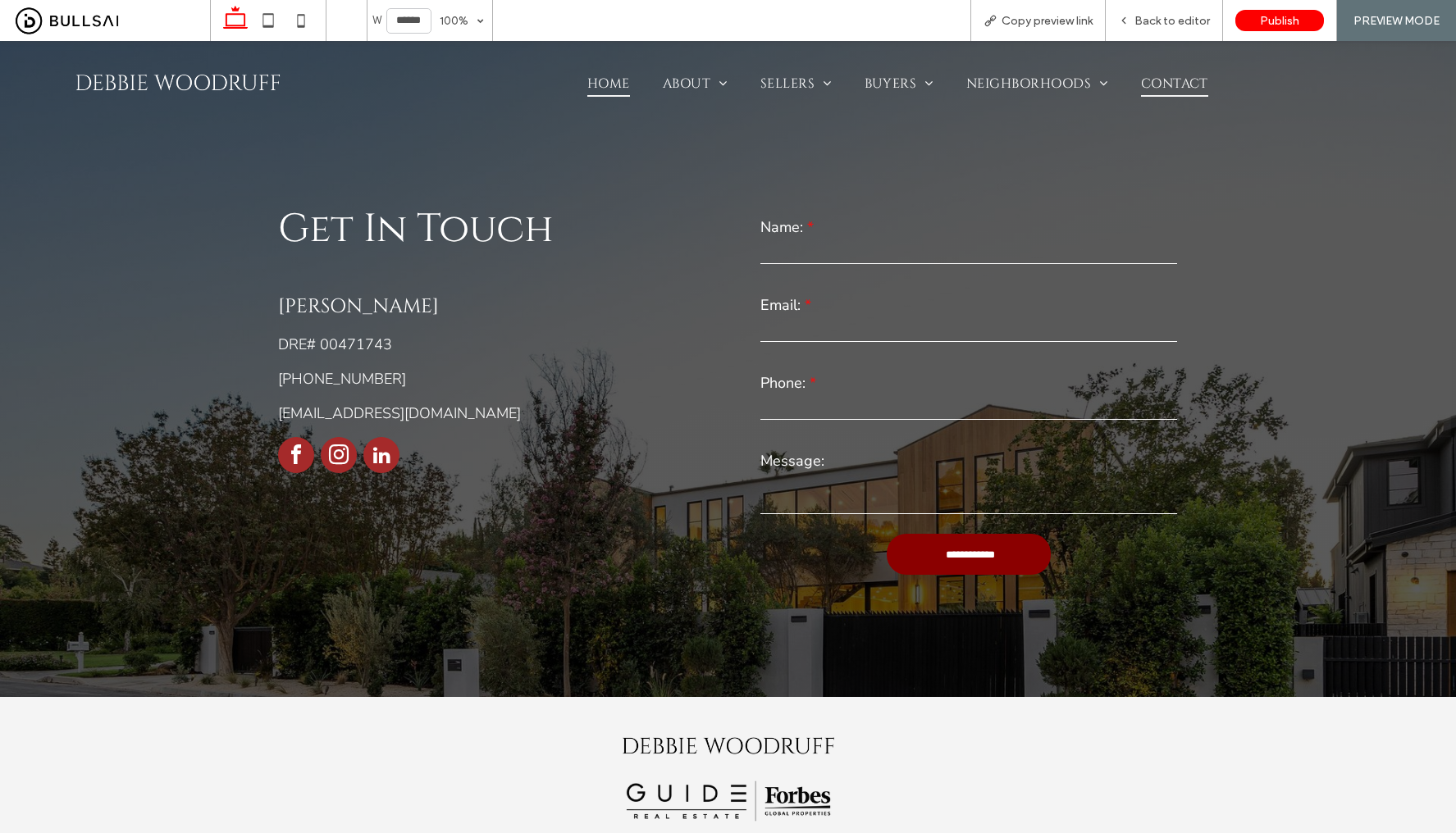
click at [609, 84] on span "Home" at bounding box center [609, 84] width 43 height 26
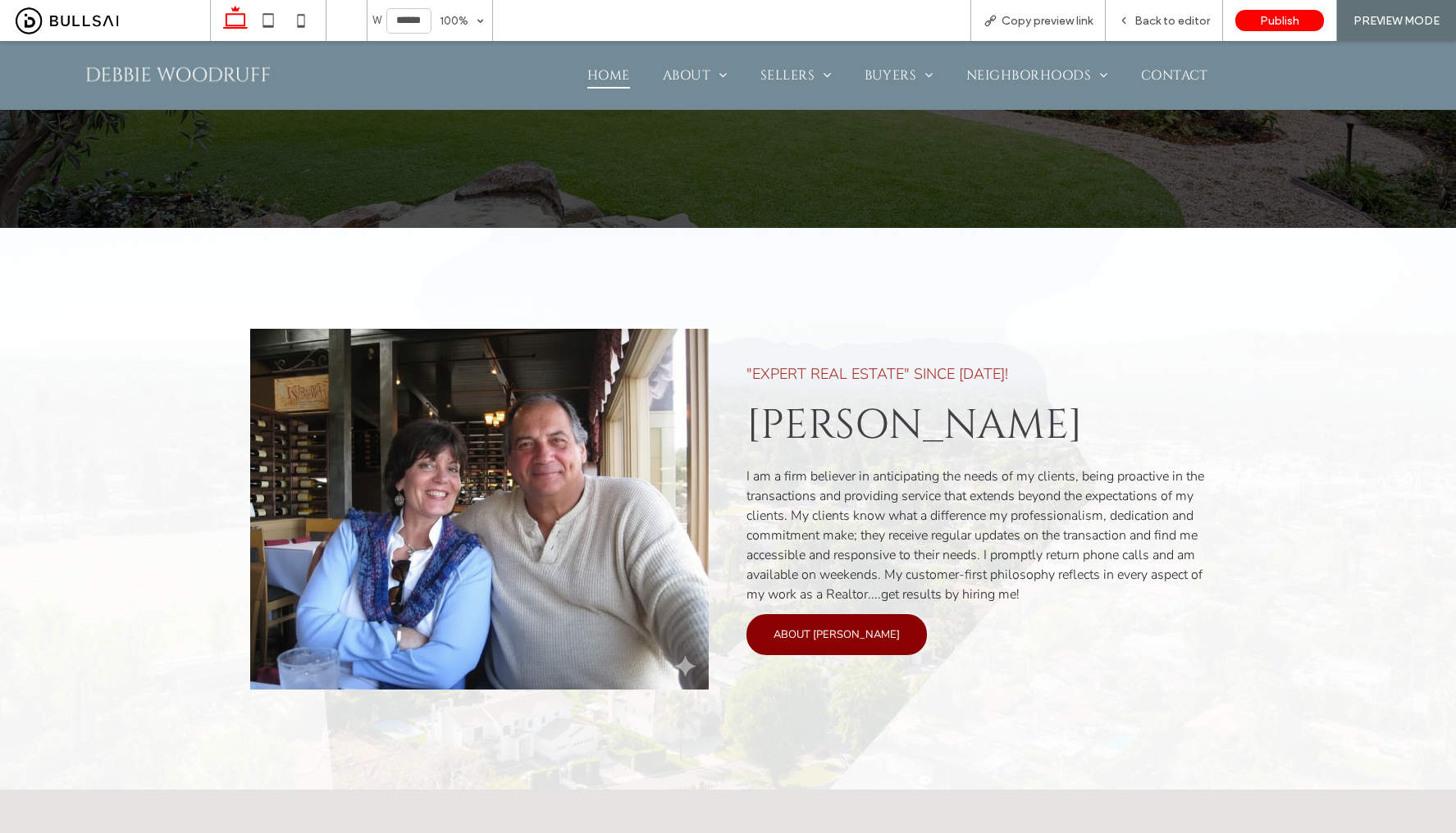
scroll to position [816, 0]
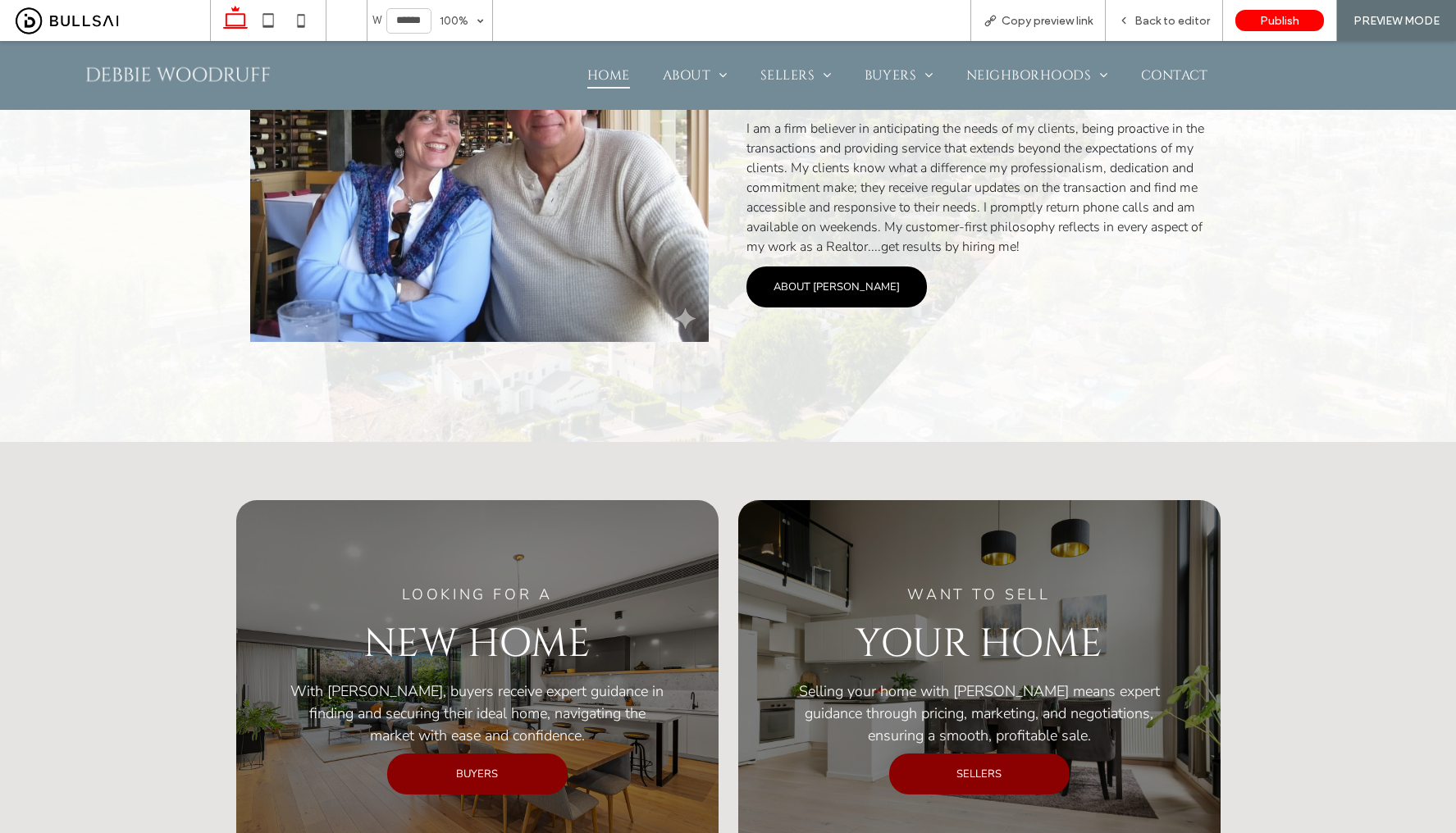
click at [882, 287] on link "ABOUT DEBBIE" at bounding box center [837, 287] width 180 height 41
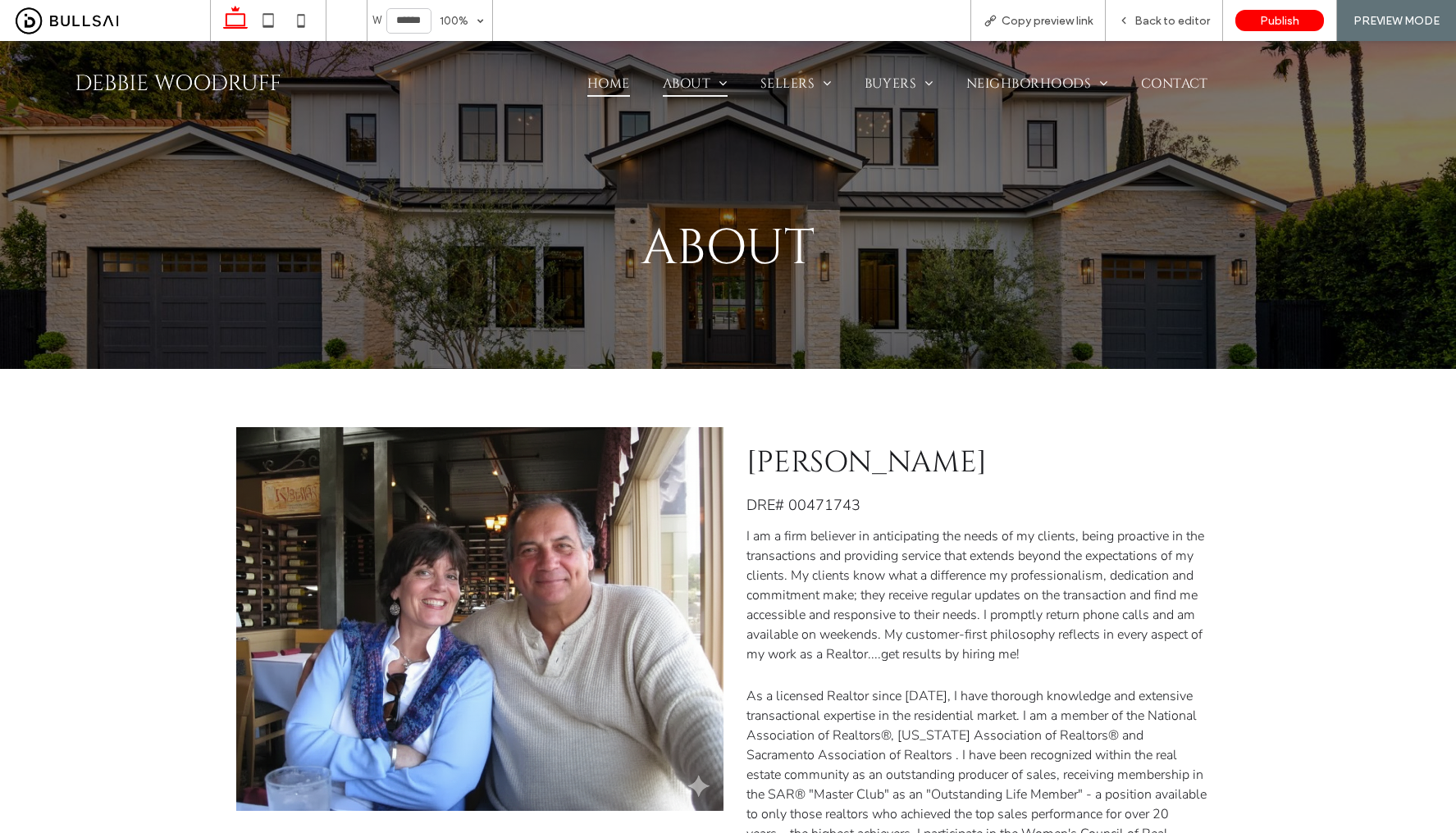
click at [622, 89] on link "Home" at bounding box center [609, 84] width 75 height 26
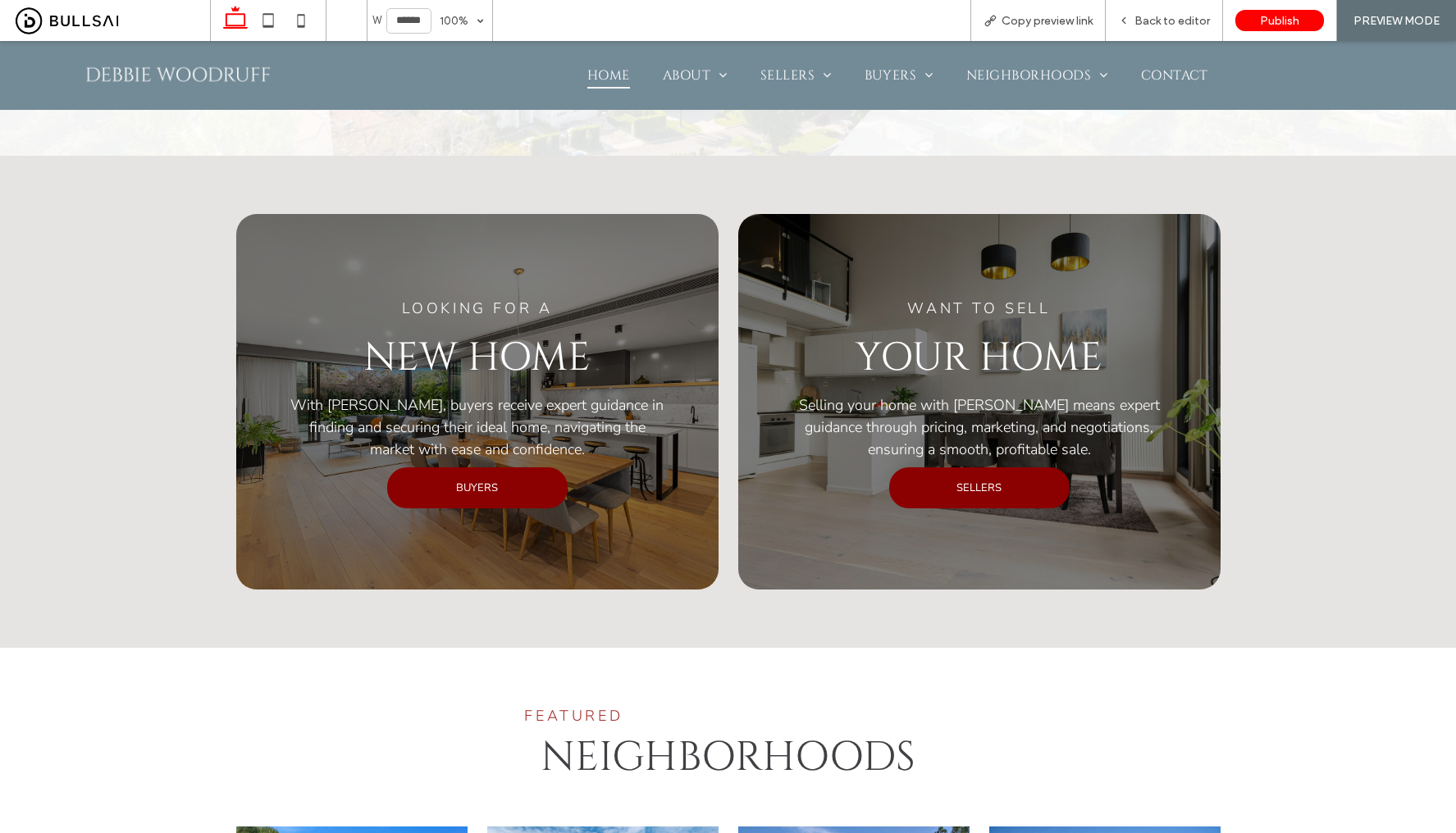
scroll to position [1308, 0]
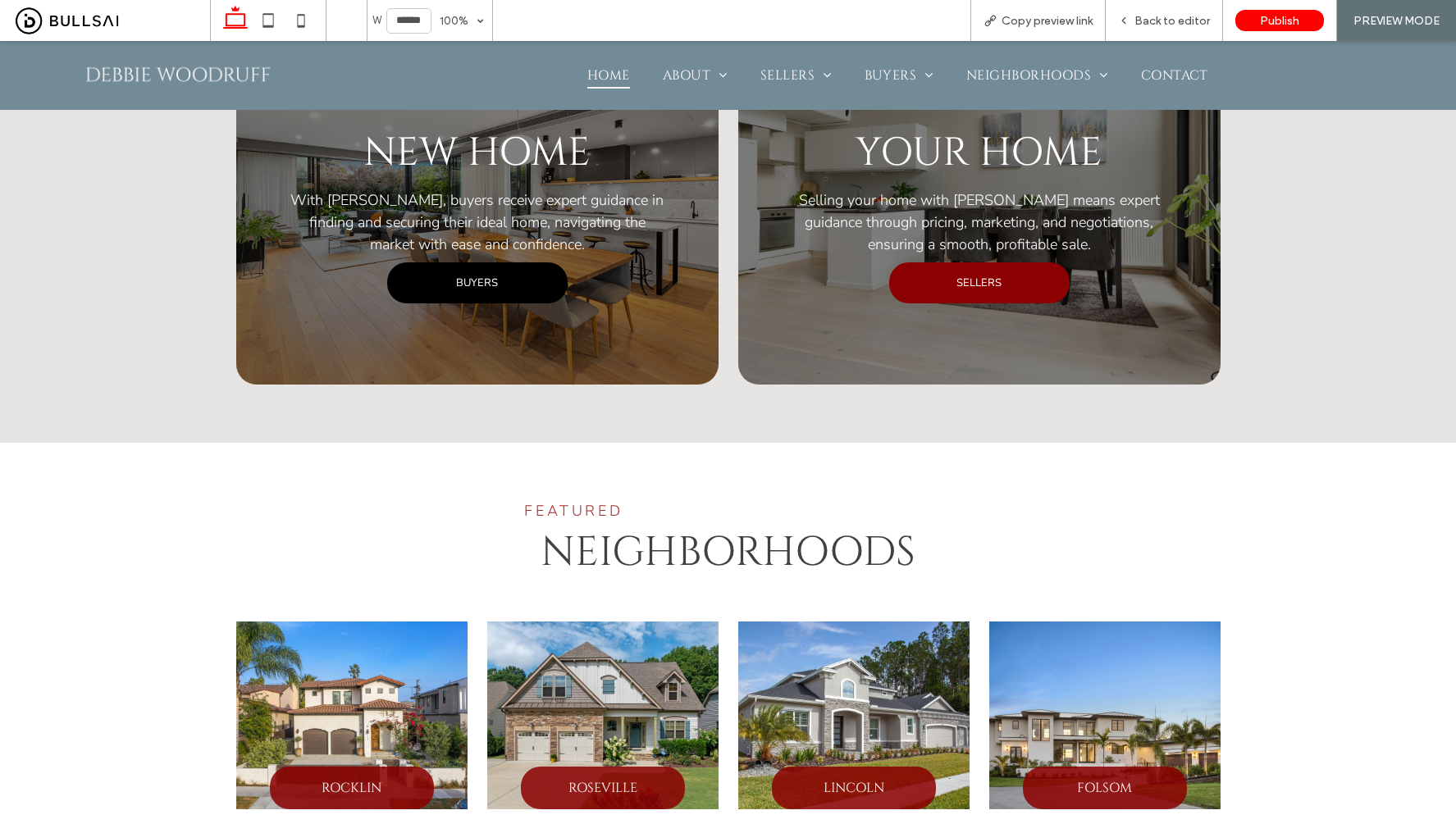
click at [511, 271] on link "BUYERS" at bounding box center [477, 282] width 180 height 41
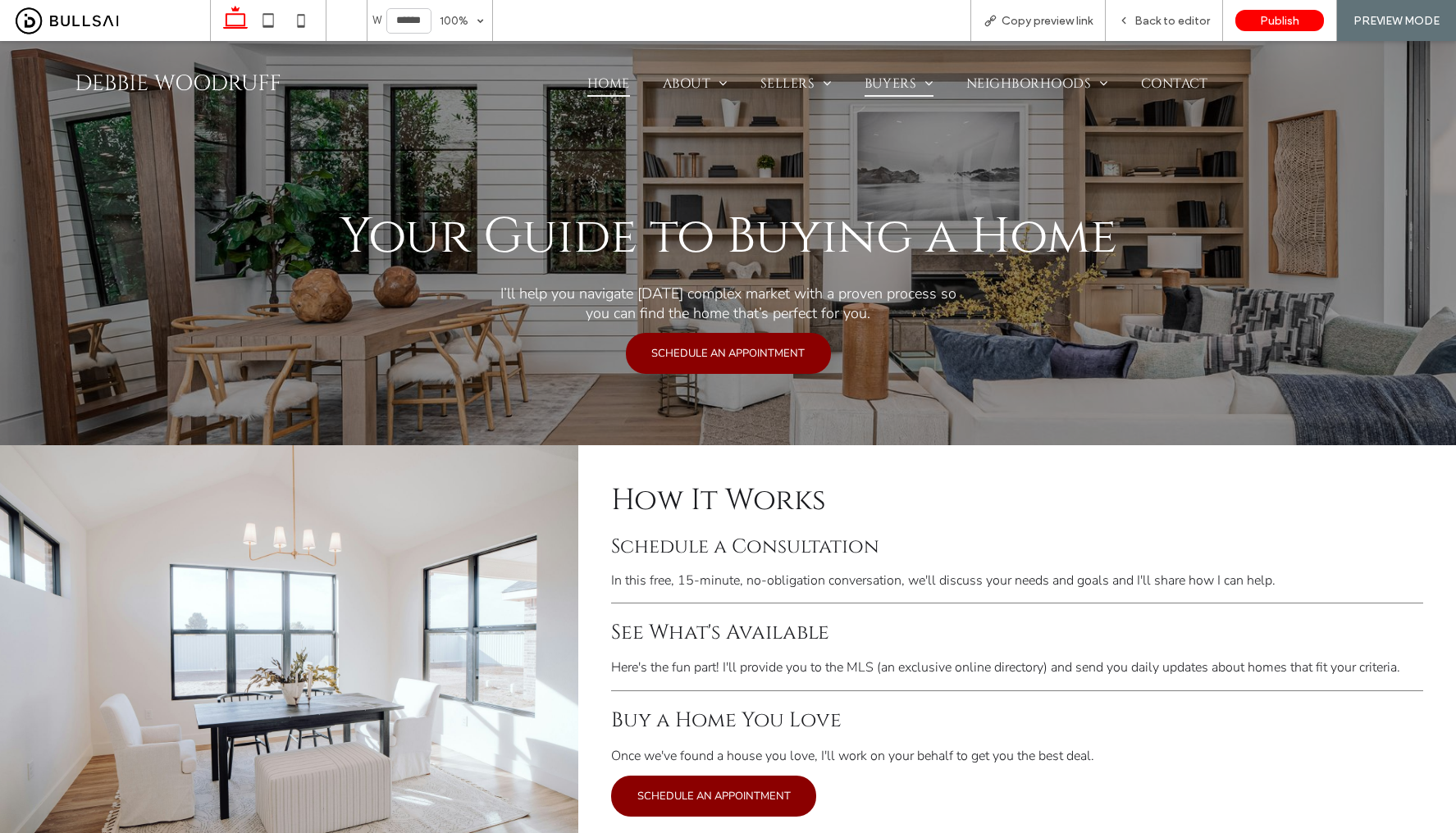
click at [596, 86] on span "Home" at bounding box center [609, 84] width 43 height 26
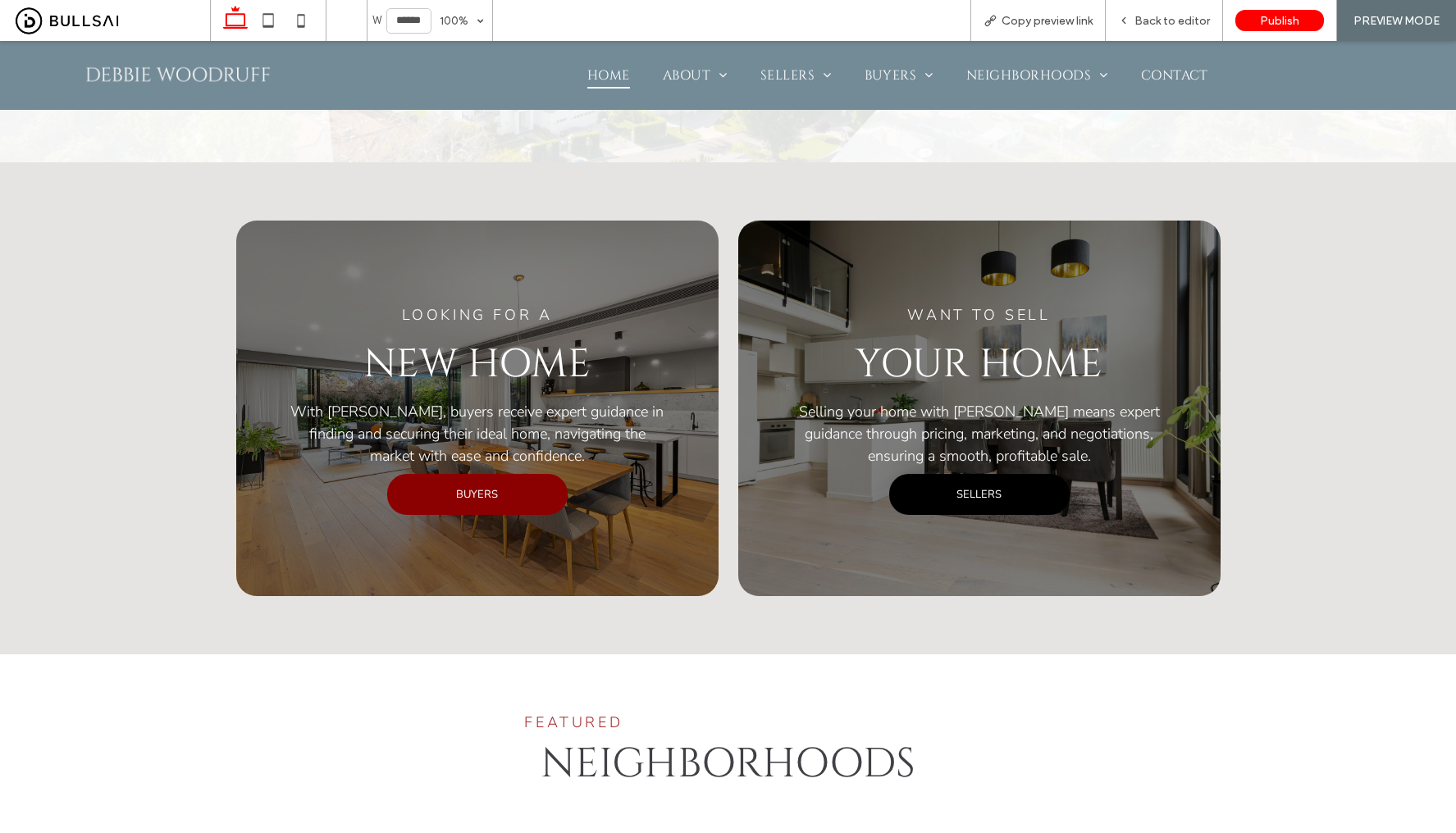
scroll to position [1101, 0]
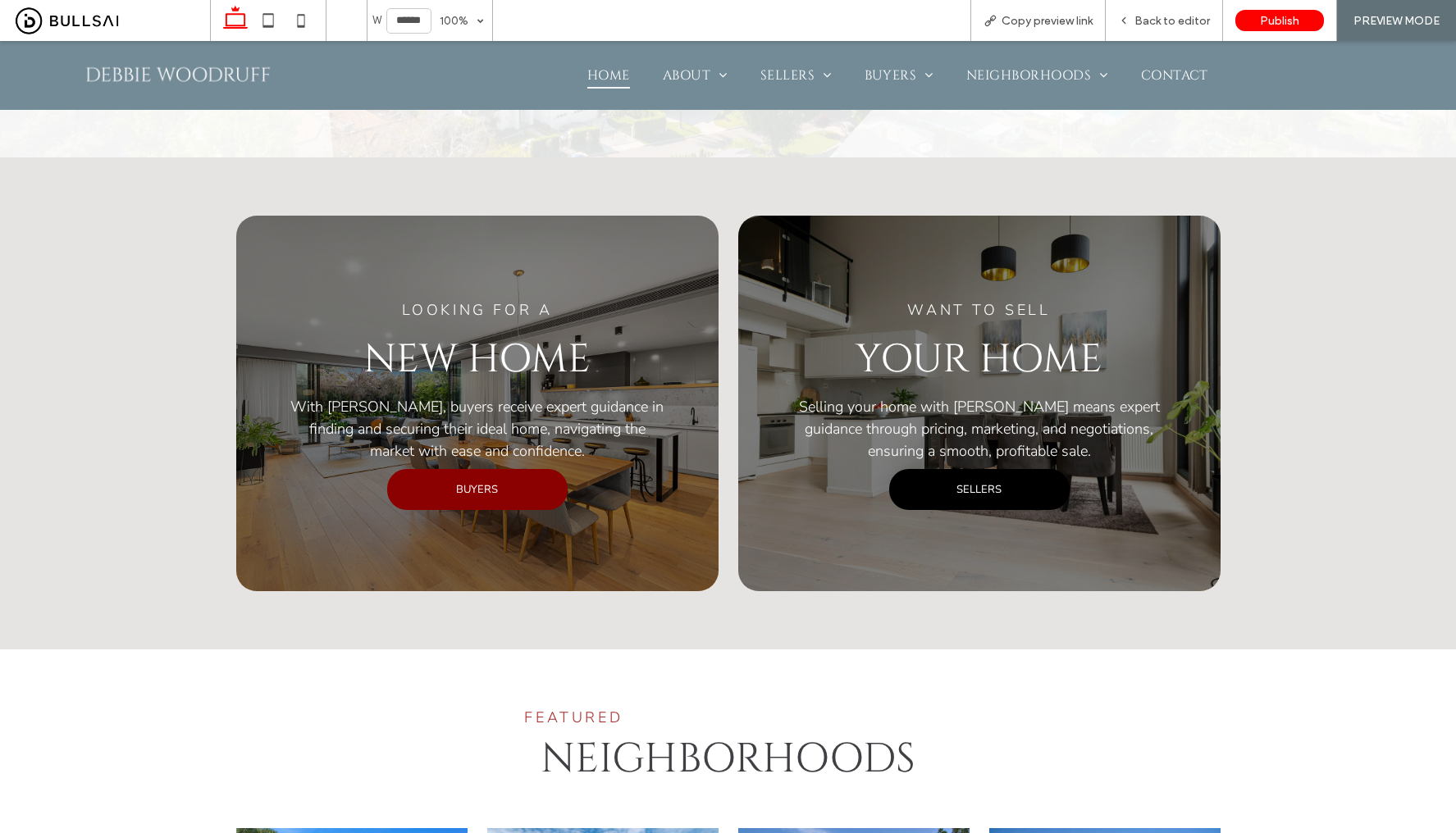
click at [957, 483] on span "SELLERS" at bounding box center [979, 489] width 45 height 15
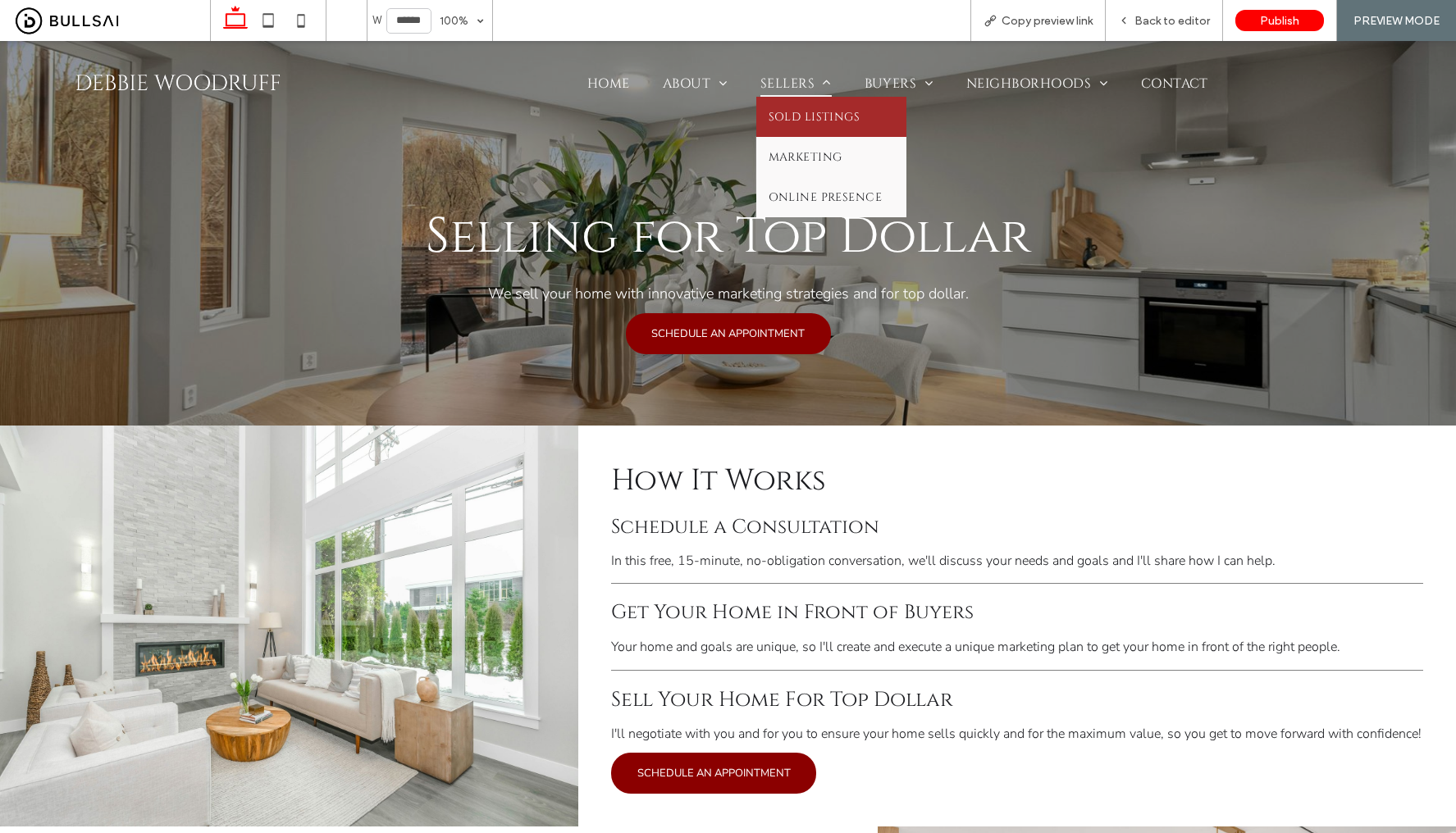
click at [805, 108] on link "Sold Listings" at bounding box center [832, 117] width 150 height 40
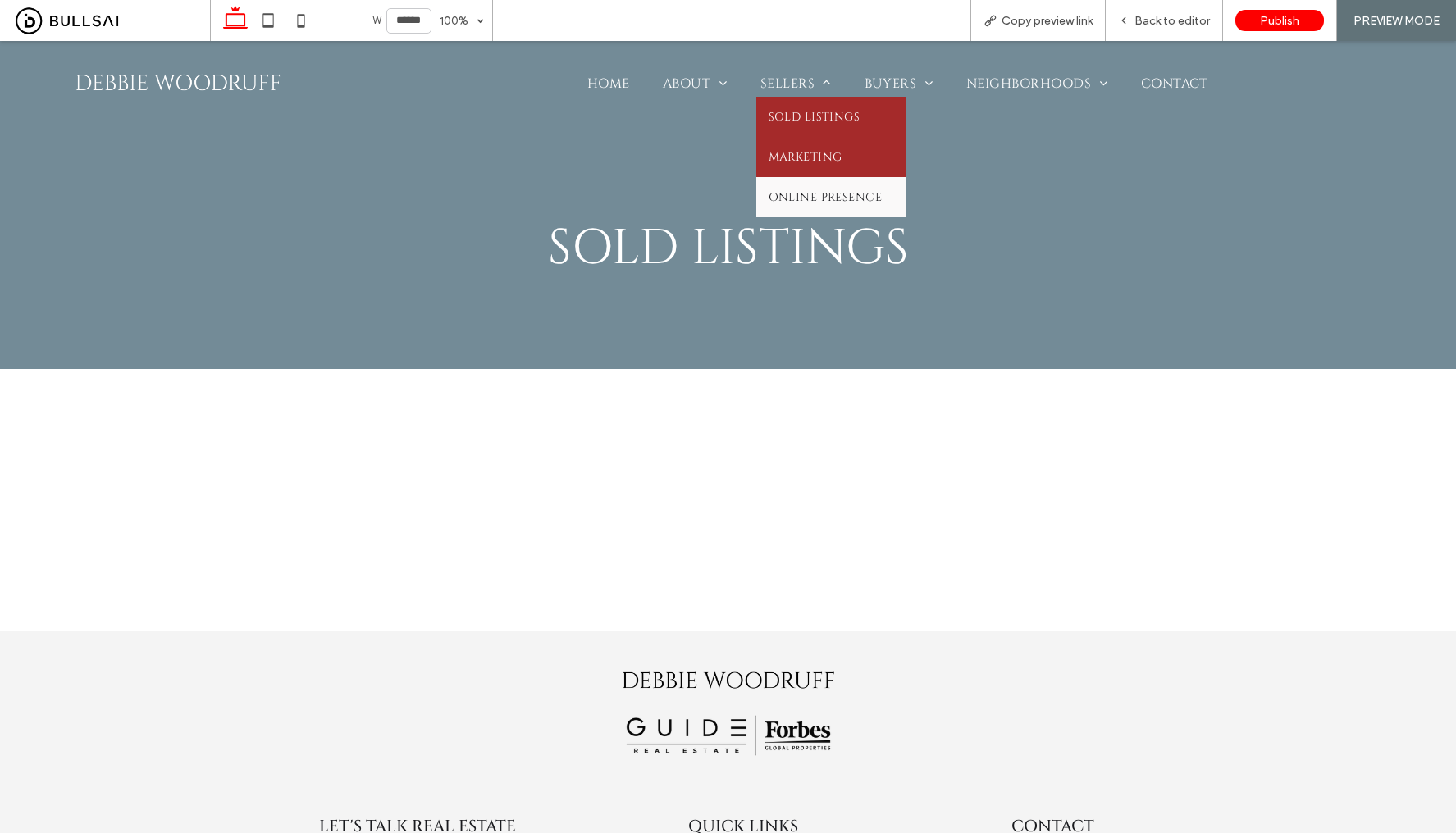
click at [809, 149] on span "Marketing" at bounding box center [805, 157] width 73 height 16
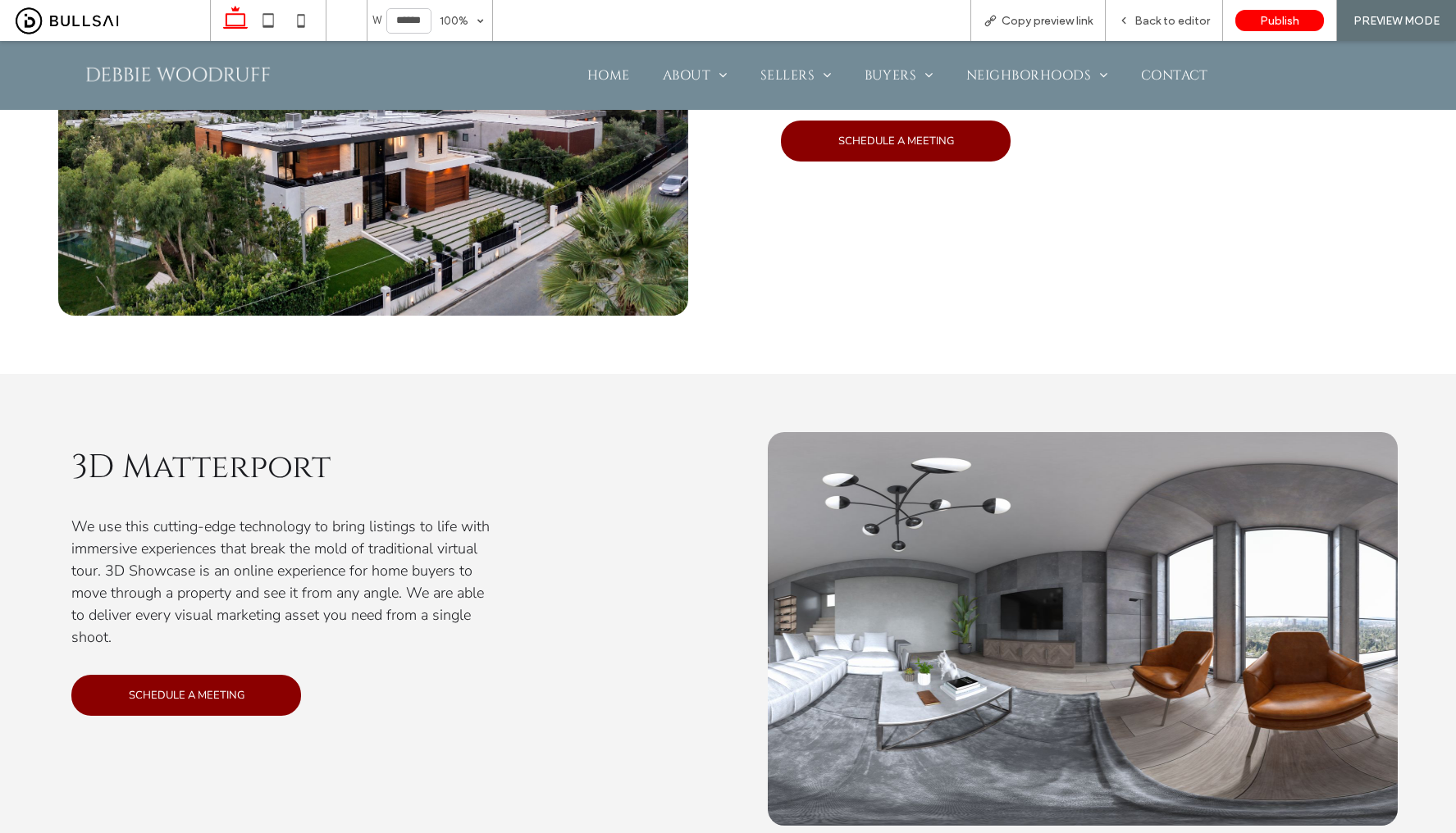
scroll to position [2877, 0]
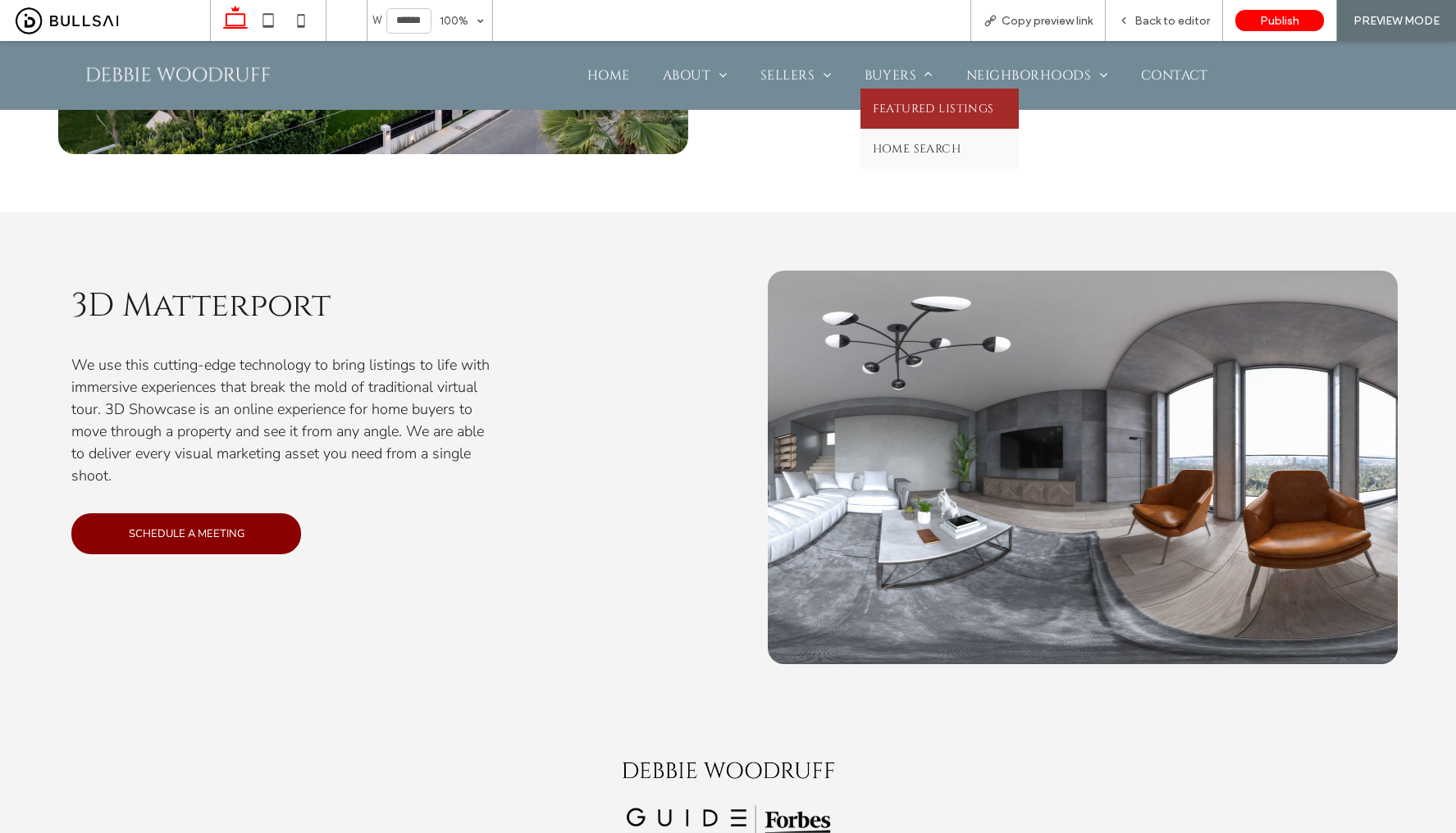
click at [891, 102] on span "Featured Listings" at bounding box center [933, 108] width 122 height 16
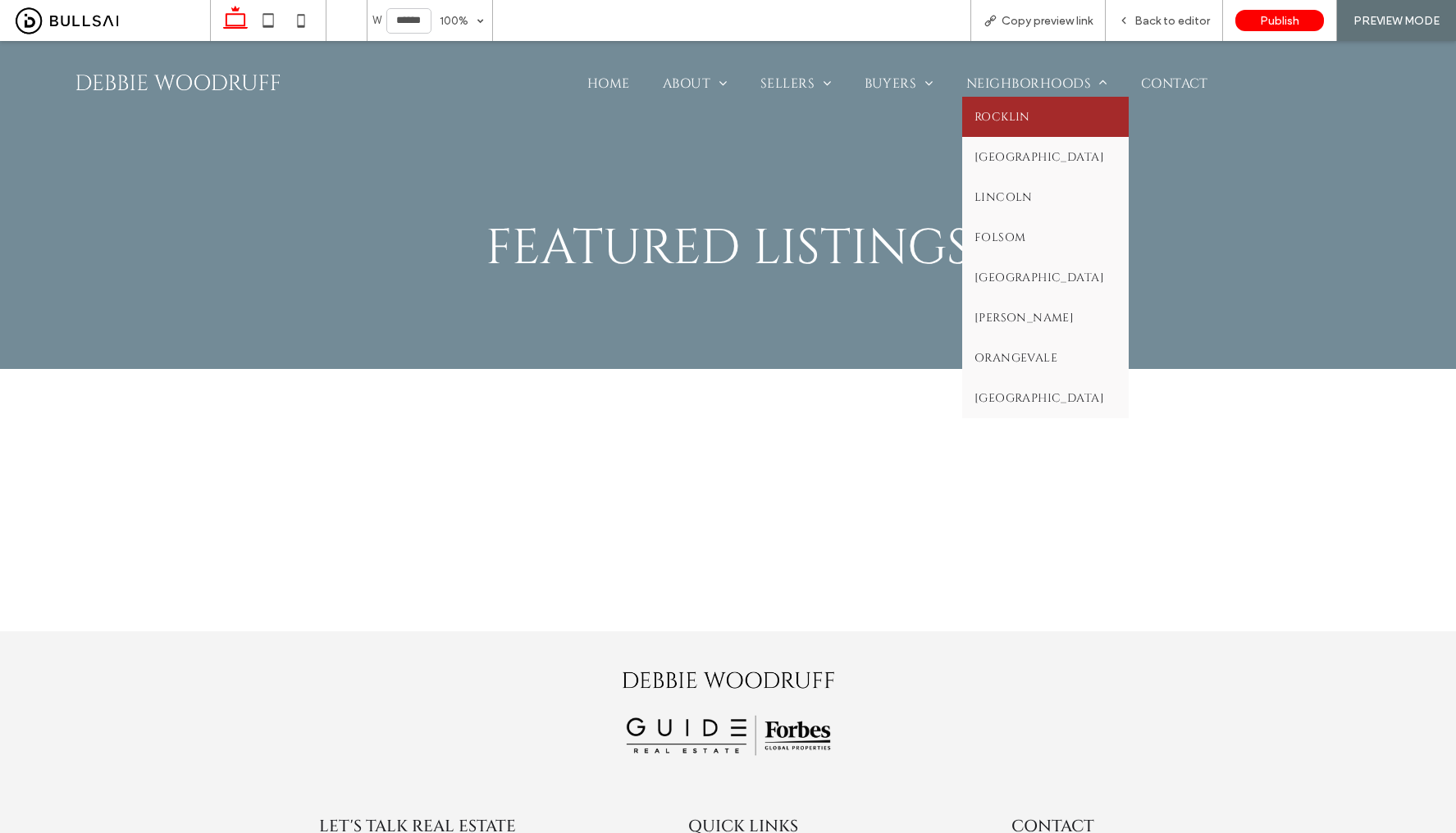
click at [1009, 112] on span "Rocklin" at bounding box center [1002, 117] width 56 height 16
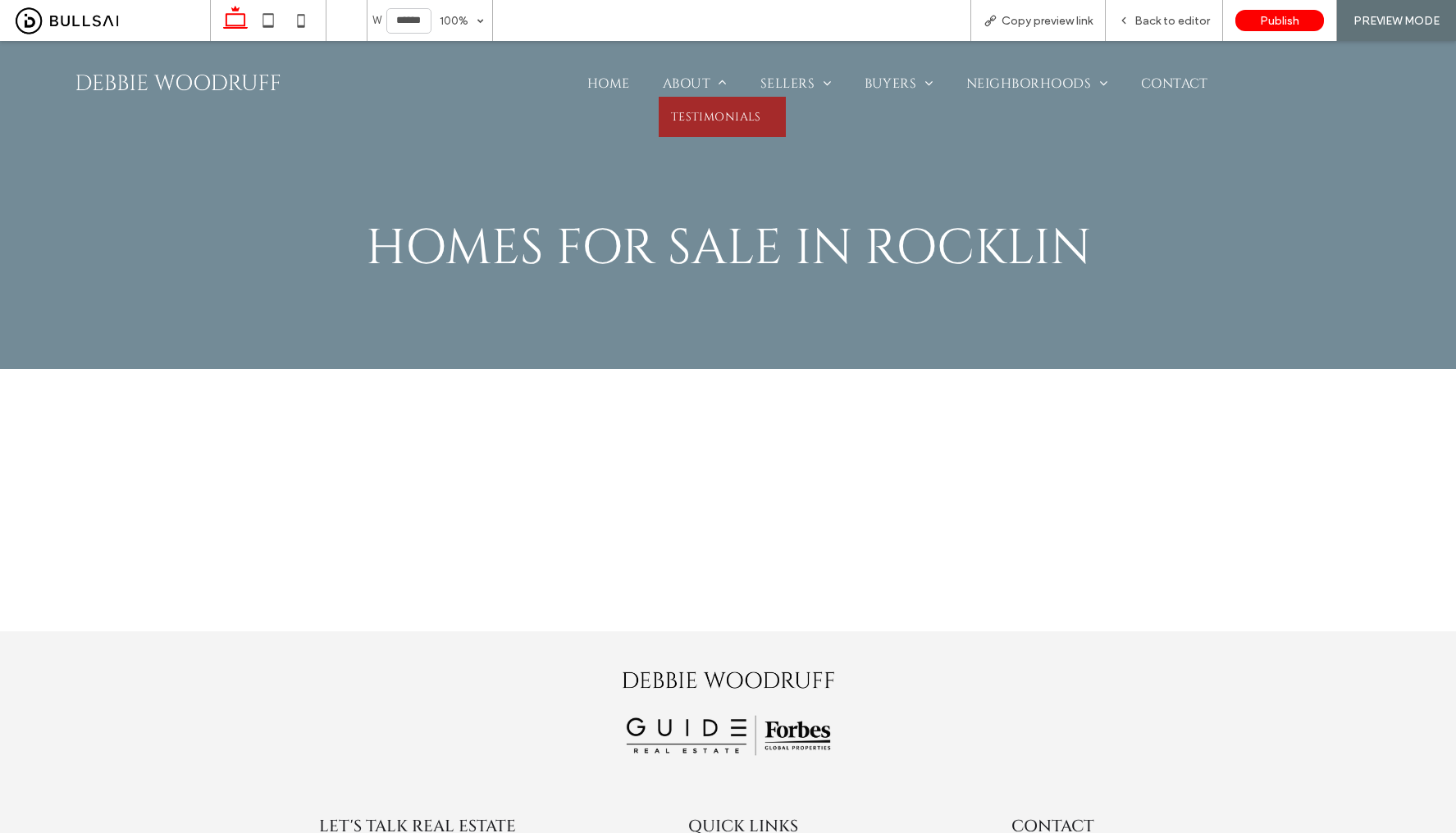
click at [682, 99] on link "Testimonials" at bounding box center [721, 117] width 127 height 40
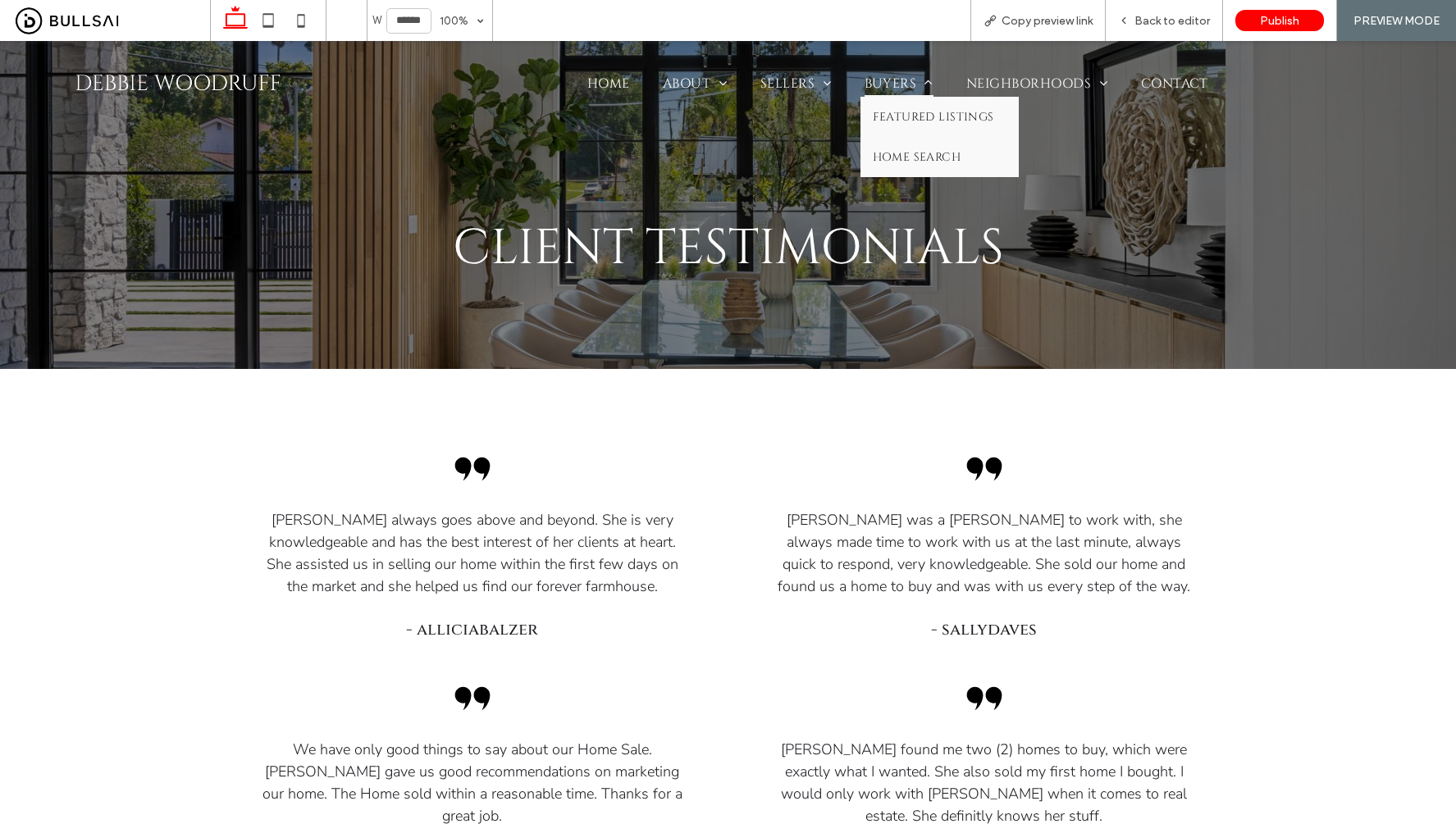
click at [870, 80] on span "Buyers" at bounding box center [899, 84] width 69 height 26
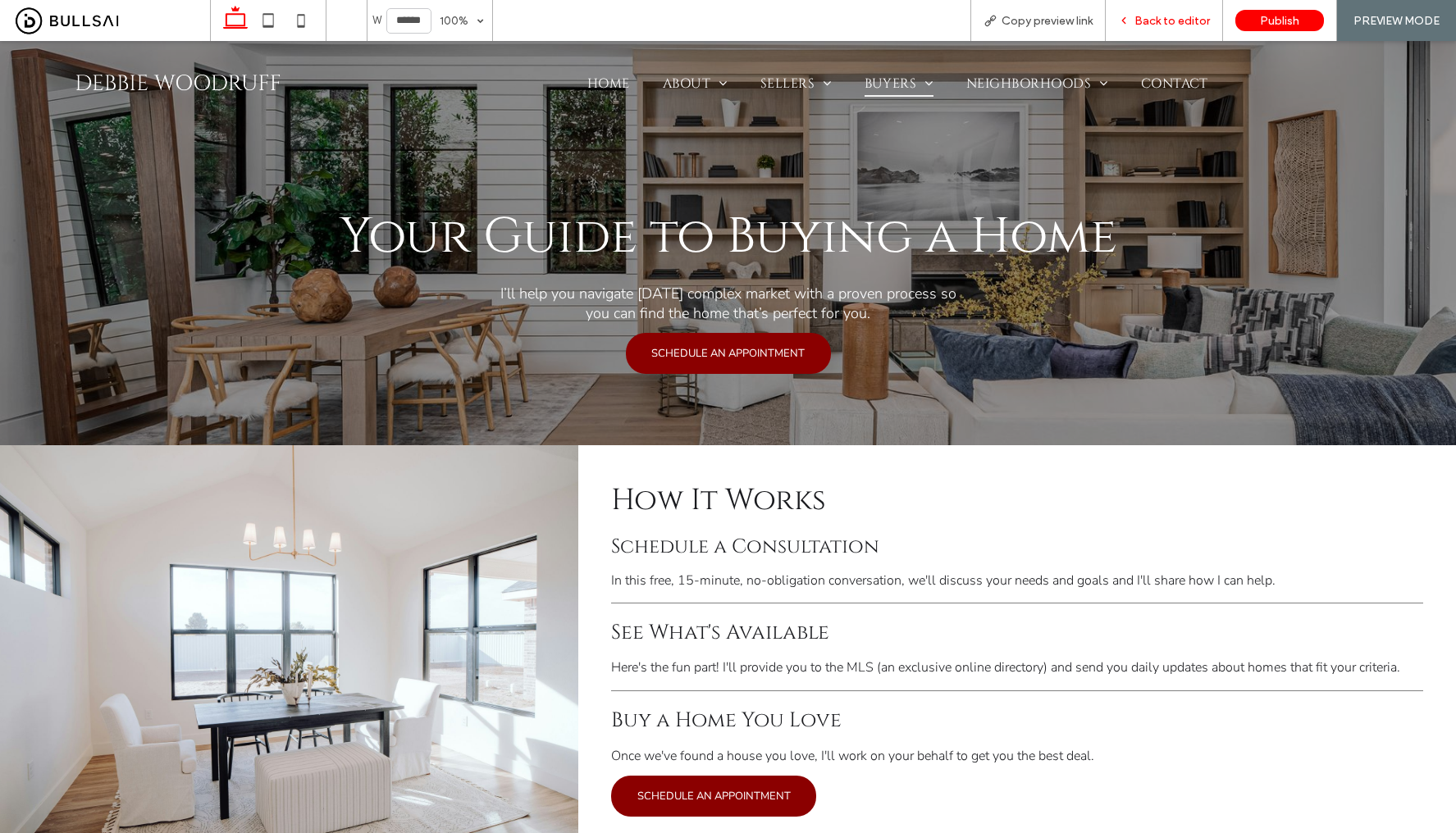
click at [1144, 22] on span "Back to editor" at bounding box center [1172, 21] width 75 height 14
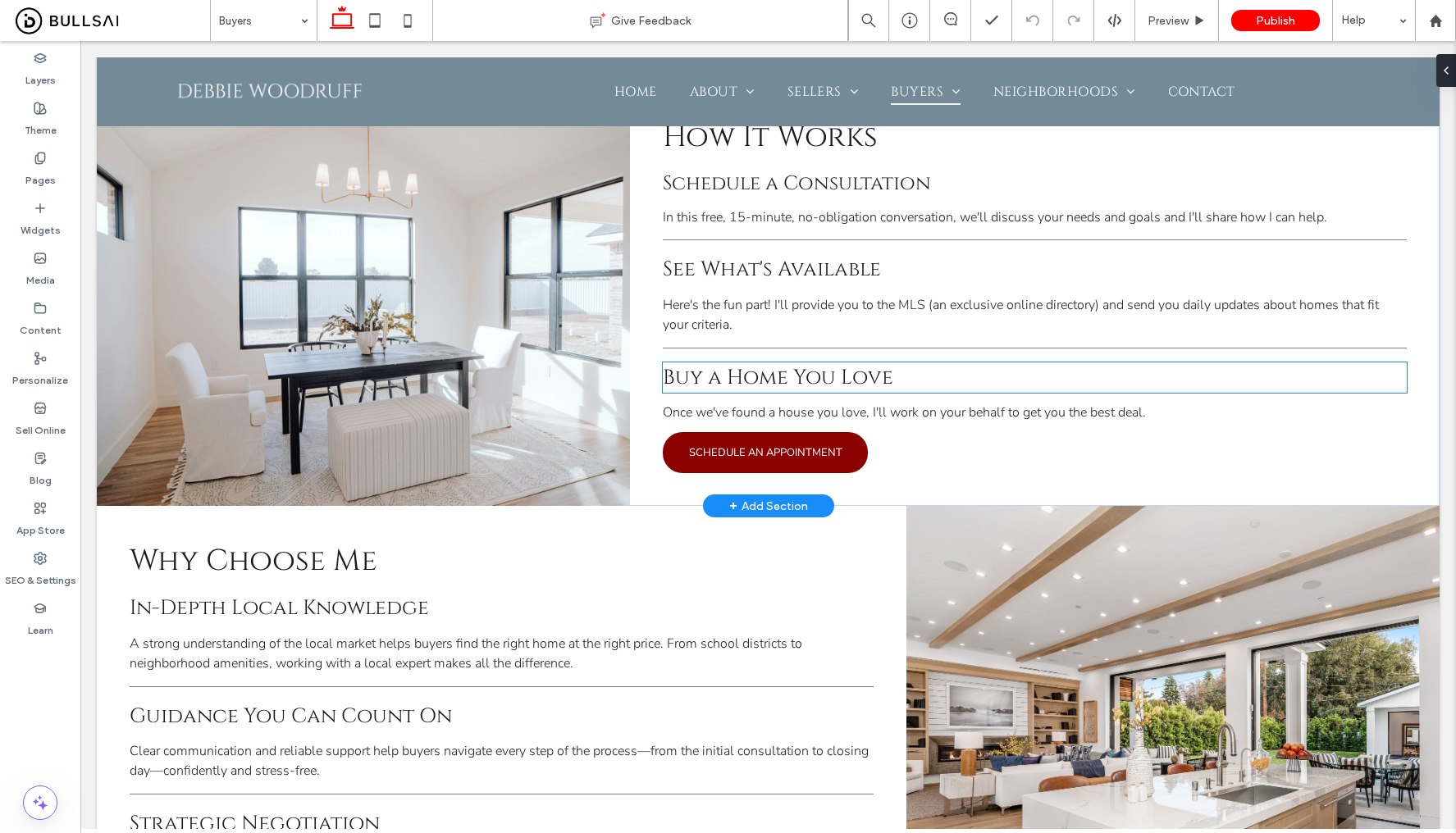
scroll to position [644, 0]
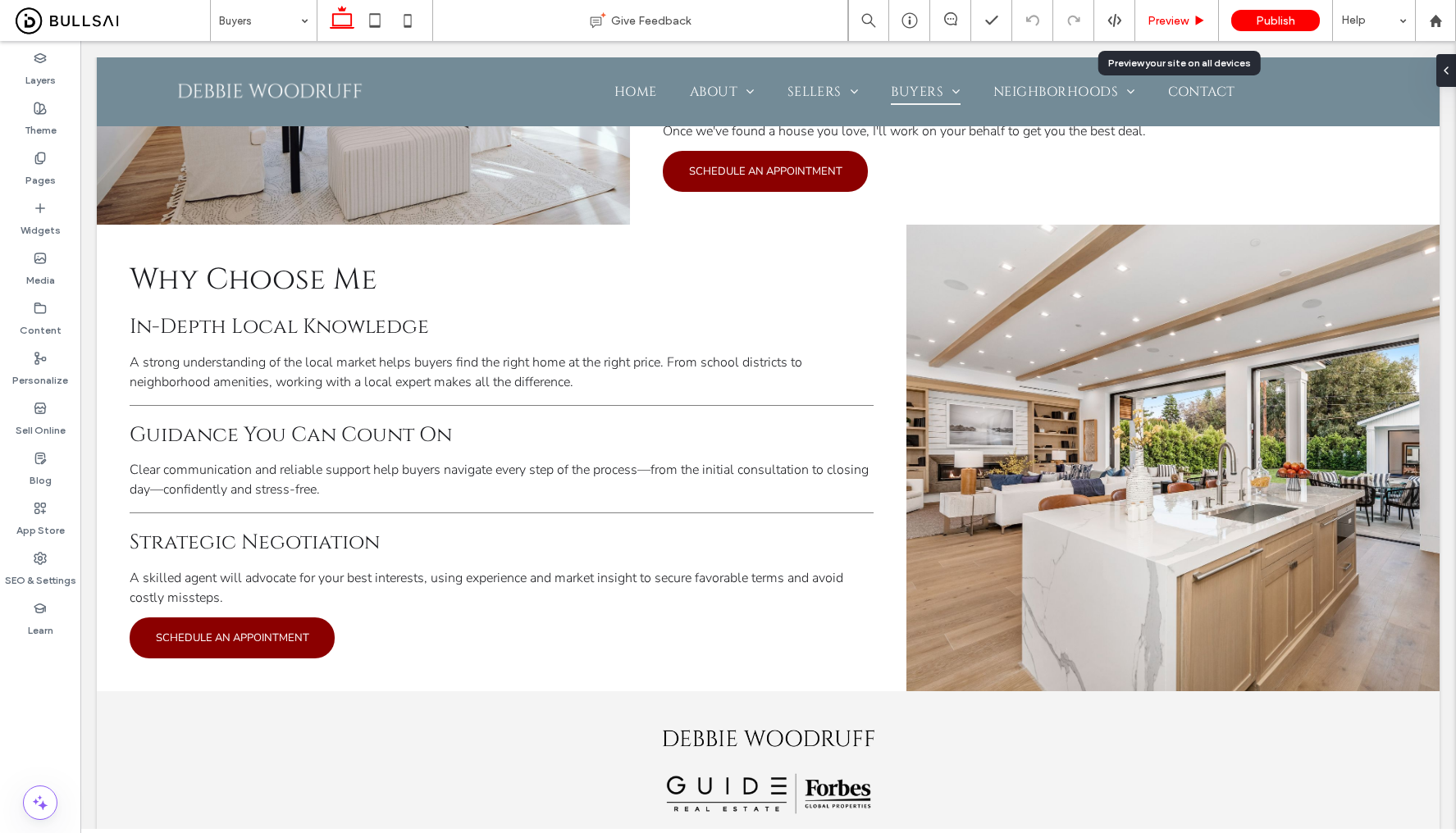
click at [1183, 9] on div "Preview" at bounding box center [1177, 20] width 84 height 41
click at [1167, 27] on span "Preview" at bounding box center [1167, 21] width 41 height 14
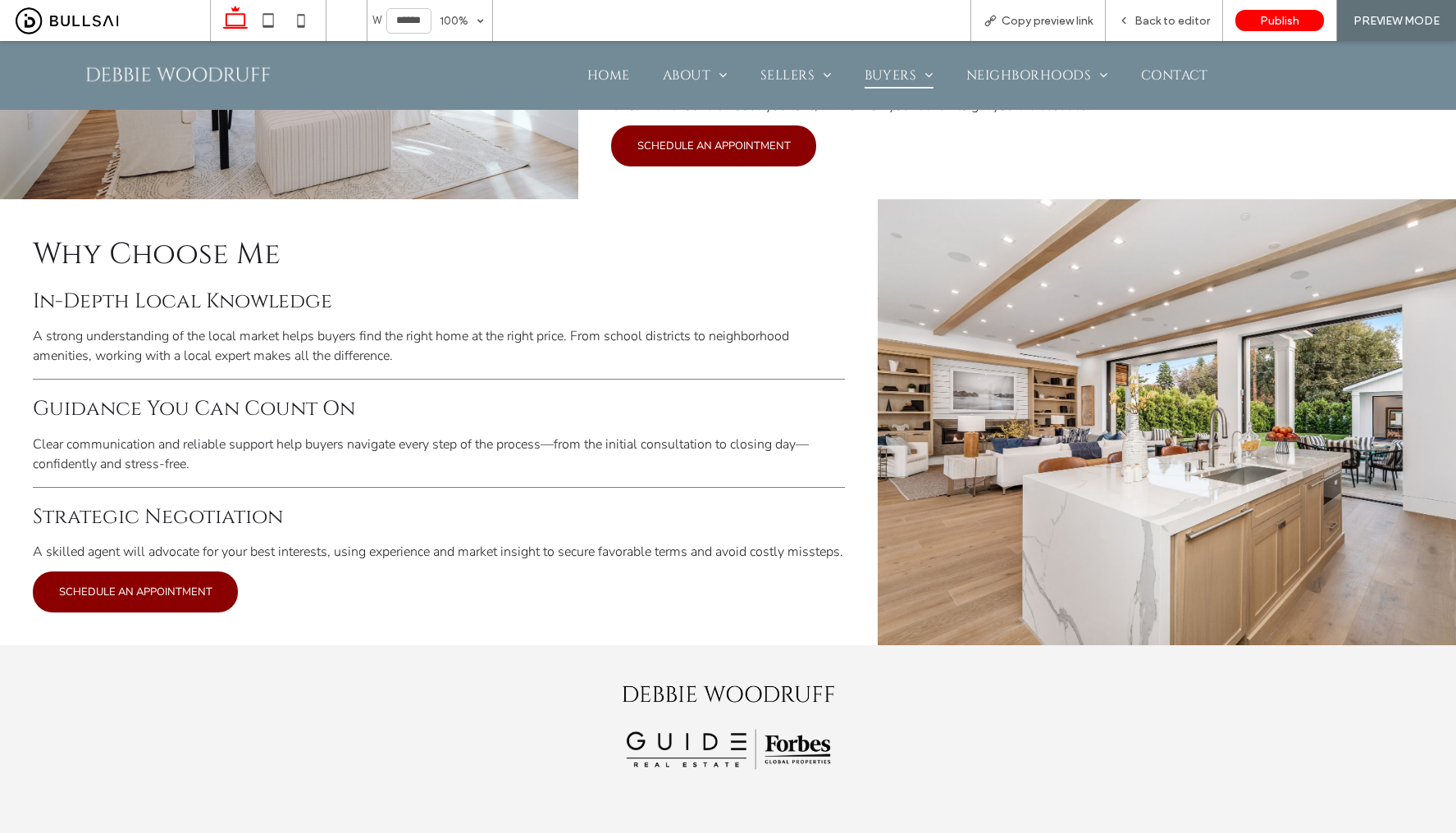
scroll to position [656, 0]
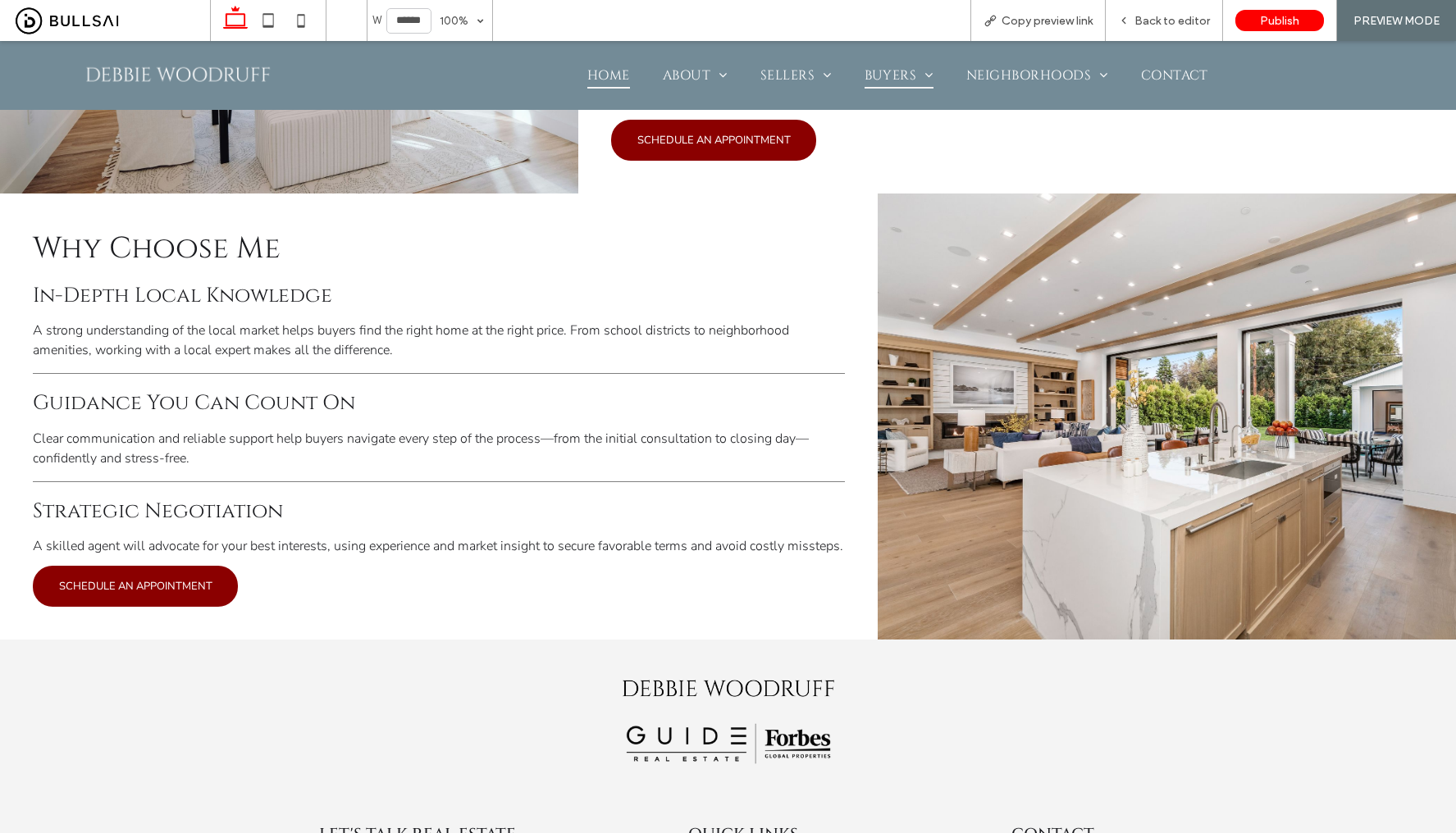
click at [600, 73] on span "Home" at bounding box center [609, 75] width 43 height 26
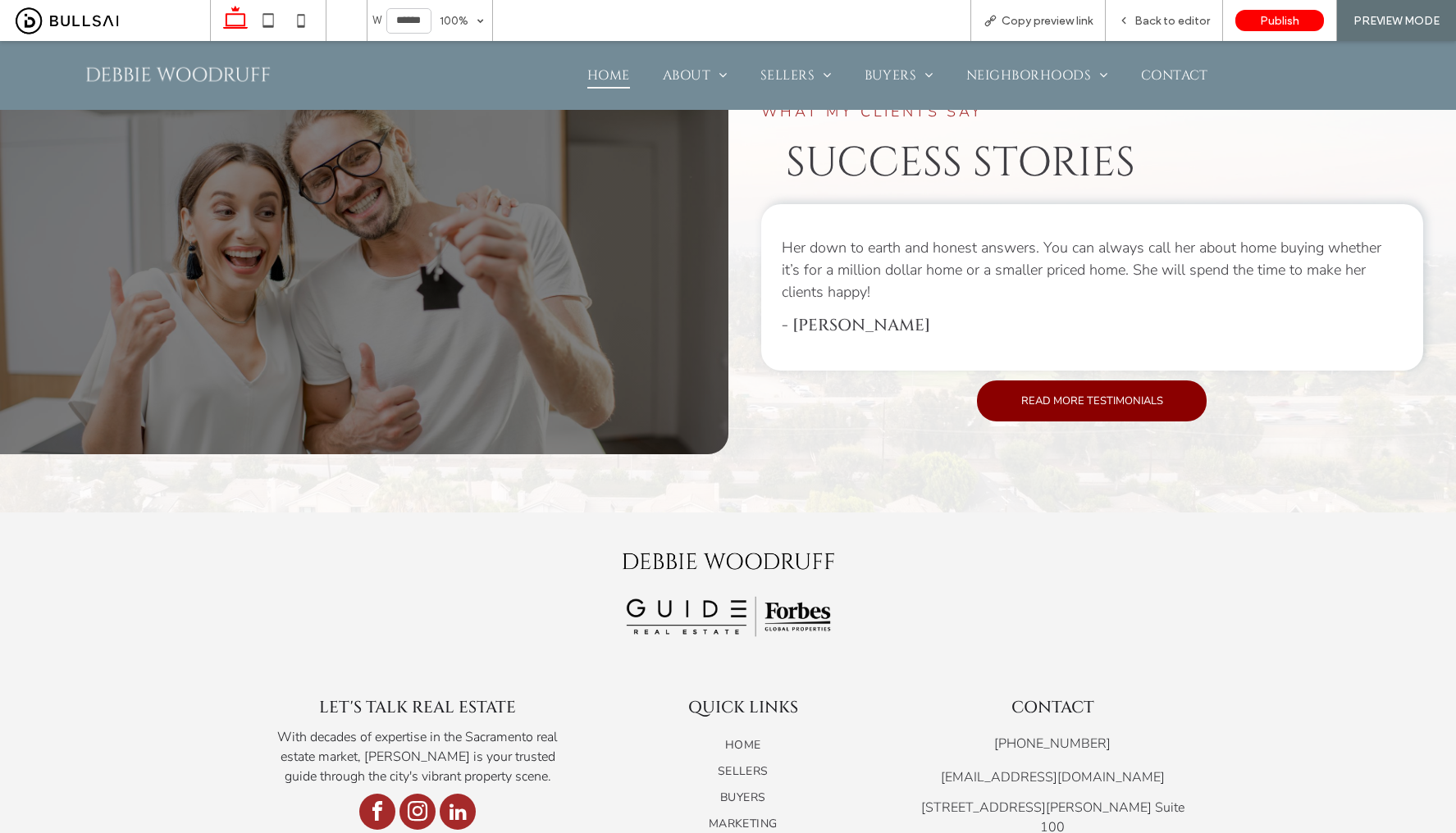
scroll to position [2137, 0]
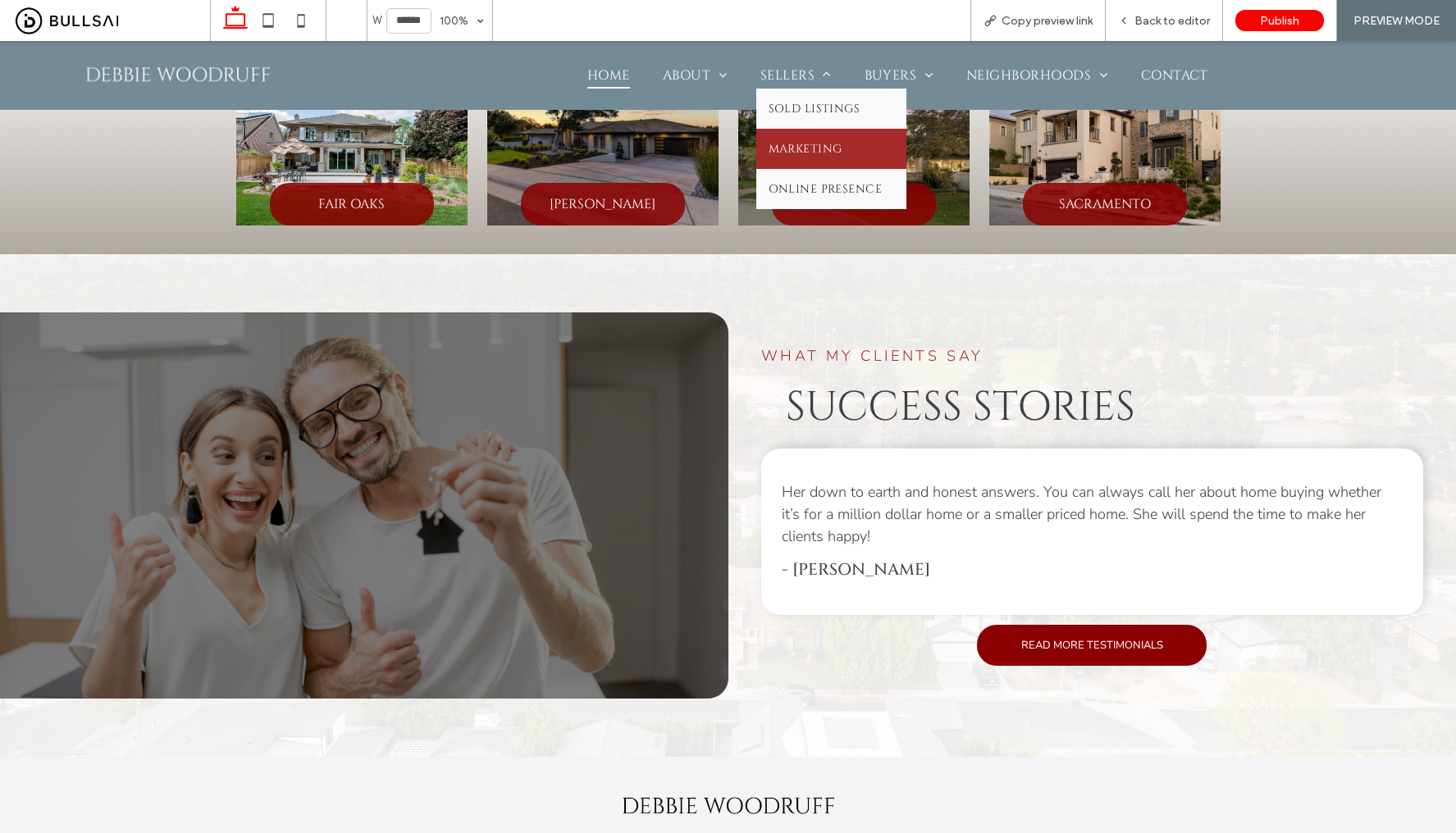
click at [803, 138] on link "Marketing" at bounding box center [832, 149] width 150 height 40
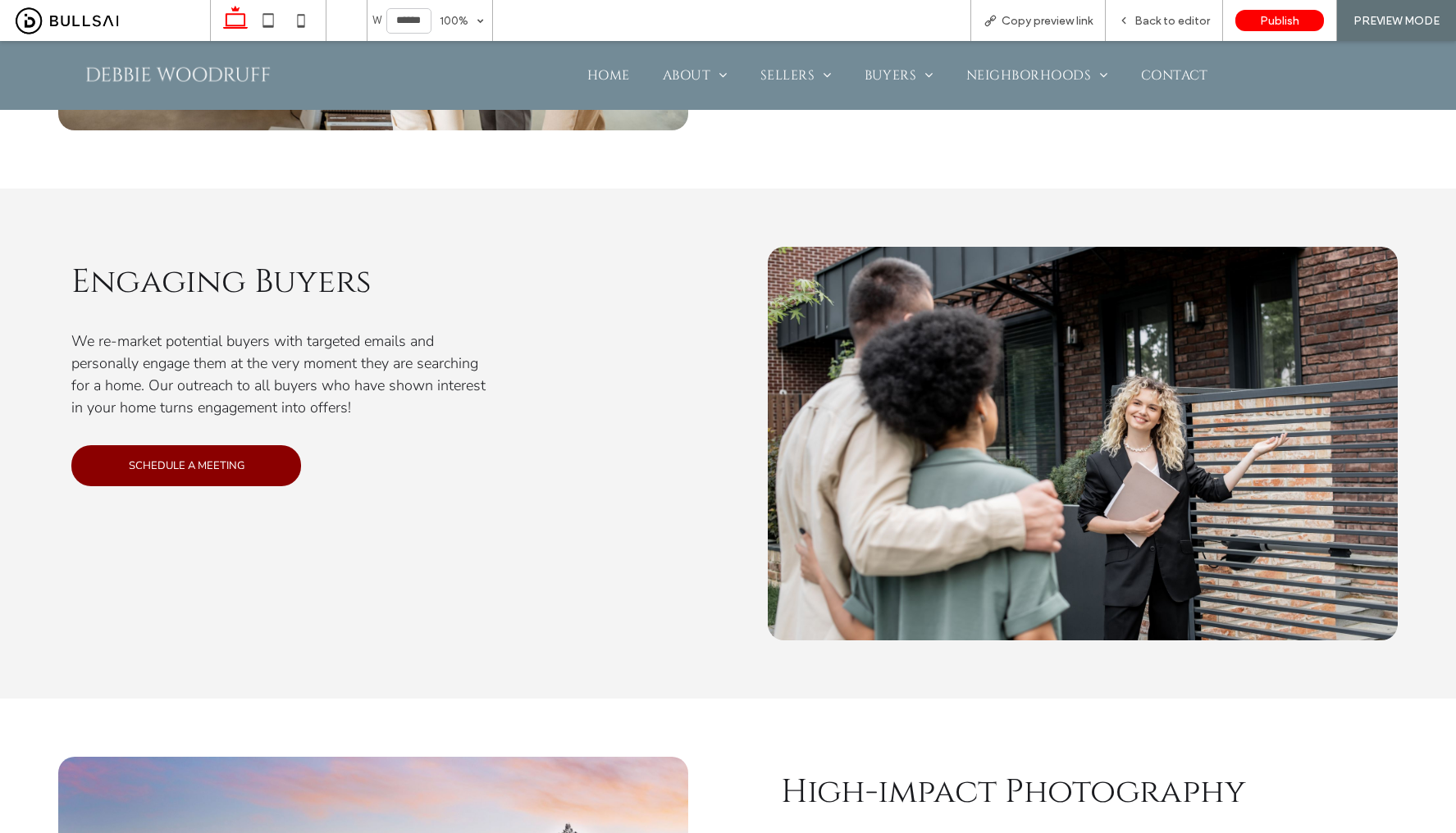
scroll to position [1970, 0]
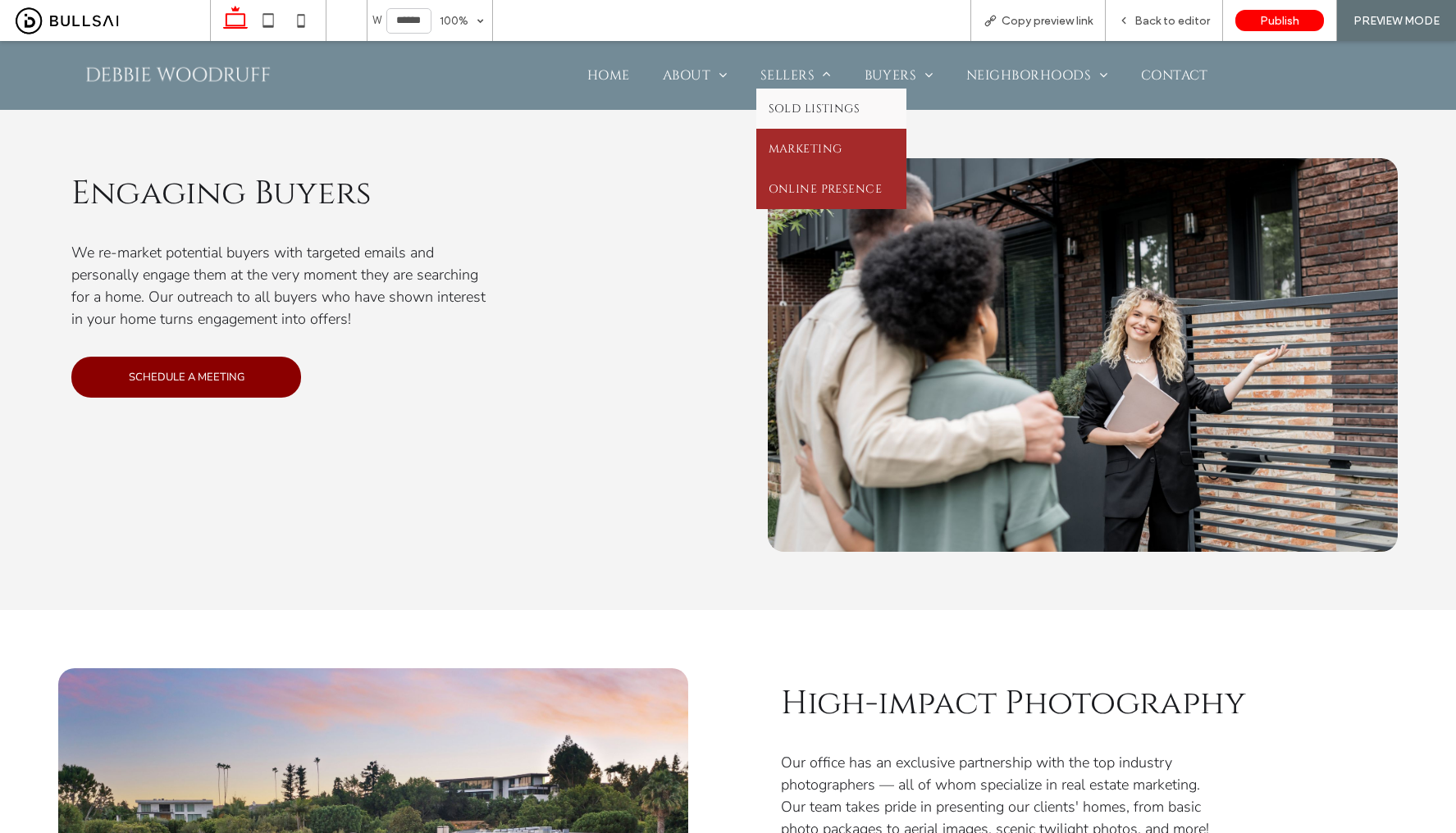
click at [818, 184] on span "Online Presence" at bounding box center [825, 189] width 113 height 16
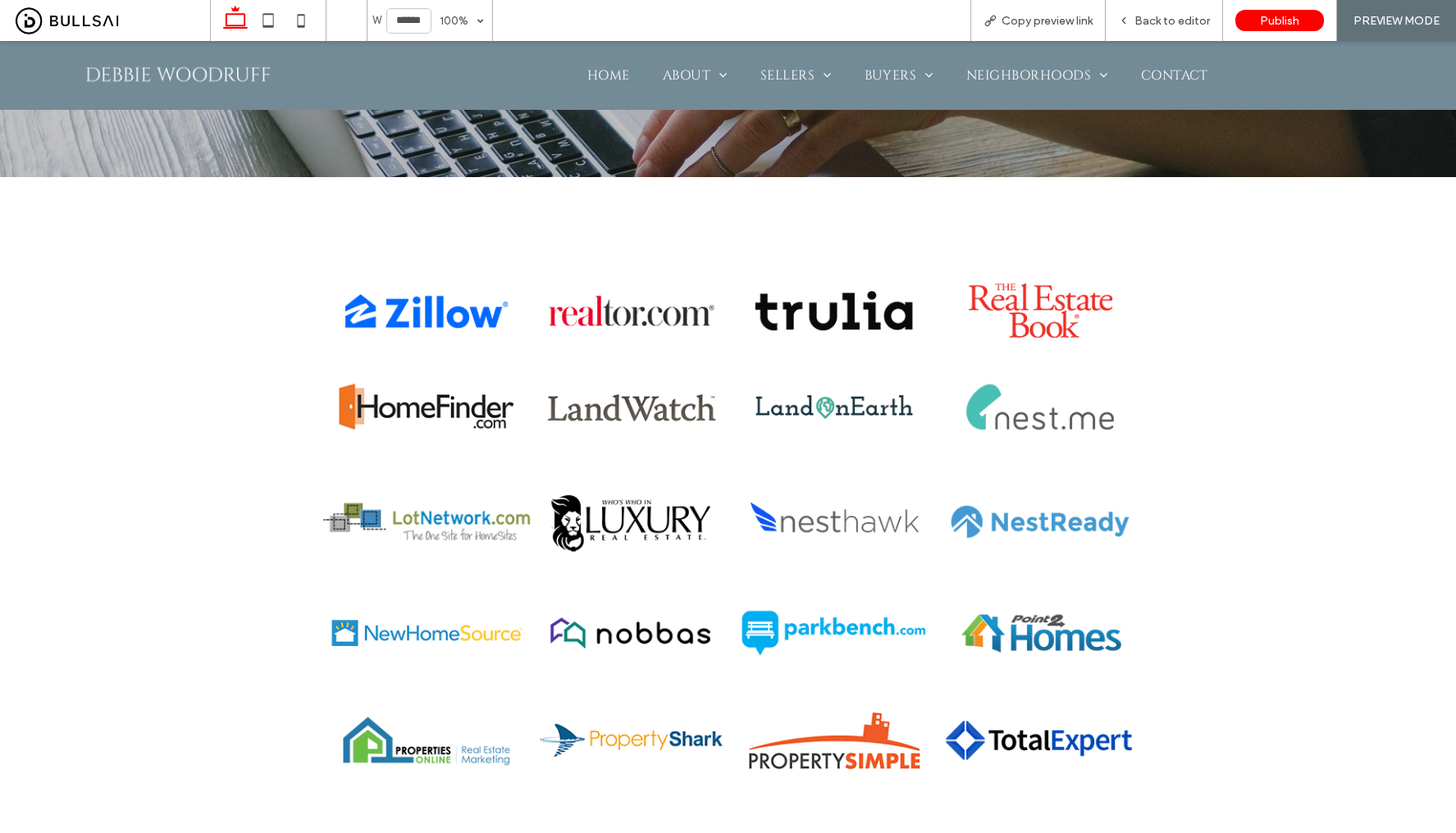
scroll to position [295, 0]
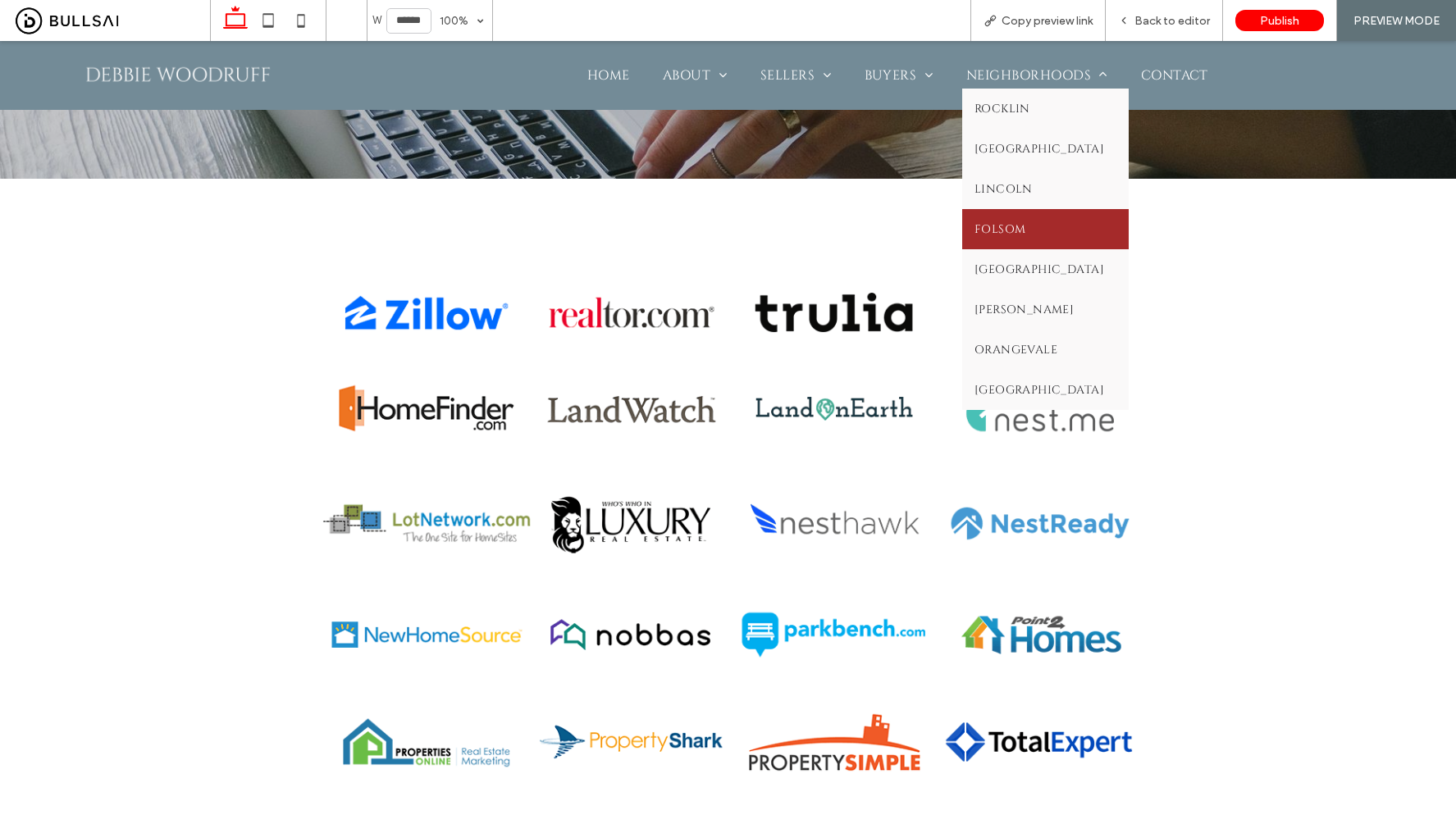
click at [1005, 221] on span "Folsom" at bounding box center [1000, 229] width 52 height 16
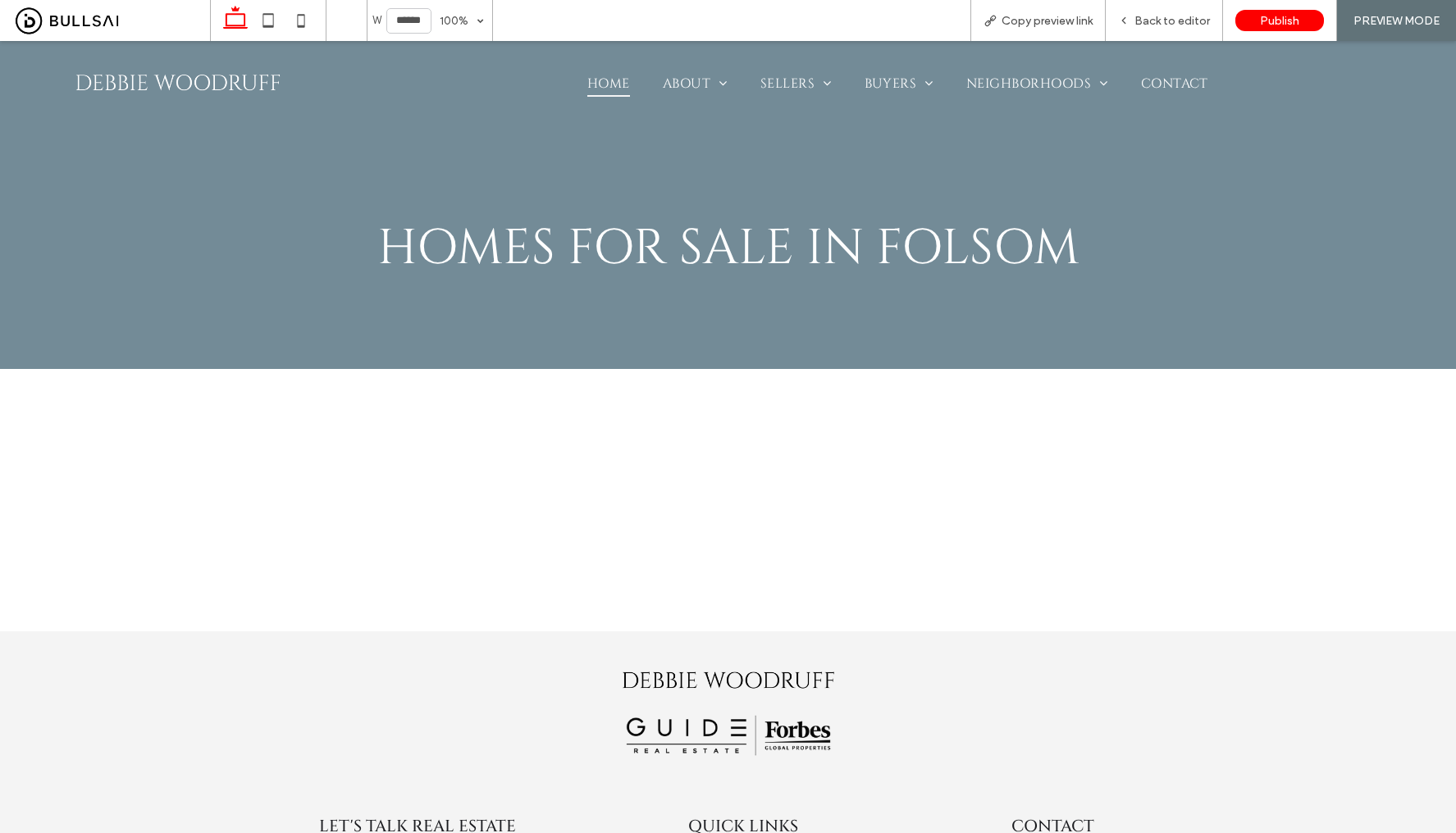
click at [602, 90] on span "Home" at bounding box center [609, 84] width 43 height 26
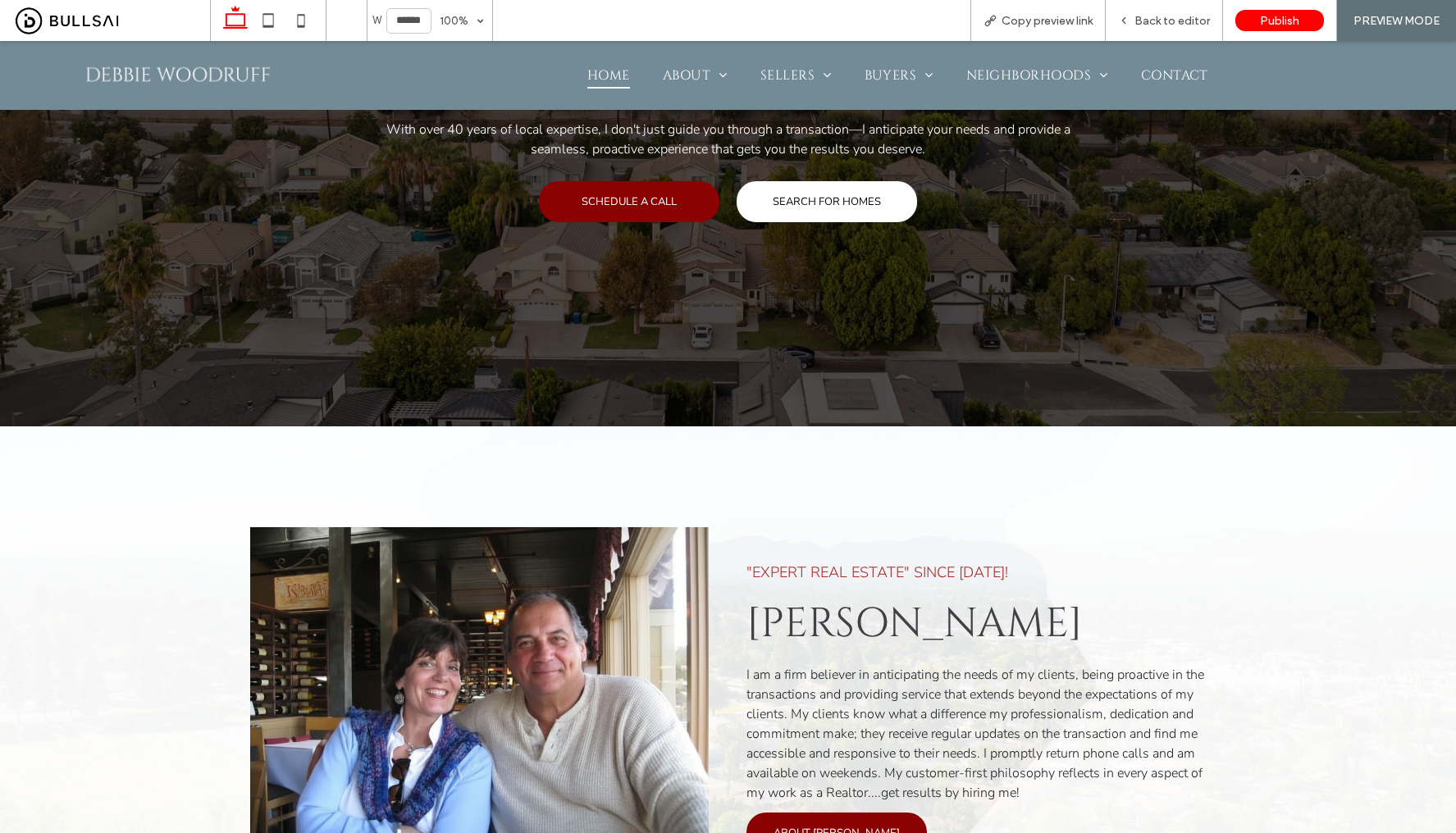
scroll to position [638, 0]
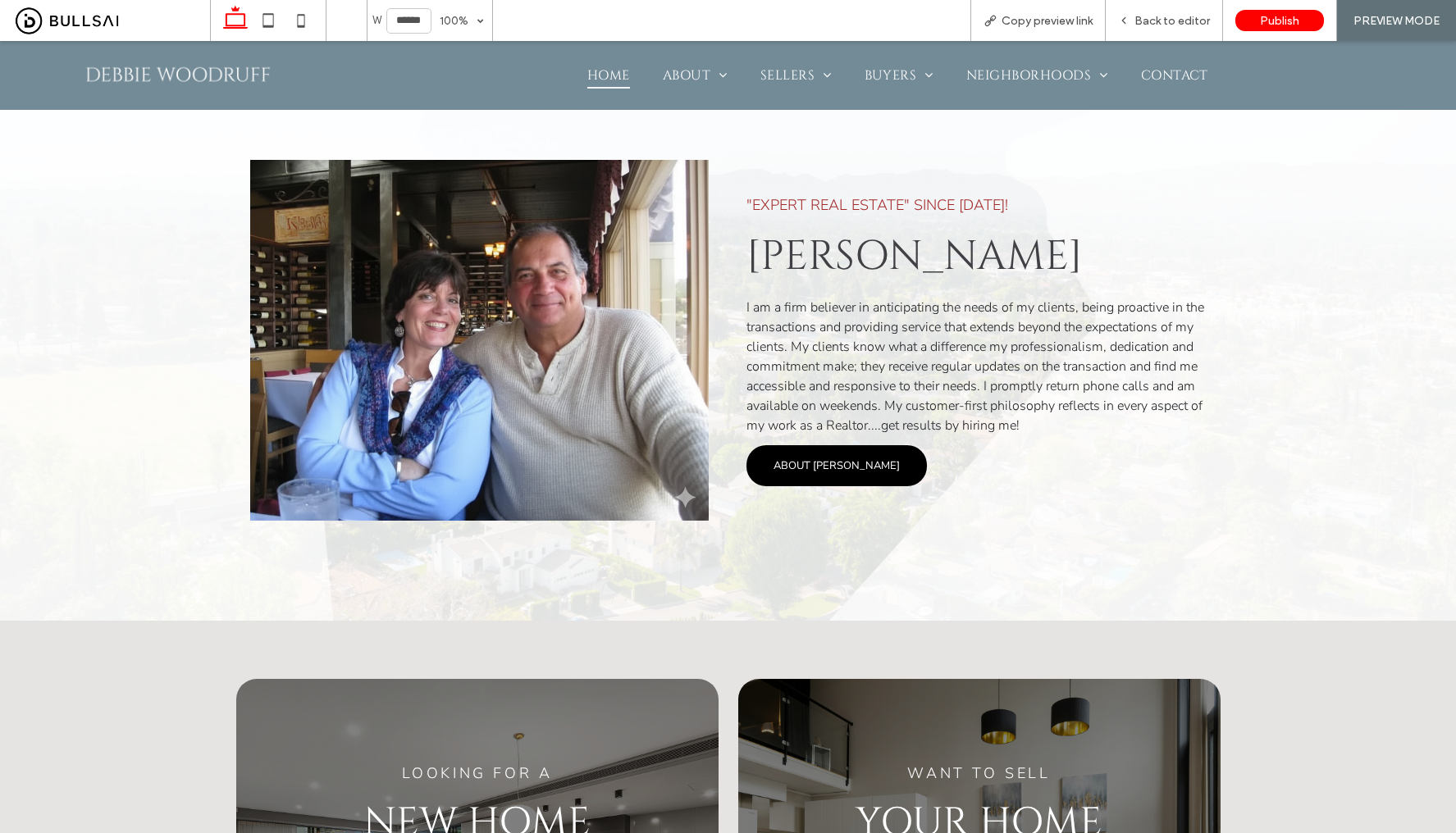
click at [852, 462] on span "ABOUT DEBBIE" at bounding box center [836, 465] width 126 height 15
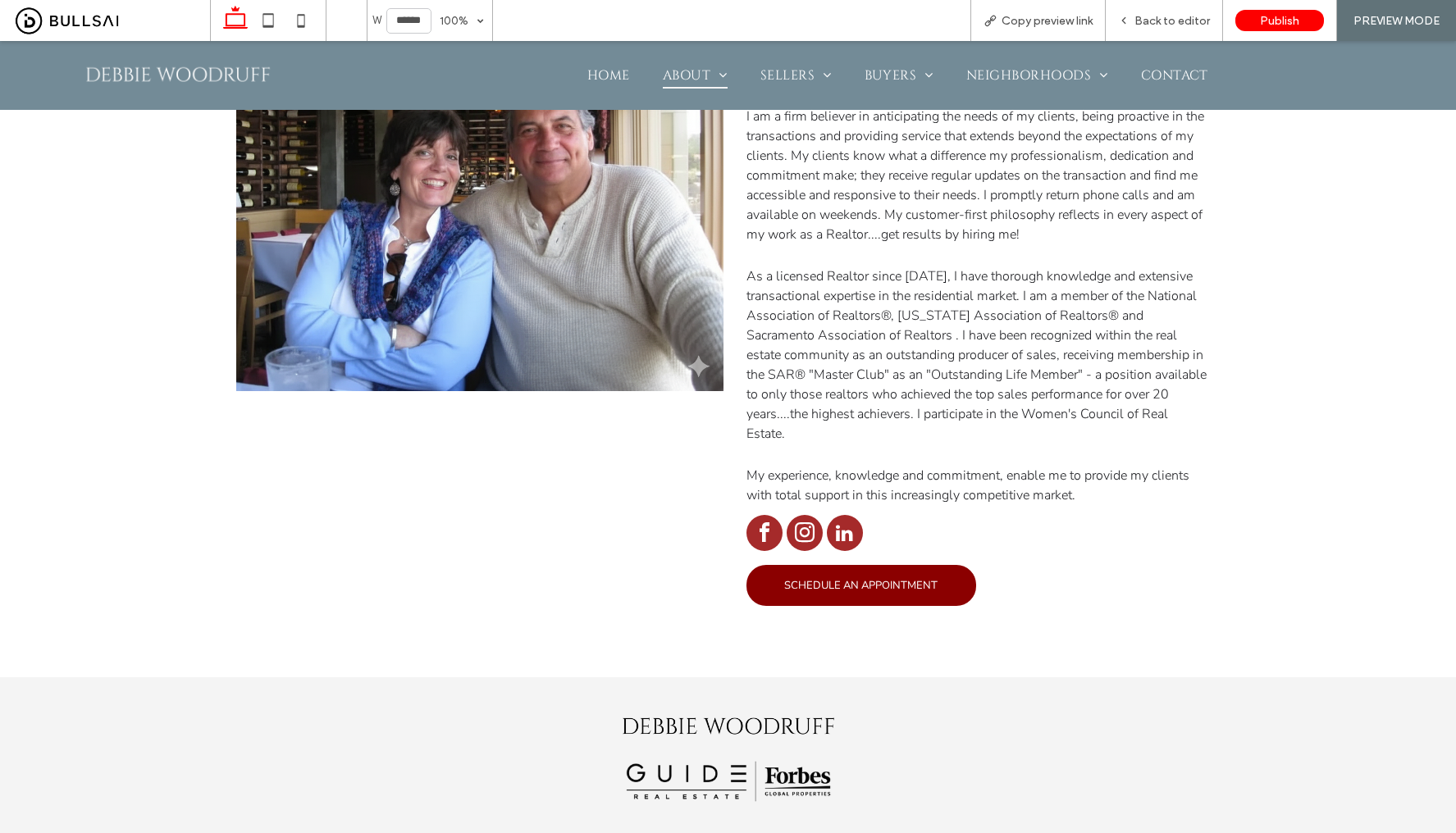
scroll to position [553, 0]
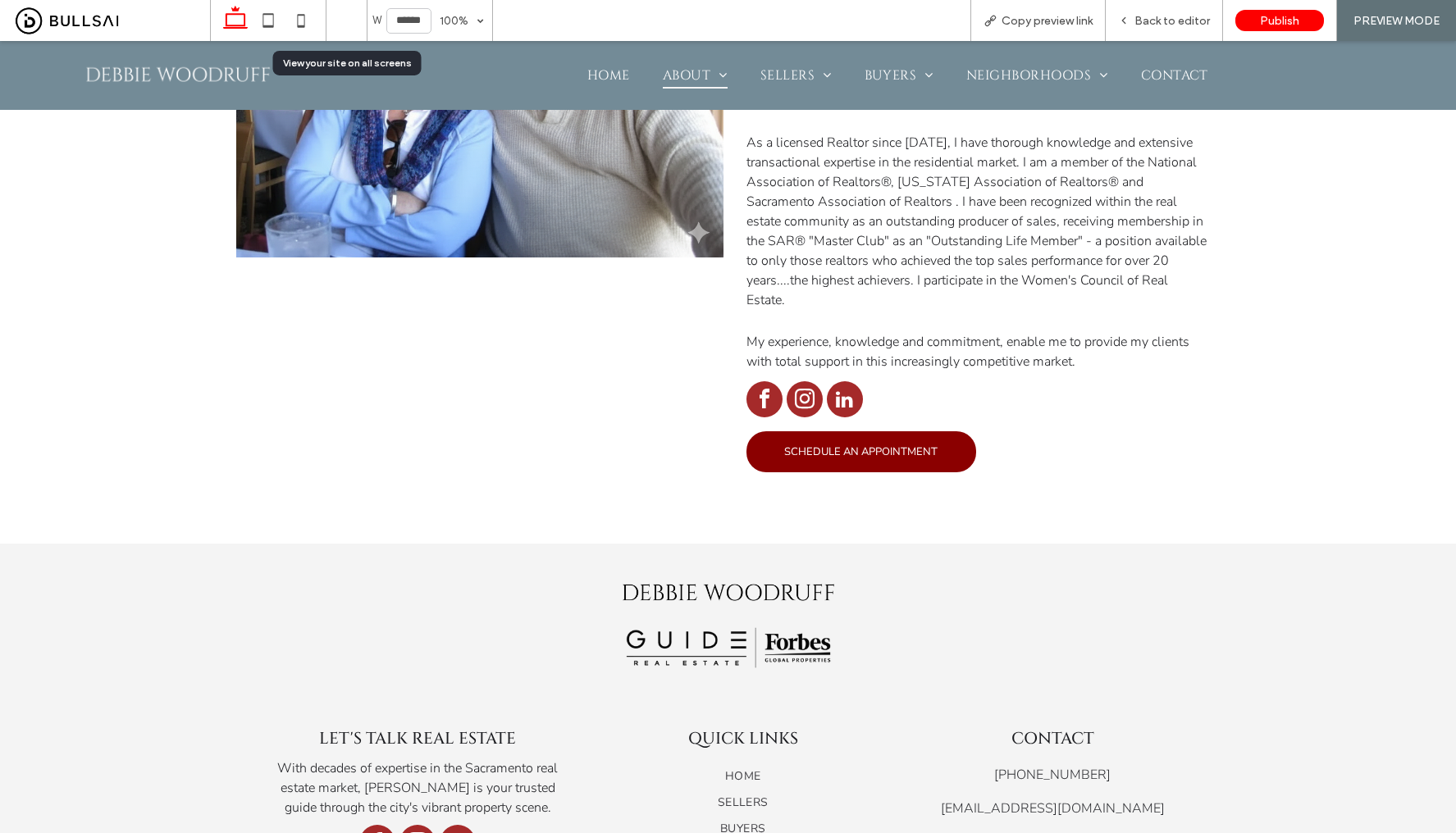
click at [338, 24] on icon at bounding box center [346, 21] width 31 height 31
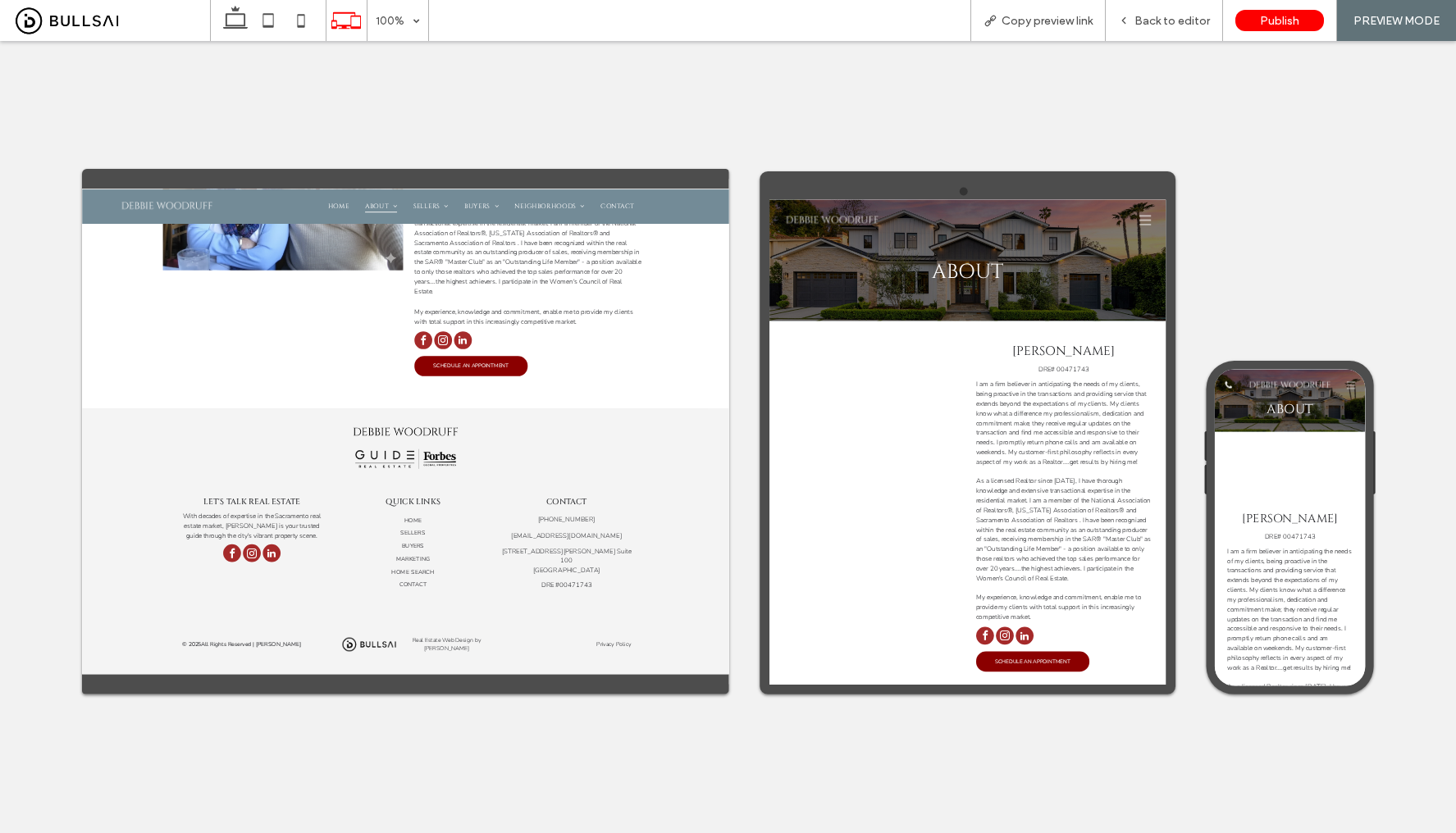
scroll to position [0, 0]
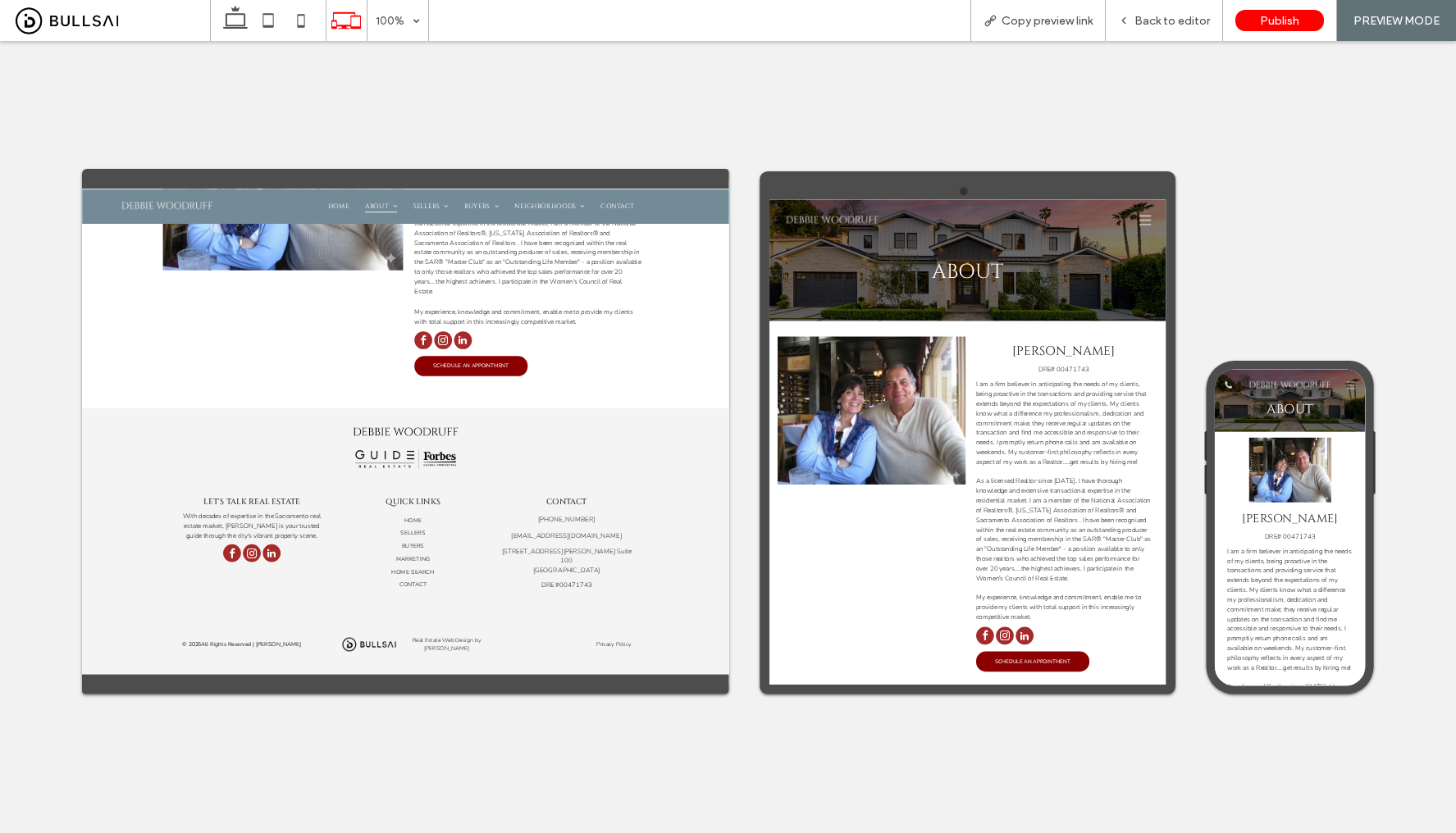
click at [919, 227] on img at bounding box center [896, 240] width 195 height 39
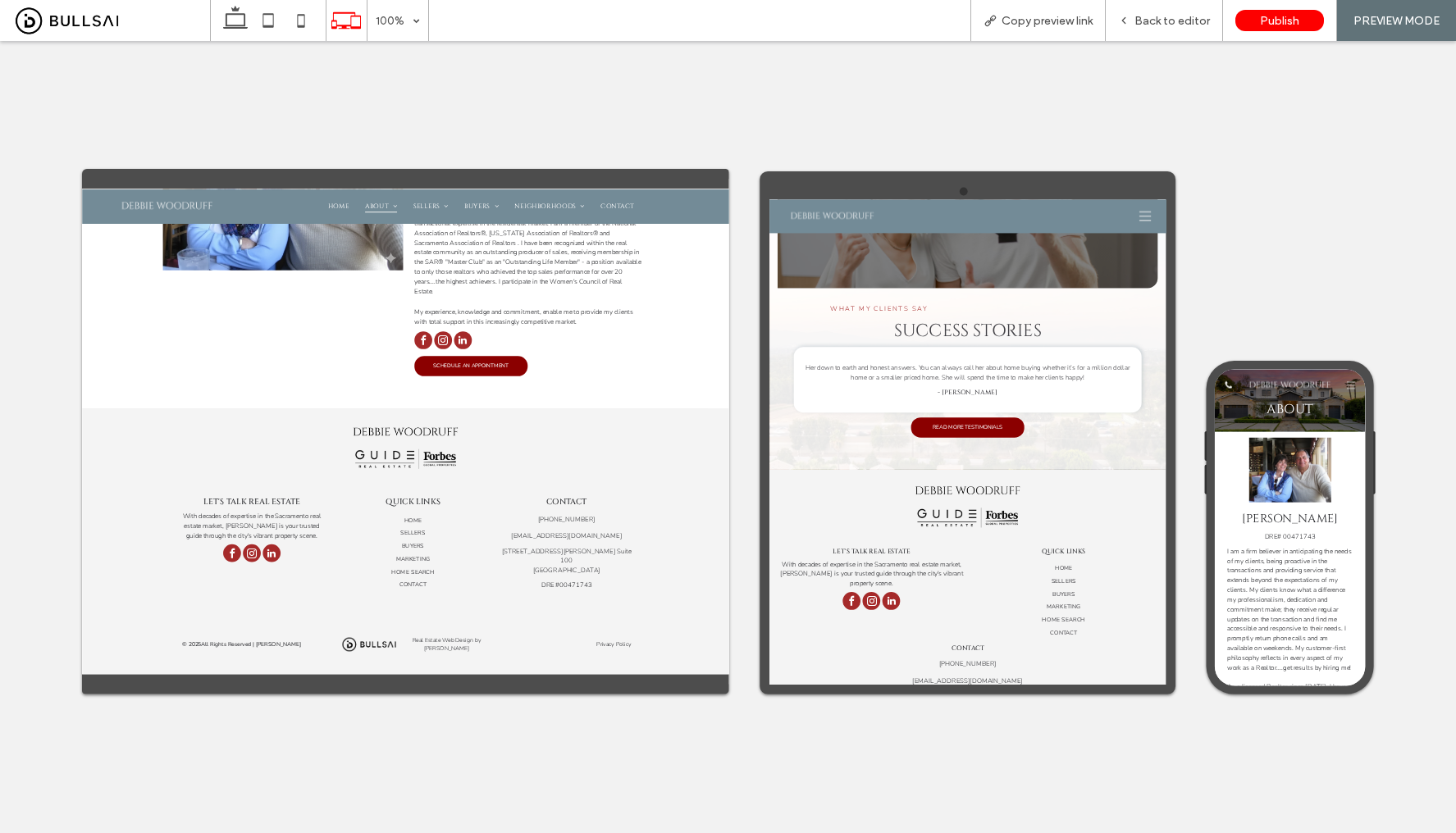
click at [1347, 399] on img at bounding box center [1366, 400] width 171 height 34
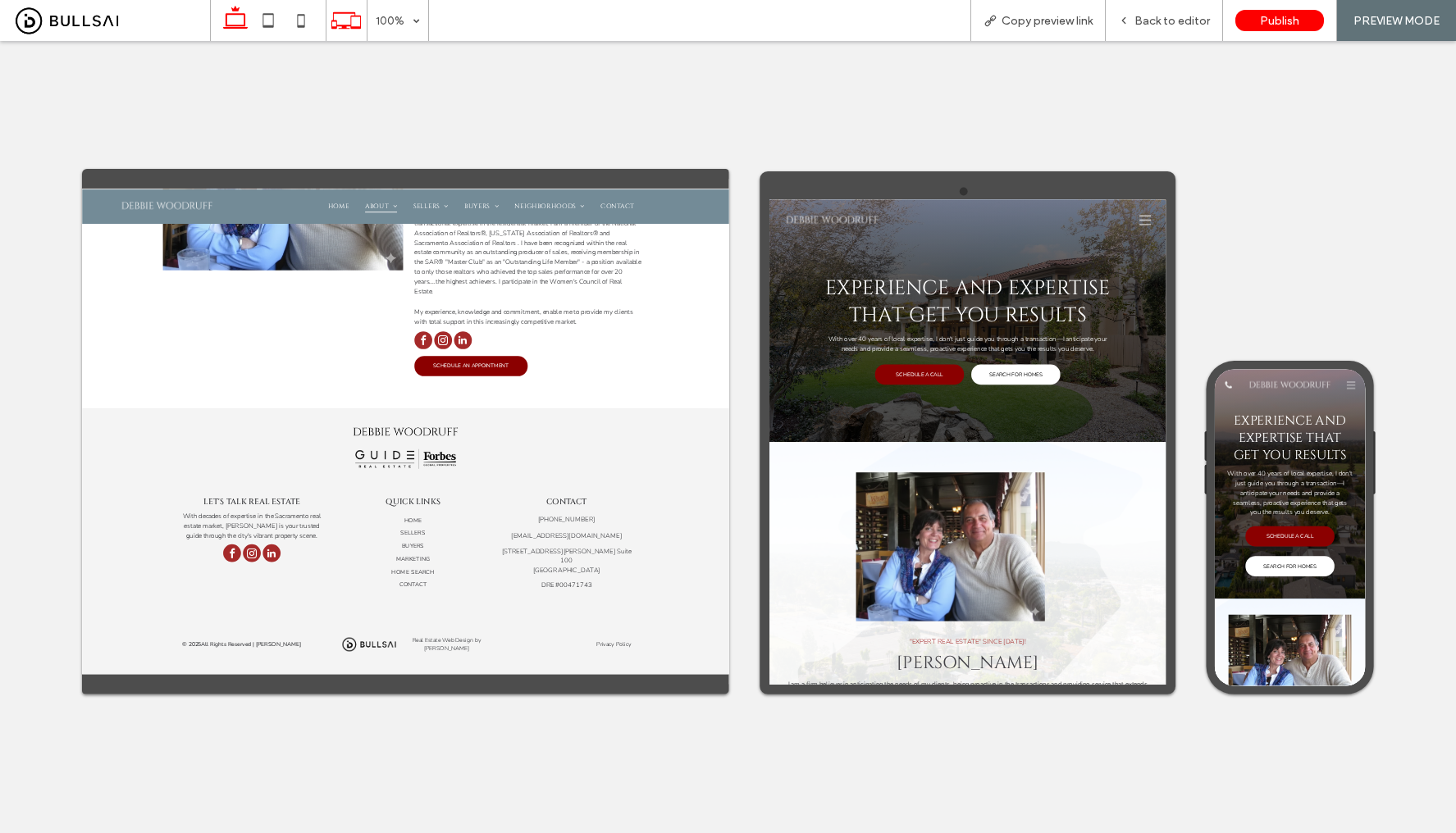
click at [236, 20] on icon at bounding box center [235, 21] width 33 height 33
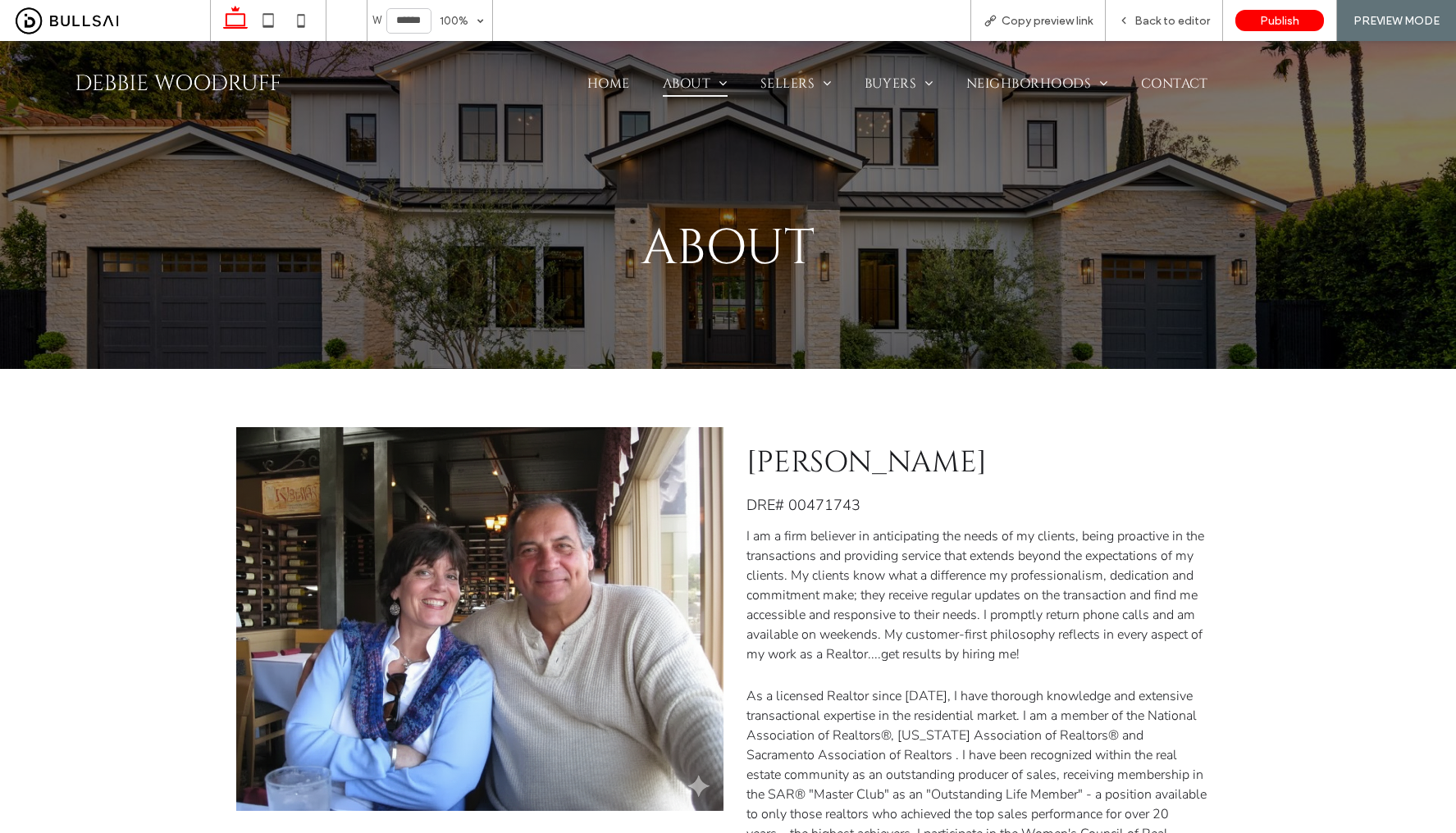
click at [180, 88] on img at bounding box center [178, 83] width 213 height 43
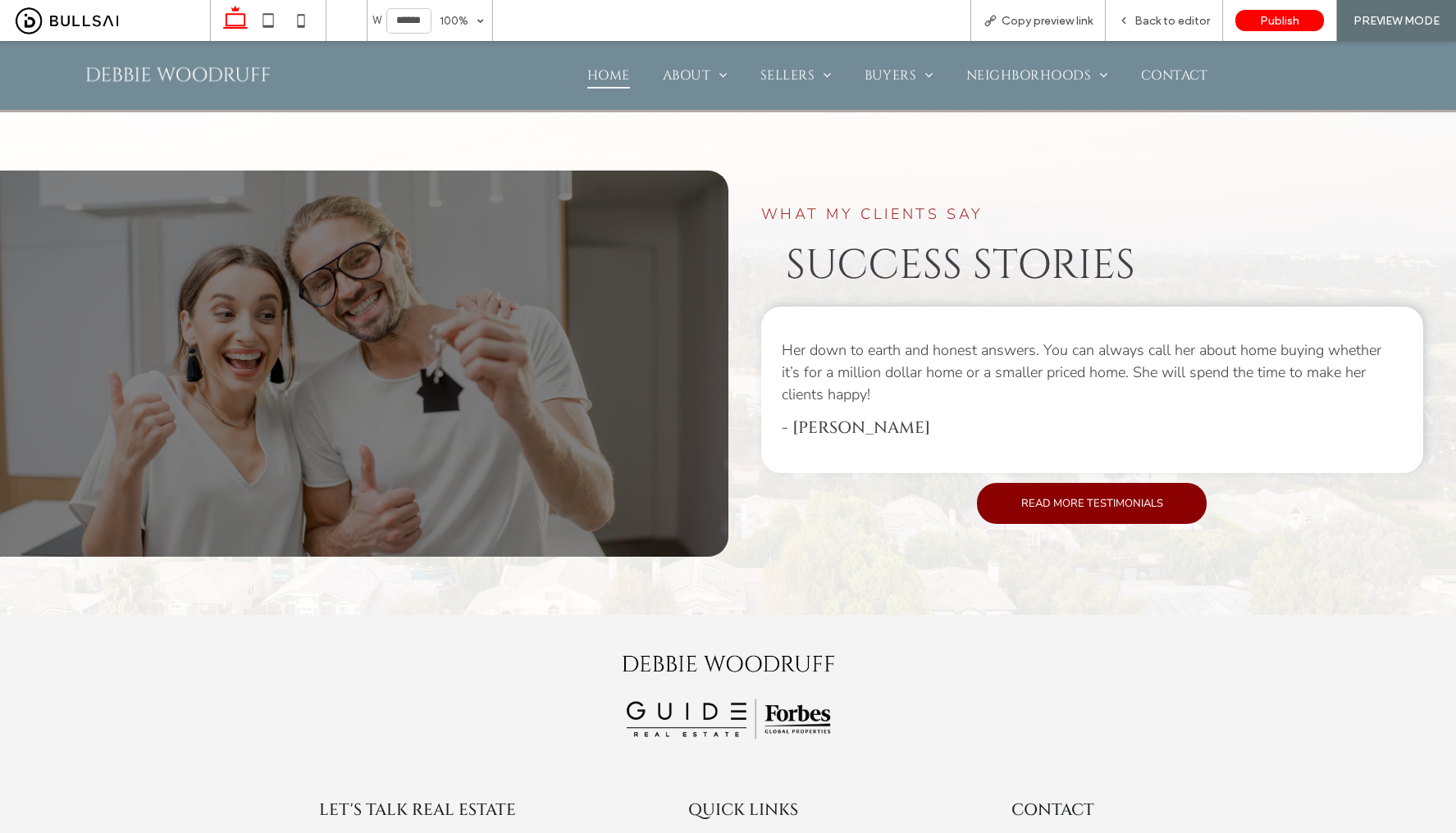
scroll to position [2587, 0]
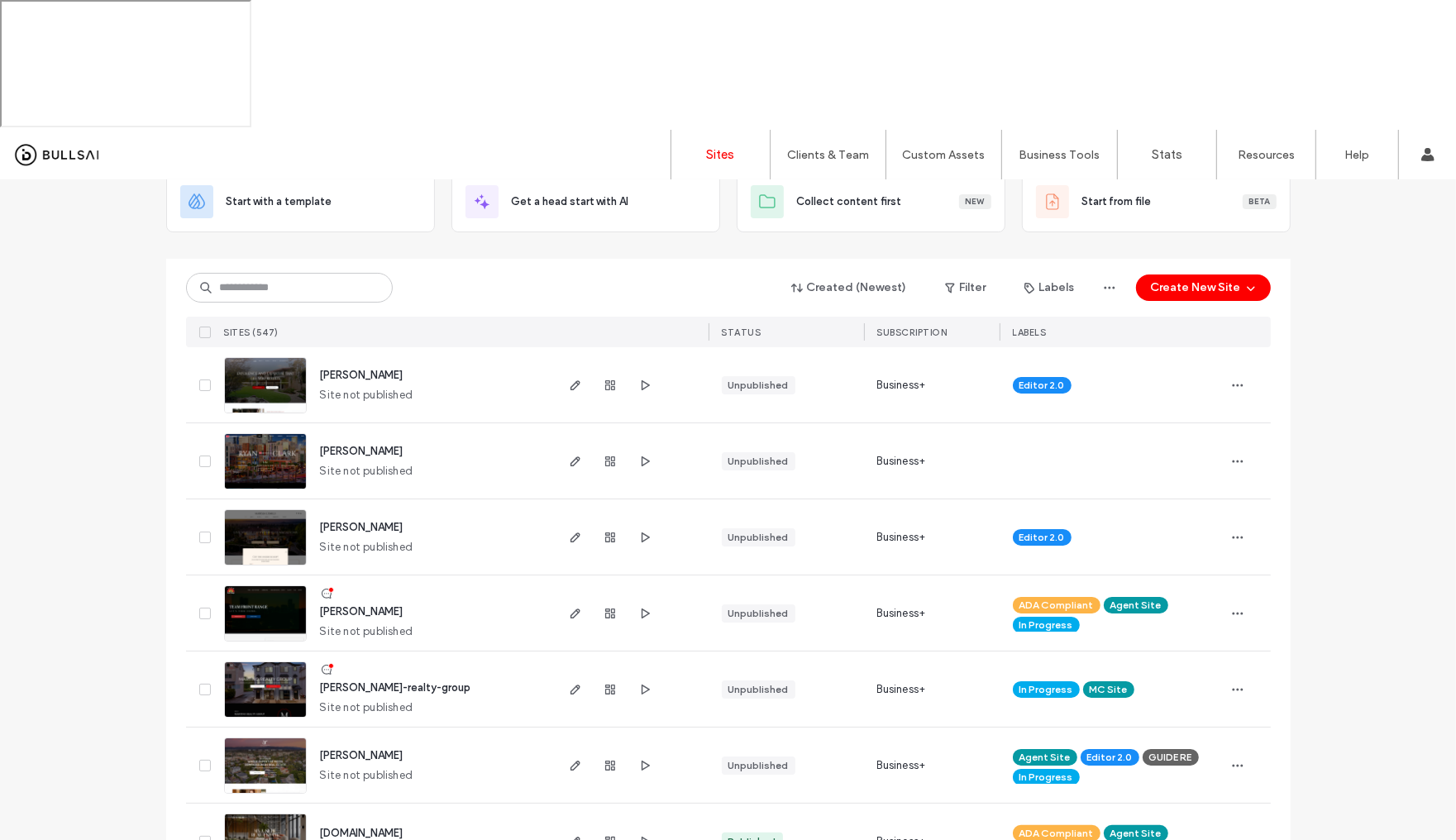
scroll to position [153, 0]
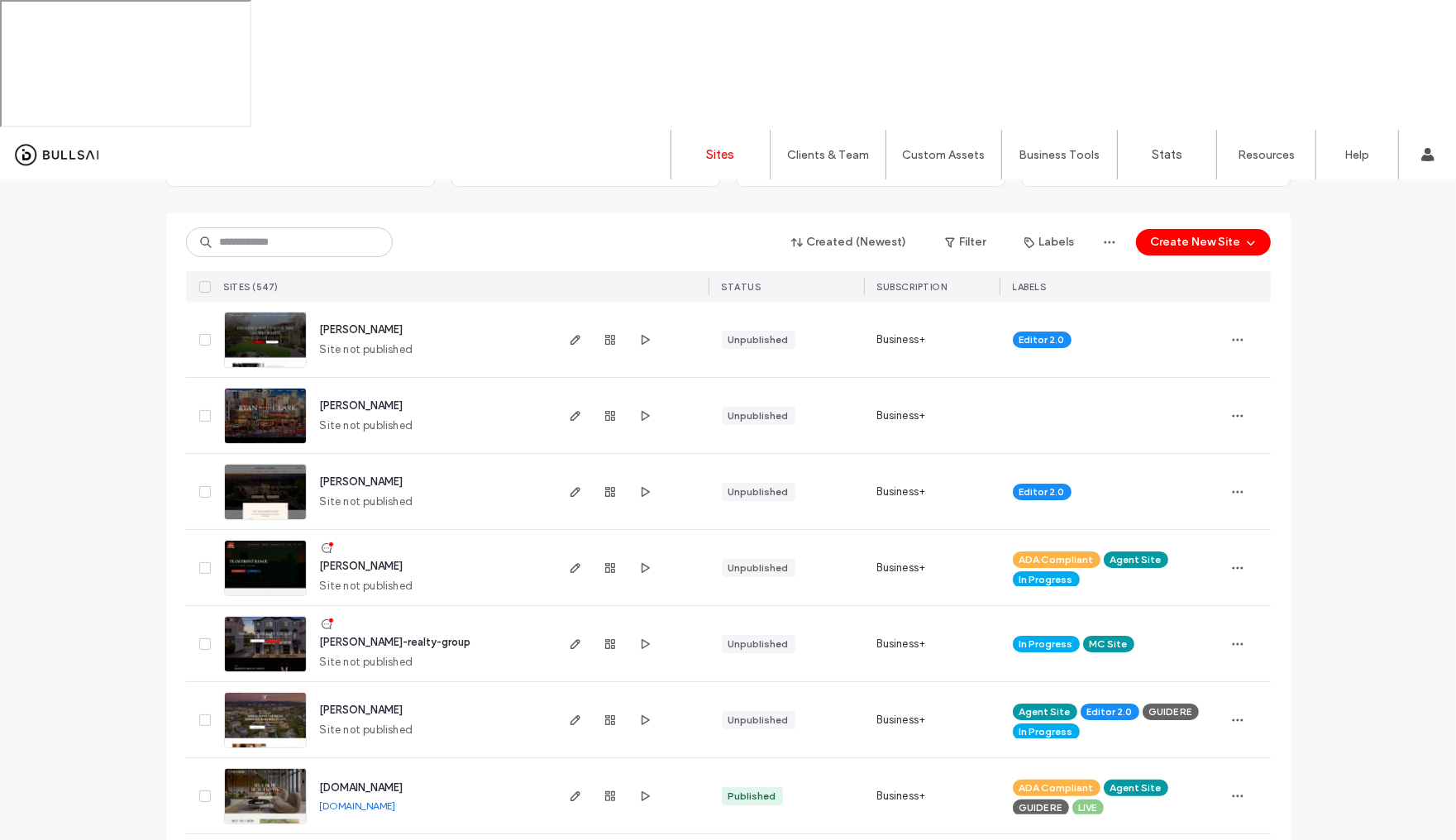
click at [286, 617] on img at bounding box center [265, 673] width 81 height 113
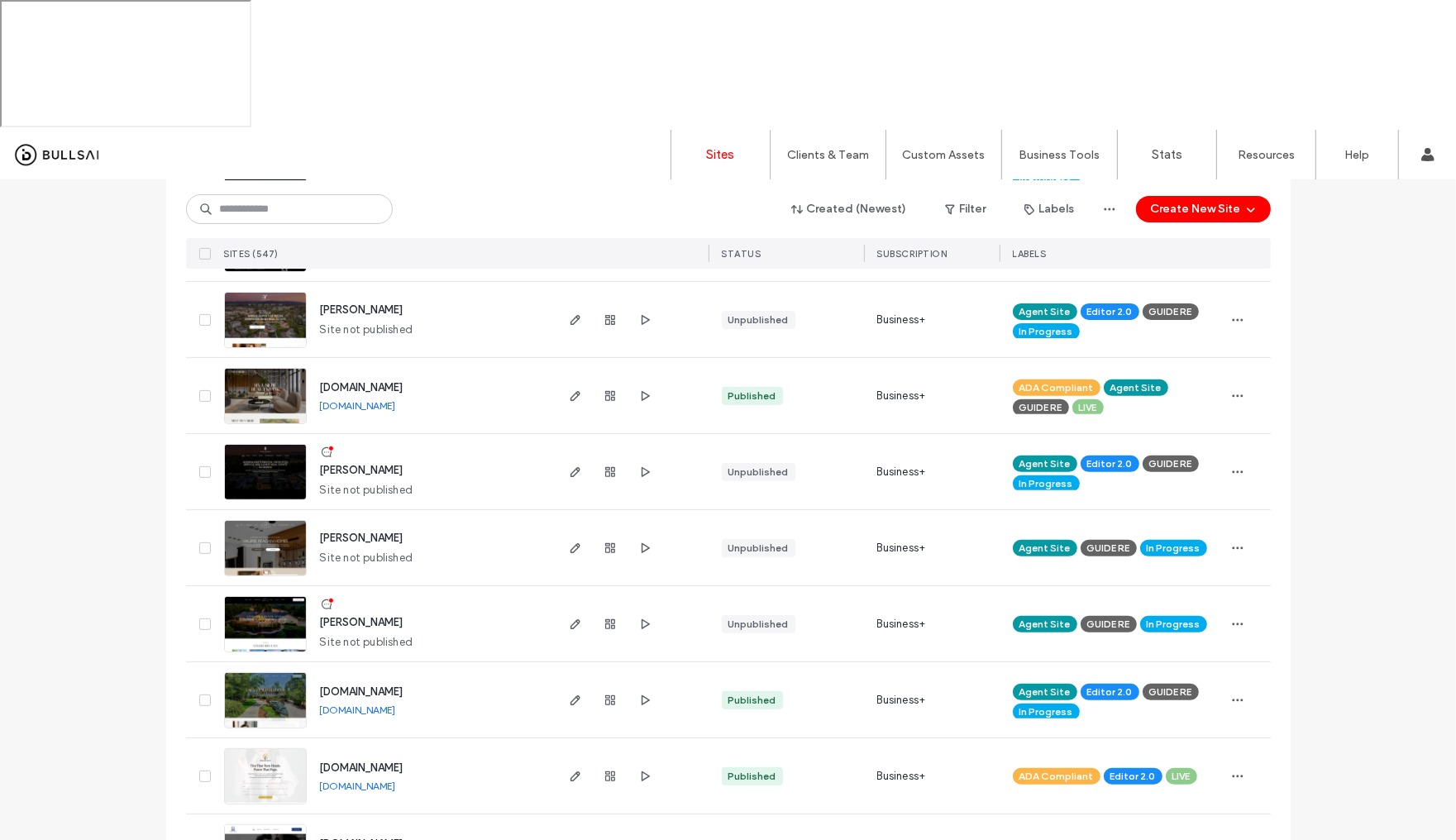
scroll to position [554, 0]
click at [252, 673] on img at bounding box center [265, 729] width 81 height 113
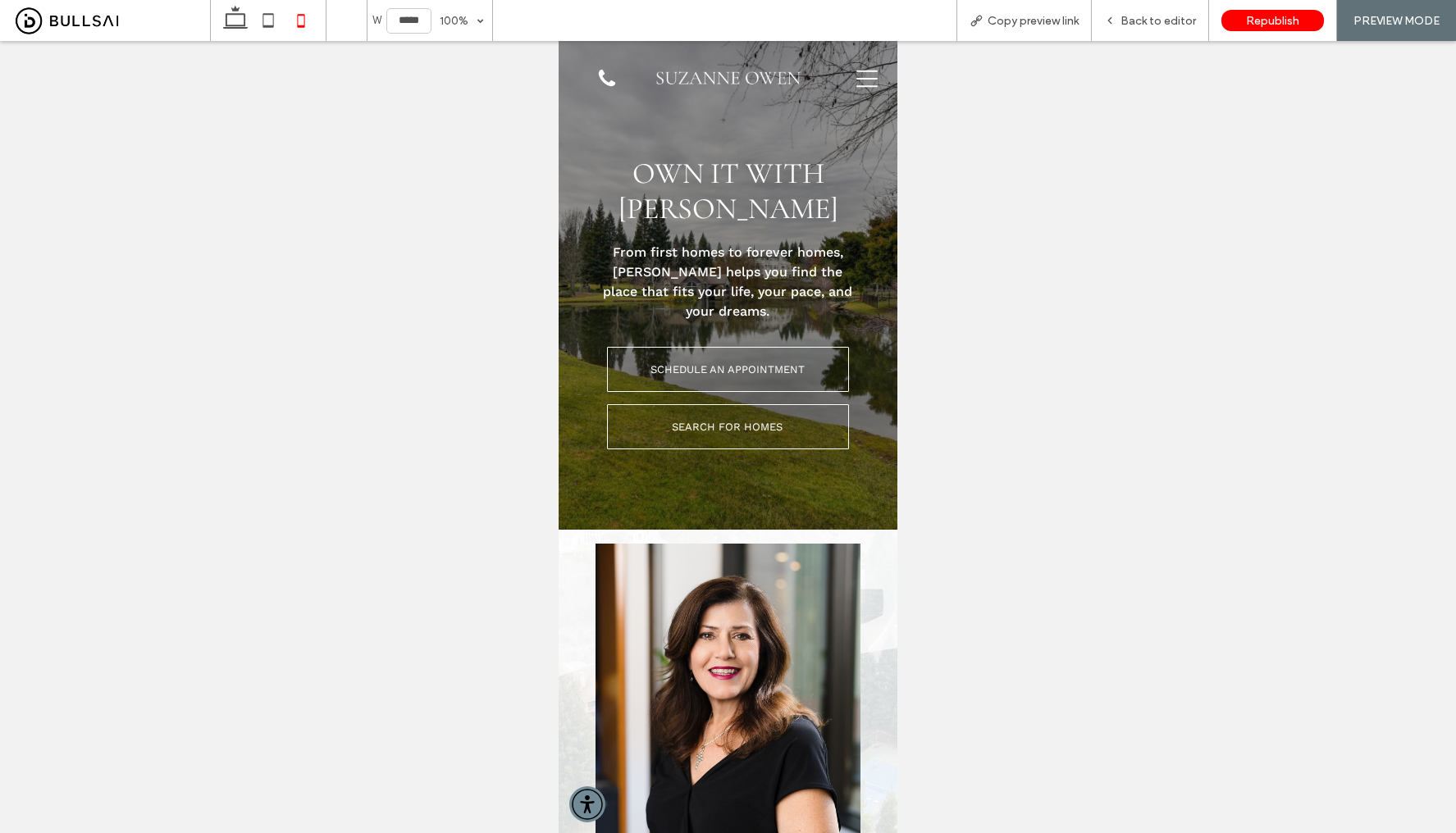
click at [856, 85] on icon at bounding box center [867, 79] width 21 height 21
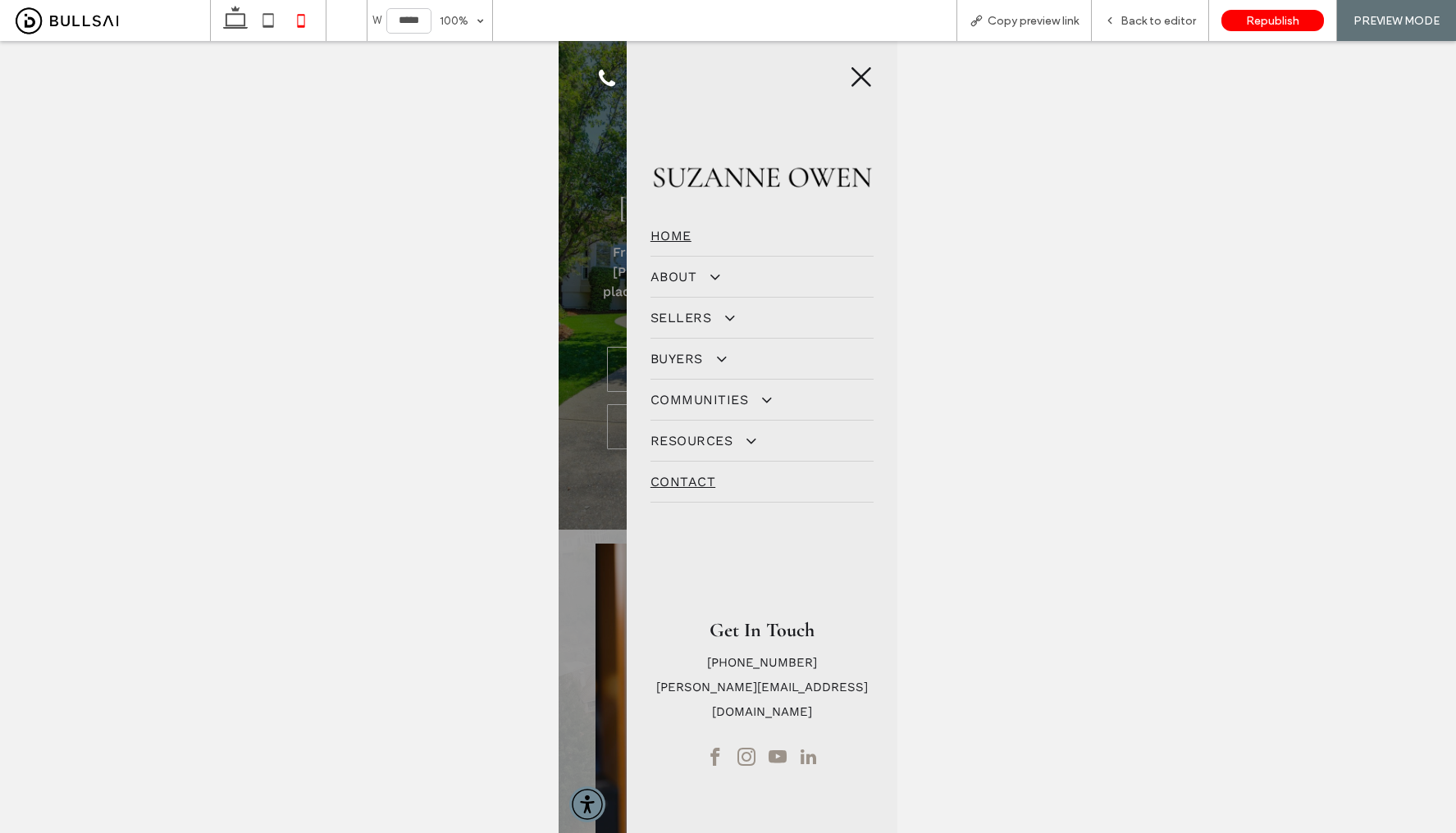
click at [700, 482] on span "Contact" at bounding box center [683, 482] width 65 height 16
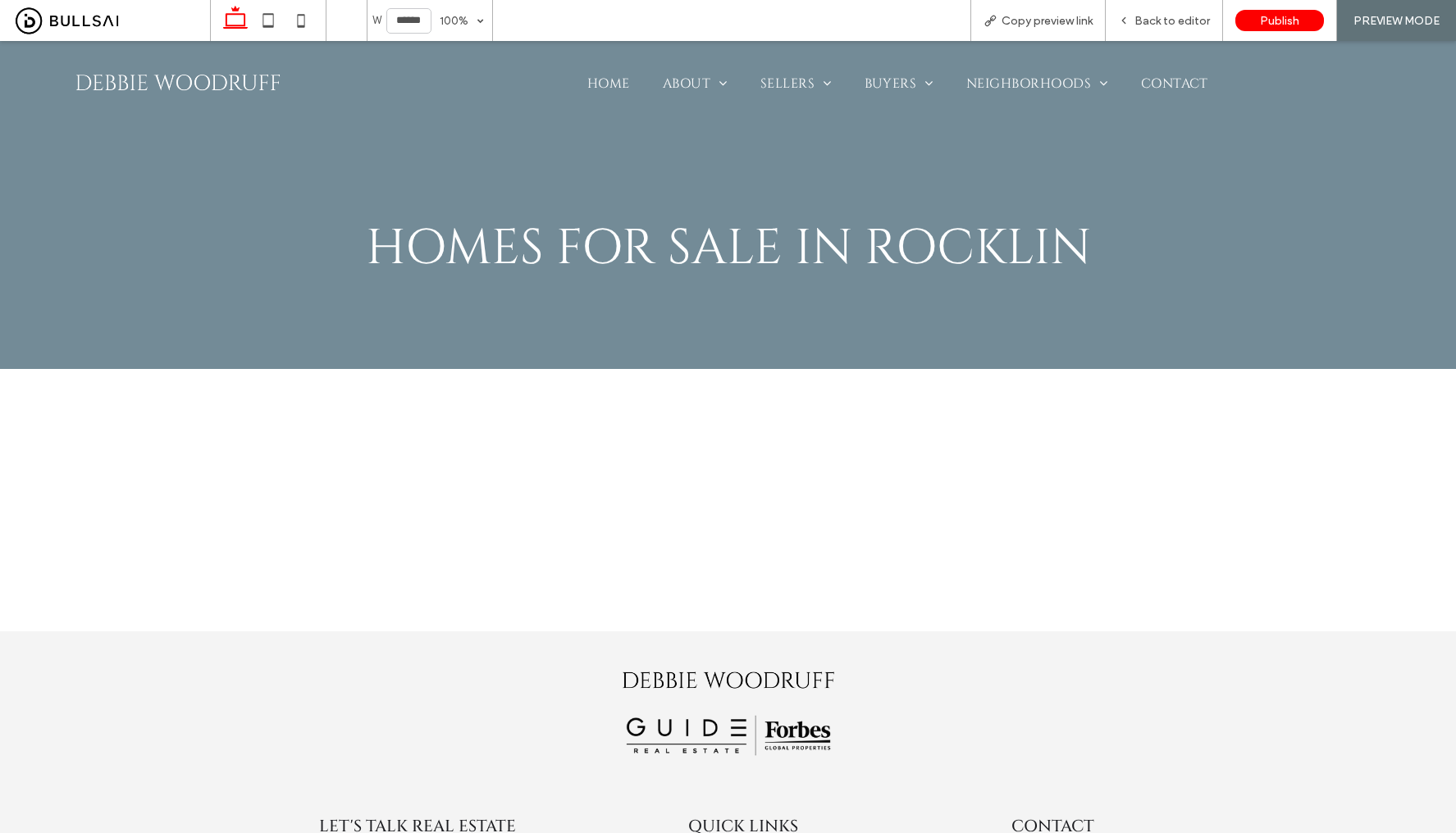
click at [238, 82] on img at bounding box center [178, 83] width 213 height 43
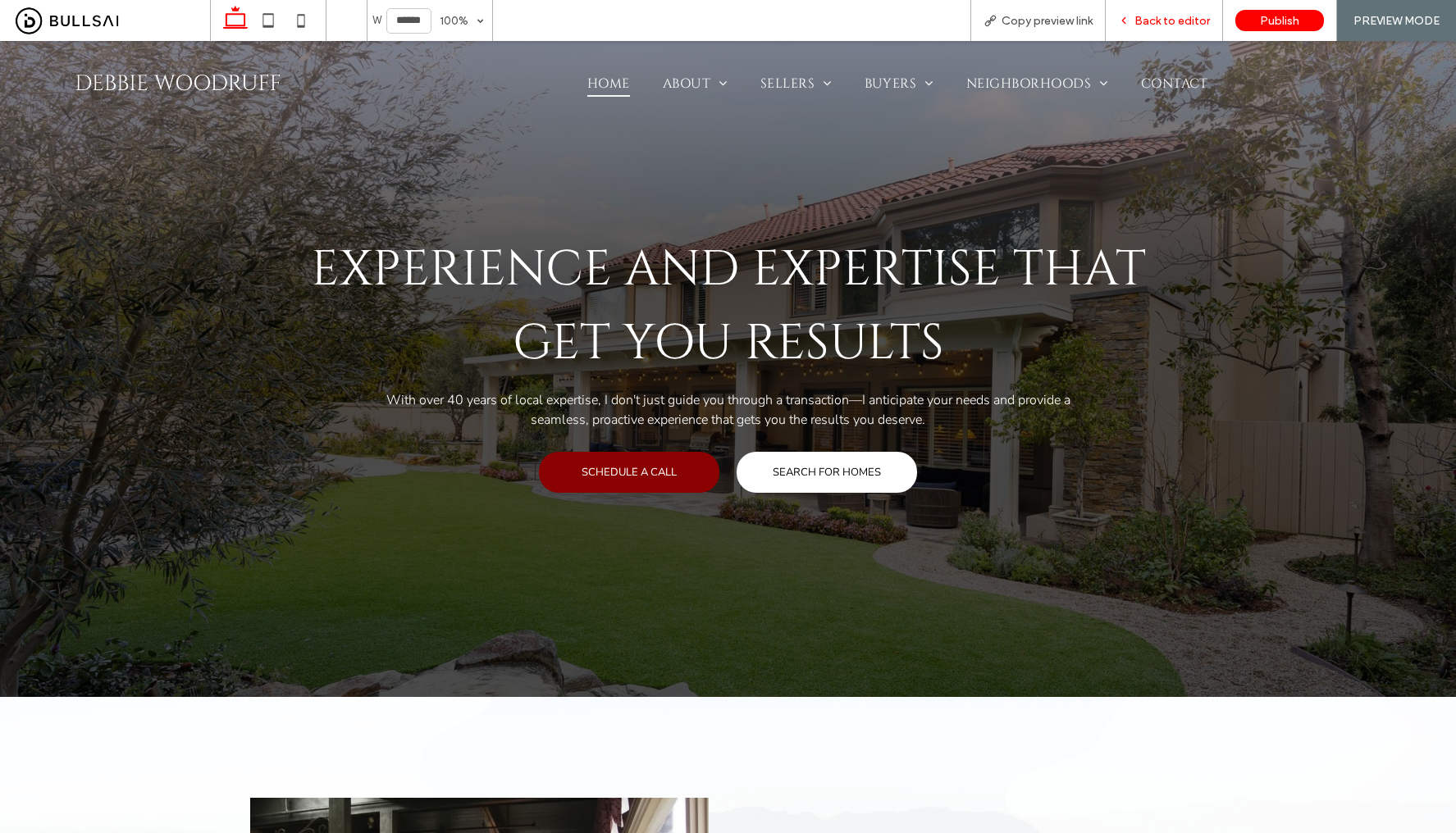
click at [1148, 21] on span "Back to editor" at bounding box center [1172, 21] width 75 height 14
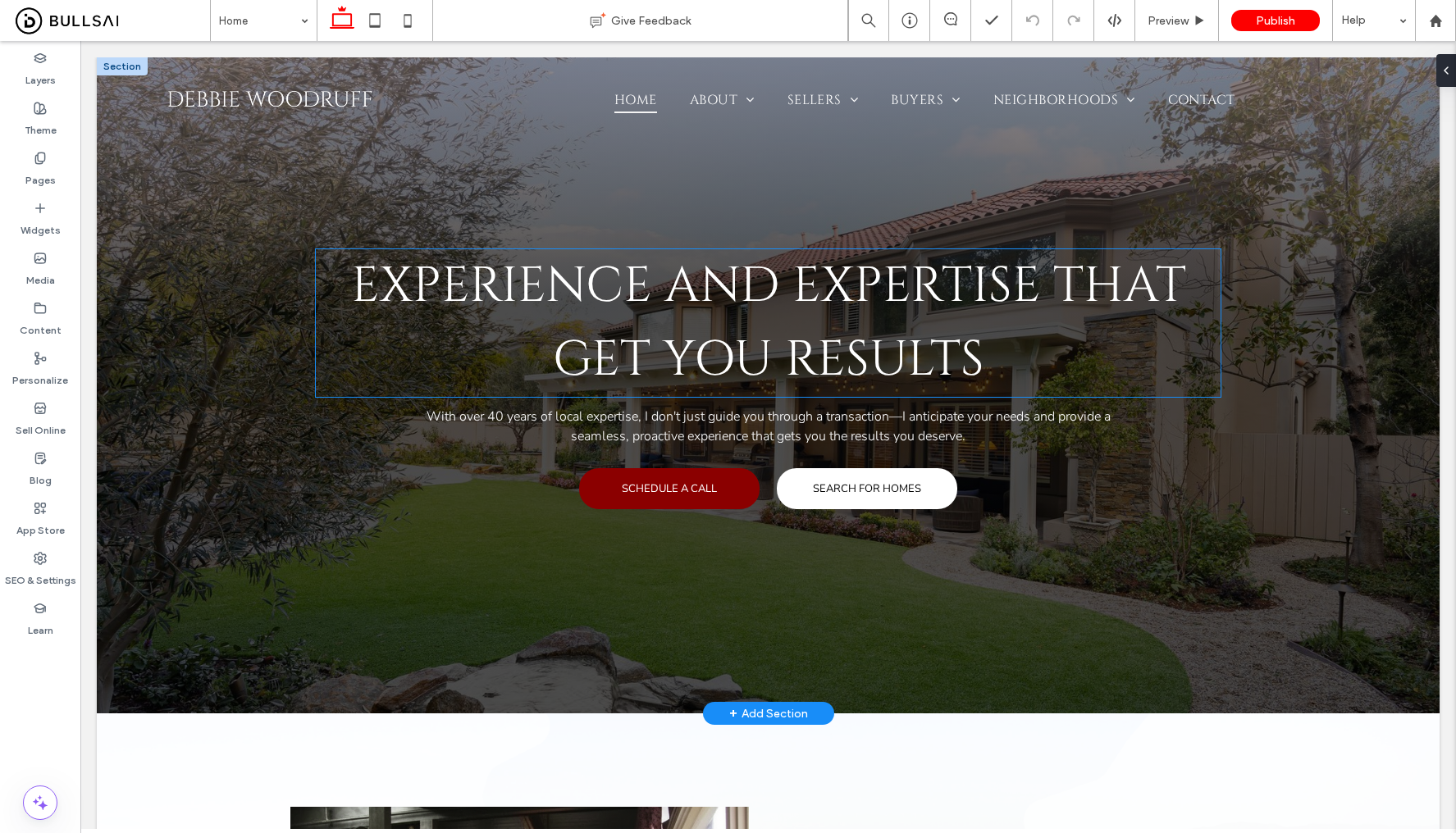
click at [683, 346] on span "Experience and Expertise That Get You Results" at bounding box center [768, 323] width 835 height 140
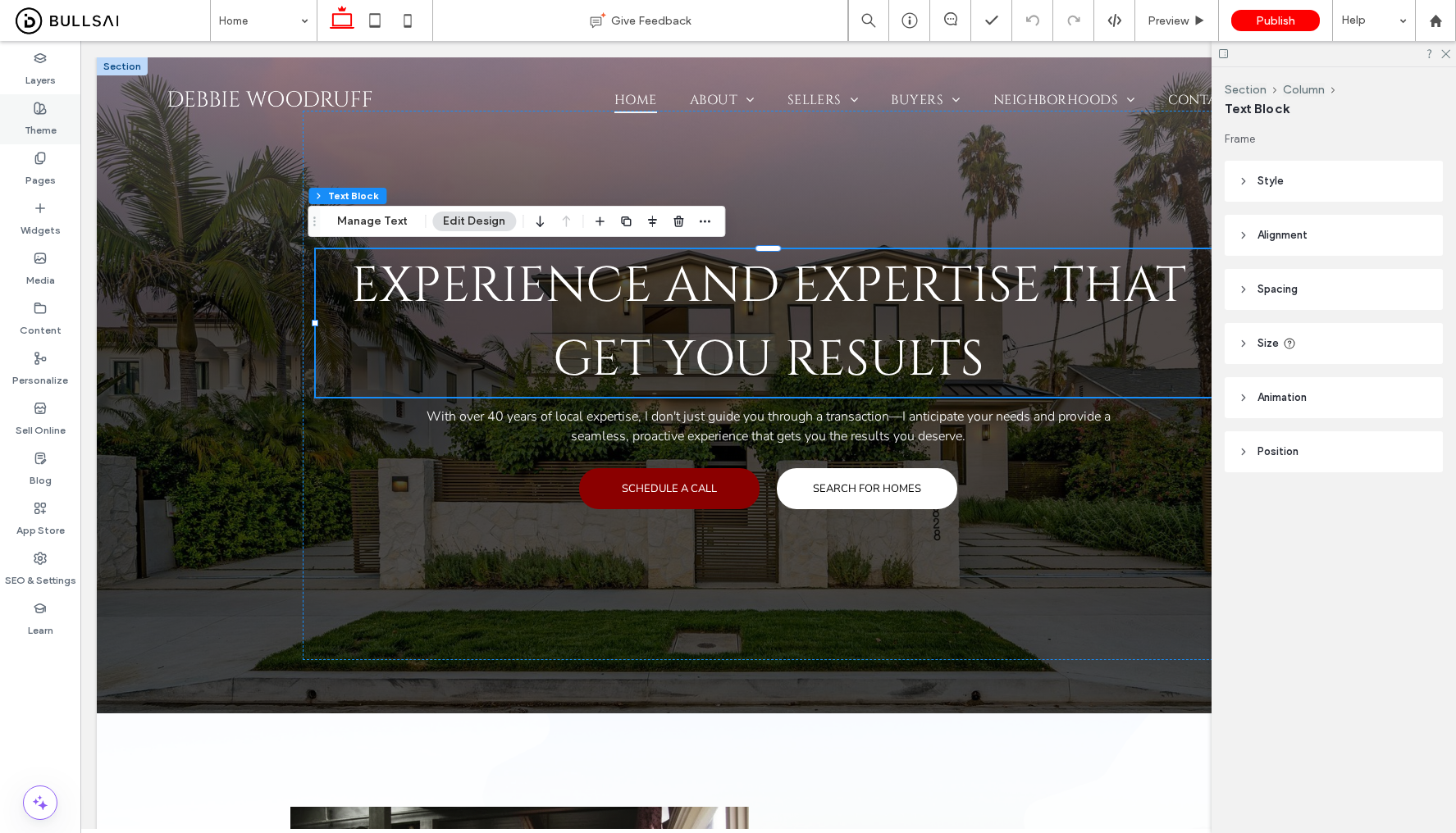
click at [57, 113] on div "Theme" at bounding box center [40, 119] width 80 height 50
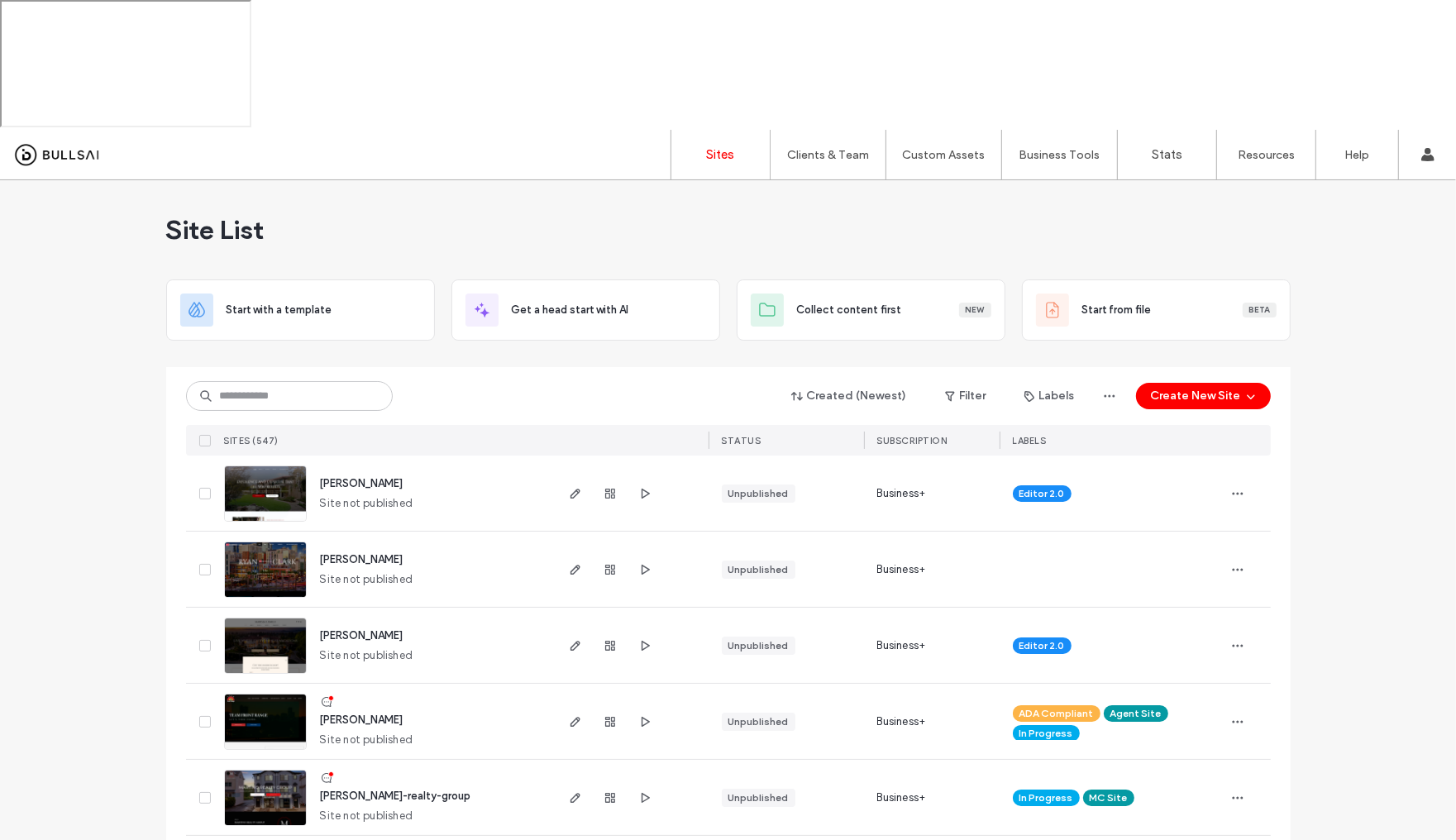
click at [343, 790] on span "[PERSON_NAME]-realty-group" at bounding box center [396, 796] width 152 height 12
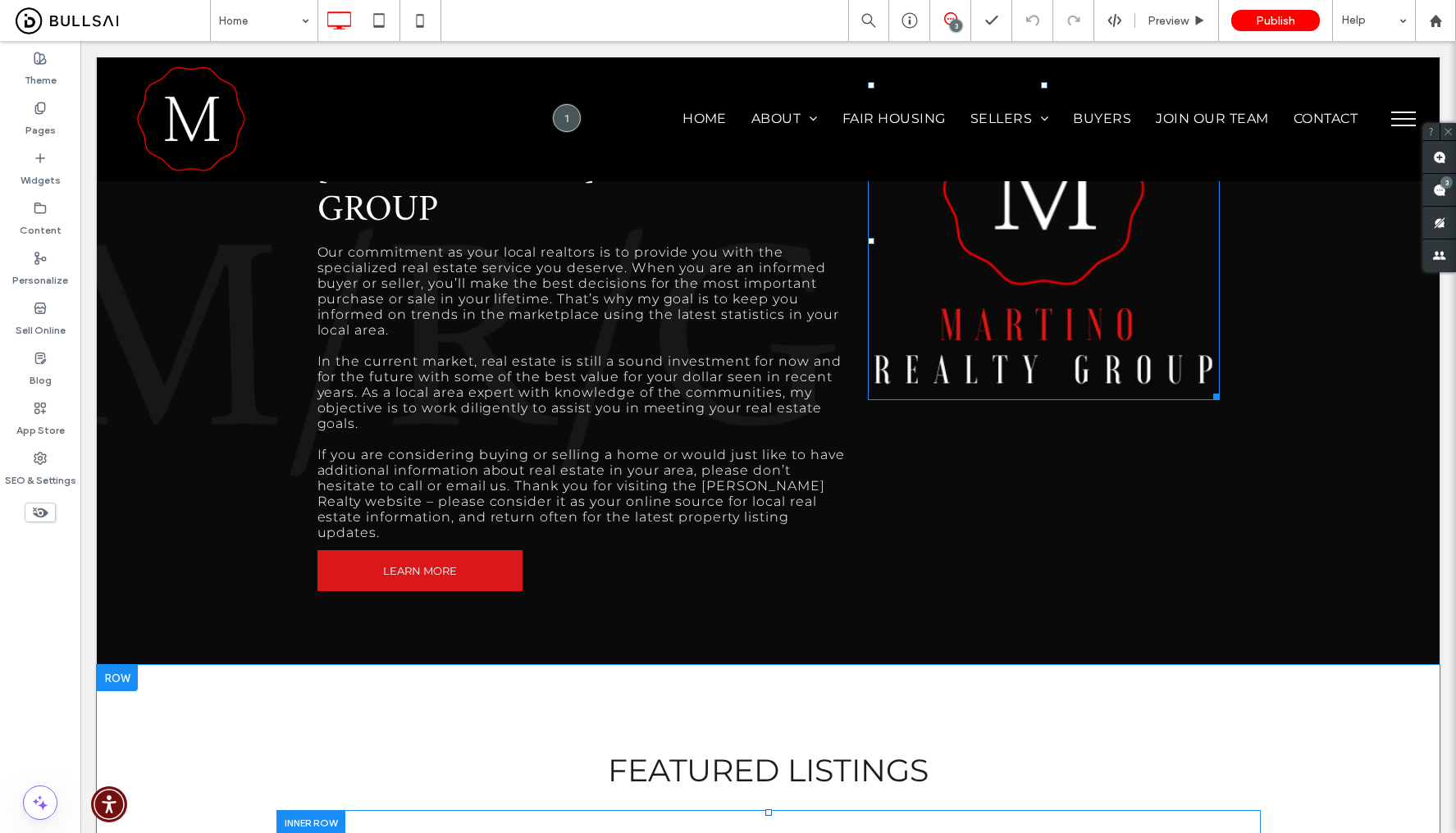
scroll to position [840, 0]
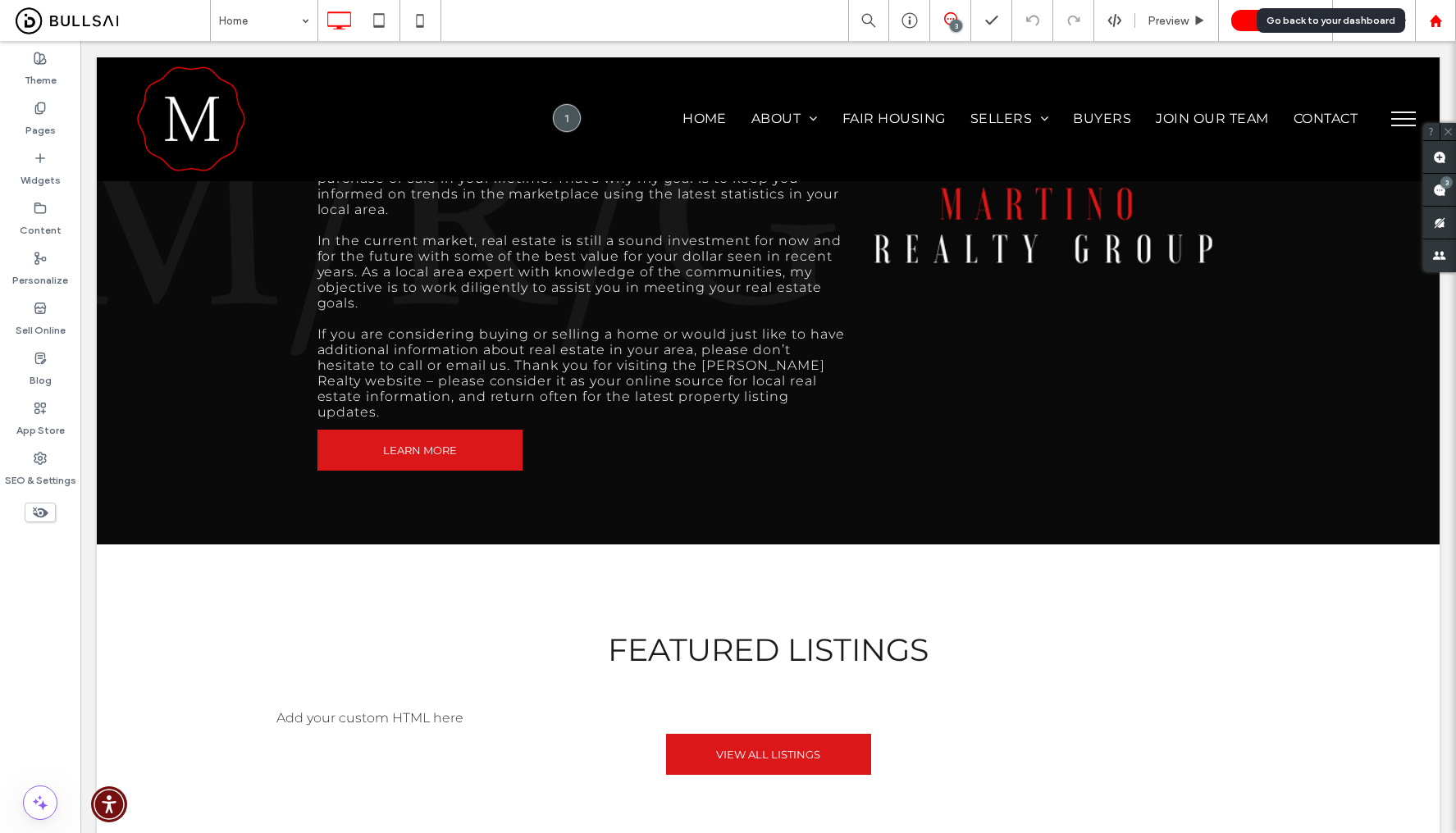
click at [1433, 29] on div at bounding box center [1435, 20] width 41 height 41
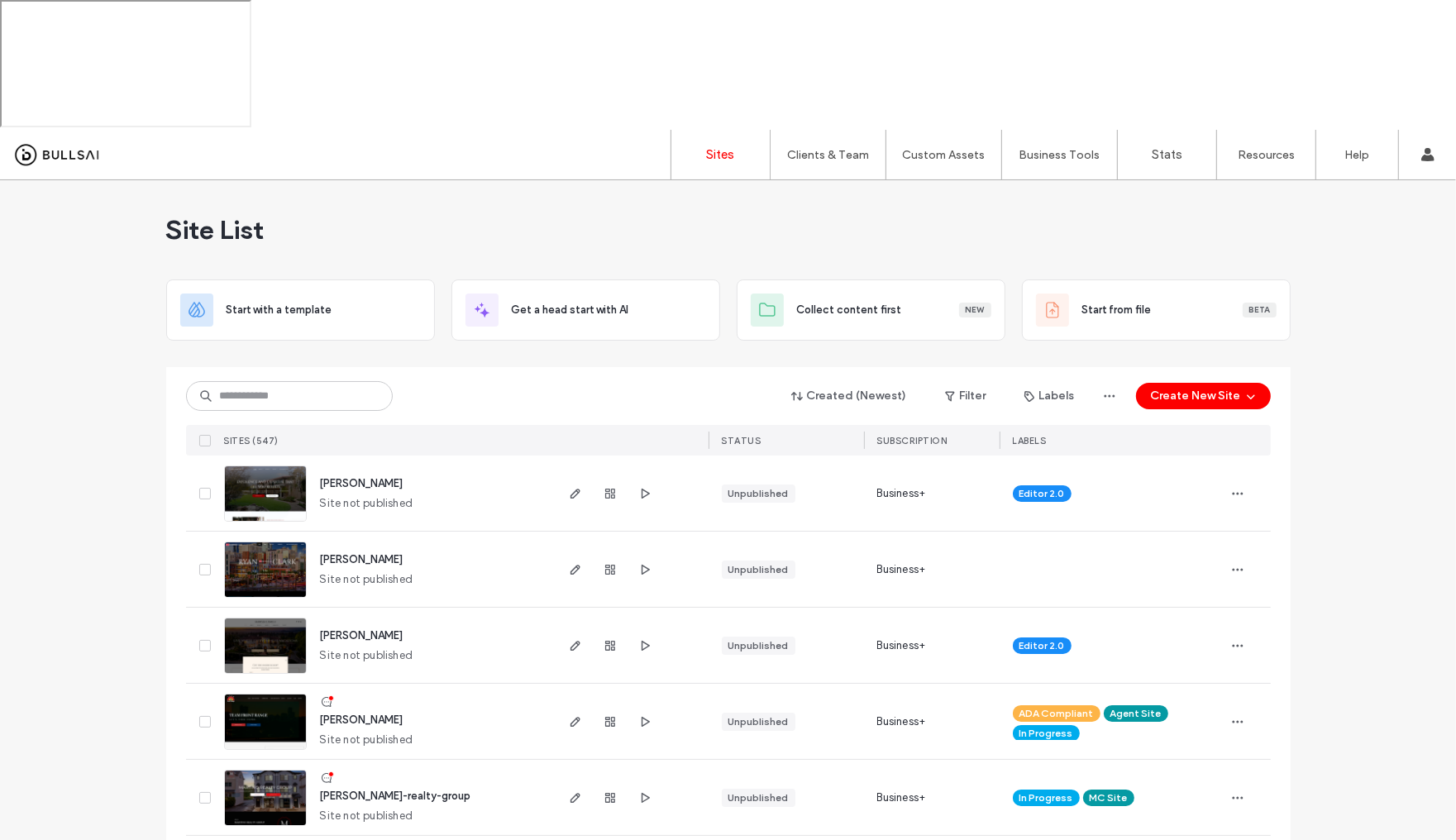
click at [351, 712] on div "[PERSON_NAME]" at bounding box center [361, 720] width 84 height 17
click at [347, 713] on span "[PERSON_NAME]" at bounding box center [361, 719] width 84 height 12
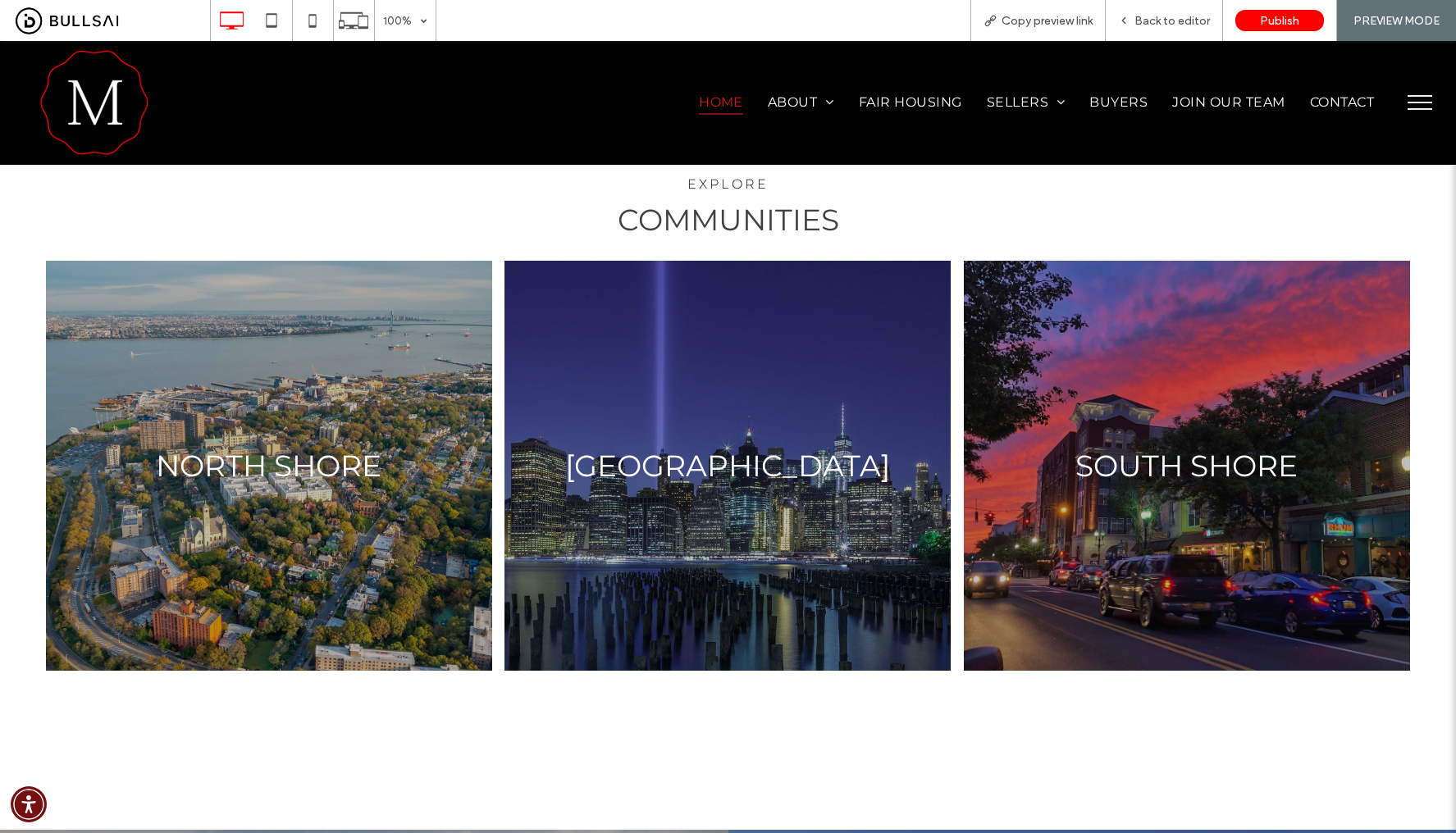
scroll to position [2585, 0]
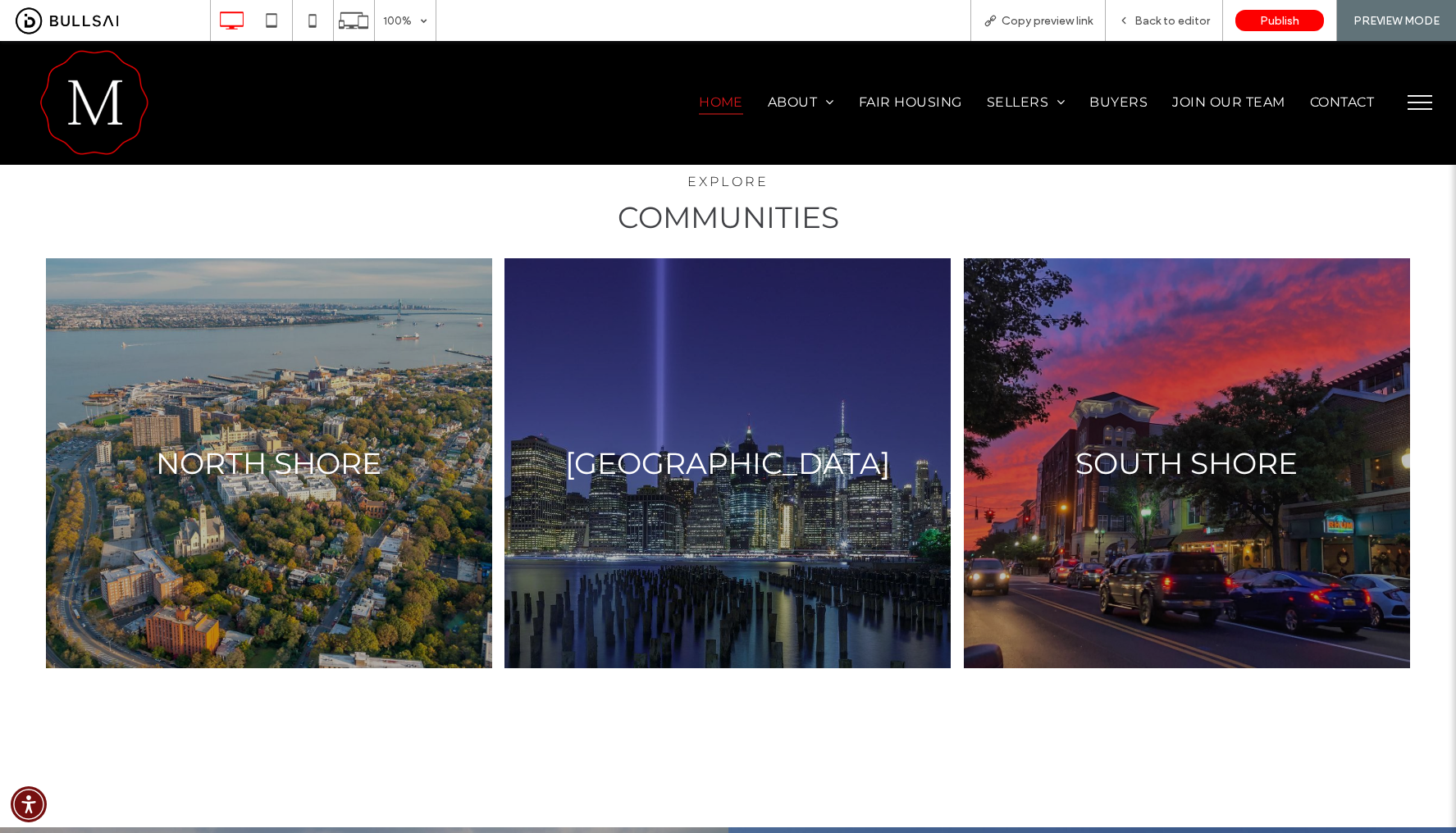
click at [418, 406] on link at bounding box center [269, 462] width 474 height 434
